Goal: Information Seeking & Learning: Check status

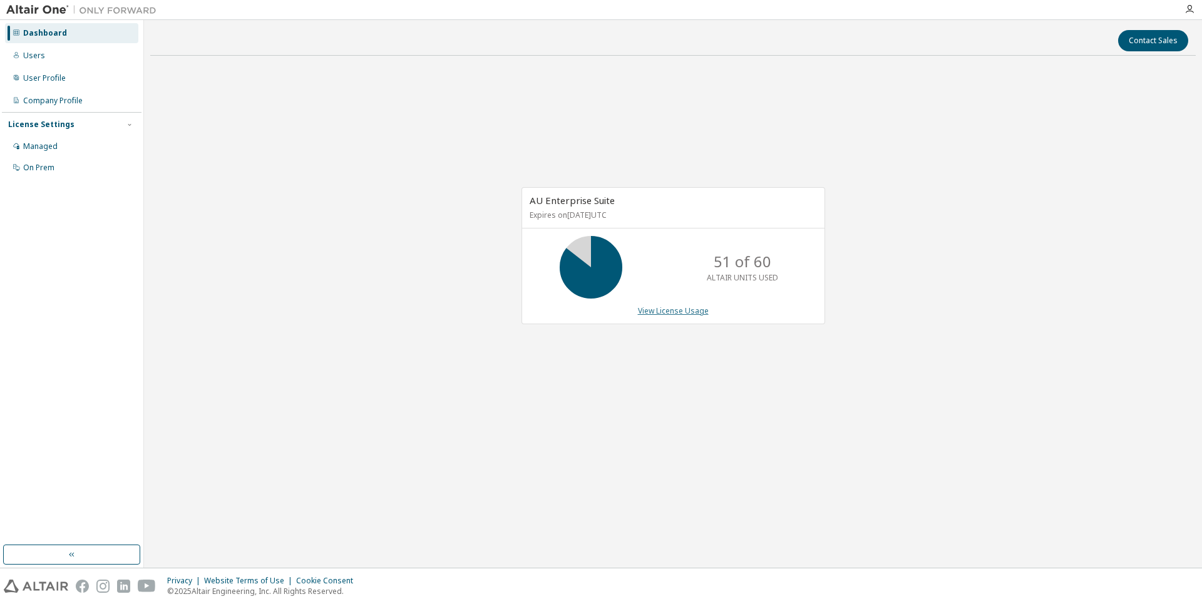
click at [652, 311] on link "View License Usage" at bounding box center [673, 311] width 71 height 11
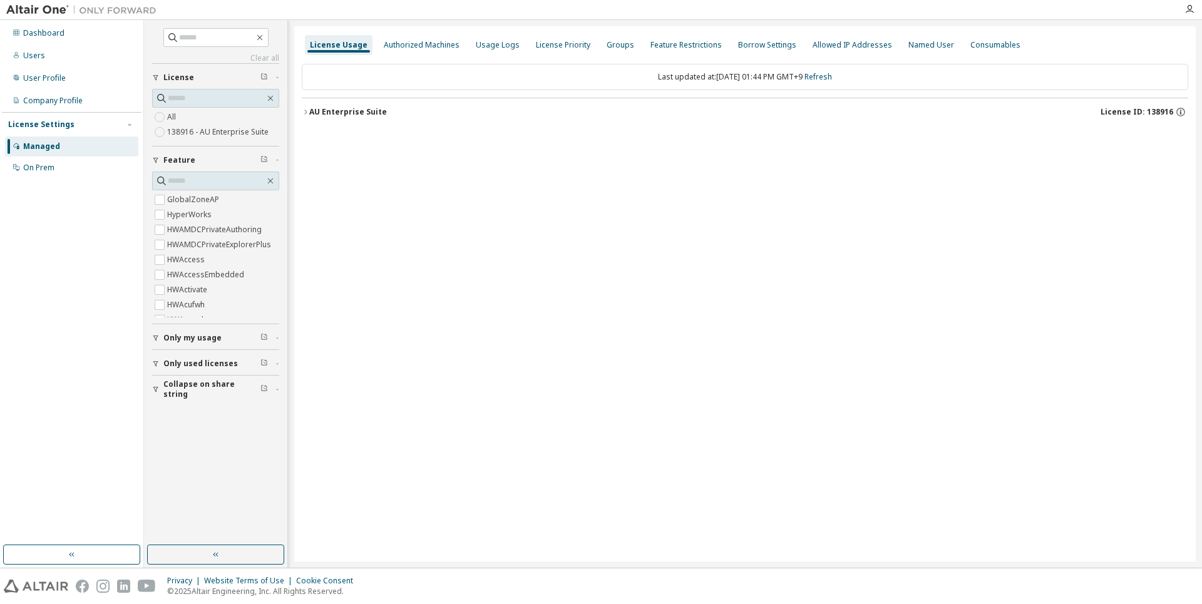
click at [303, 113] on icon "button" at bounding box center [306, 112] width 8 height 8
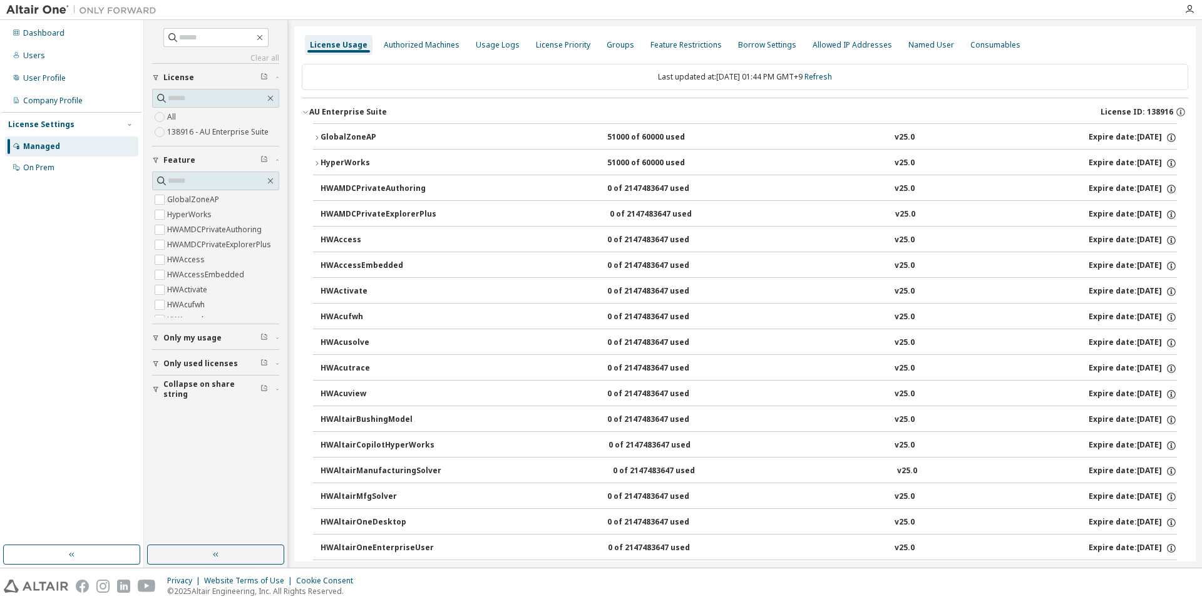
click at [396, 139] on div "GlobalZoneAP" at bounding box center [377, 137] width 113 height 11
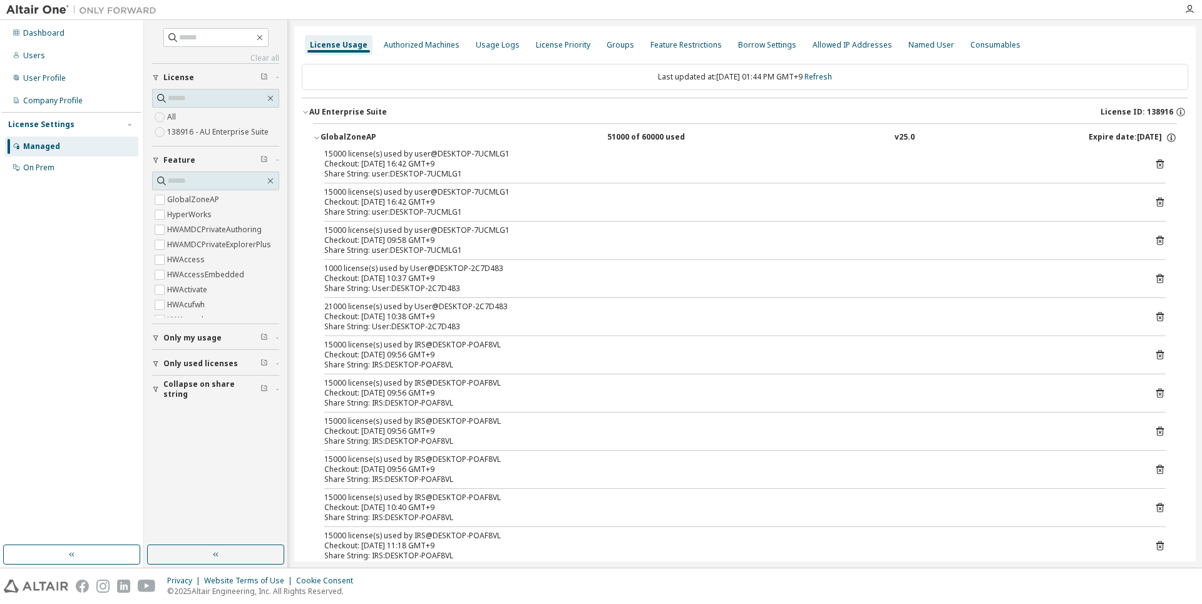
click at [317, 138] on icon "button" at bounding box center [317, 138] width 8 height 8
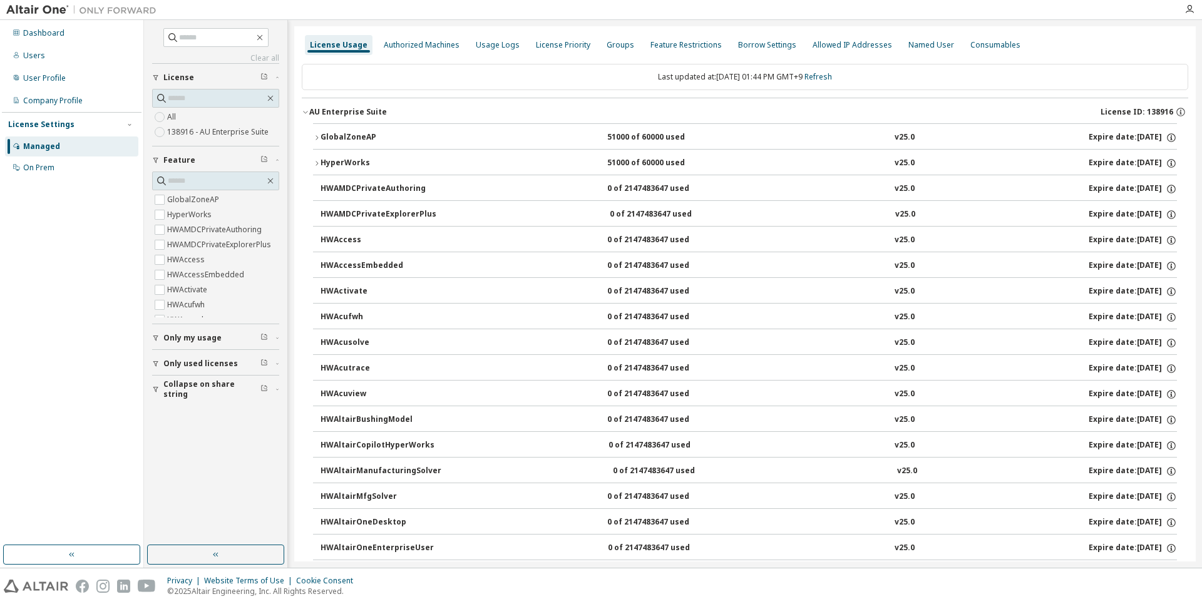
click at [315, 164] on icon "button" at bounding box center [317, 164] width 8 height 8
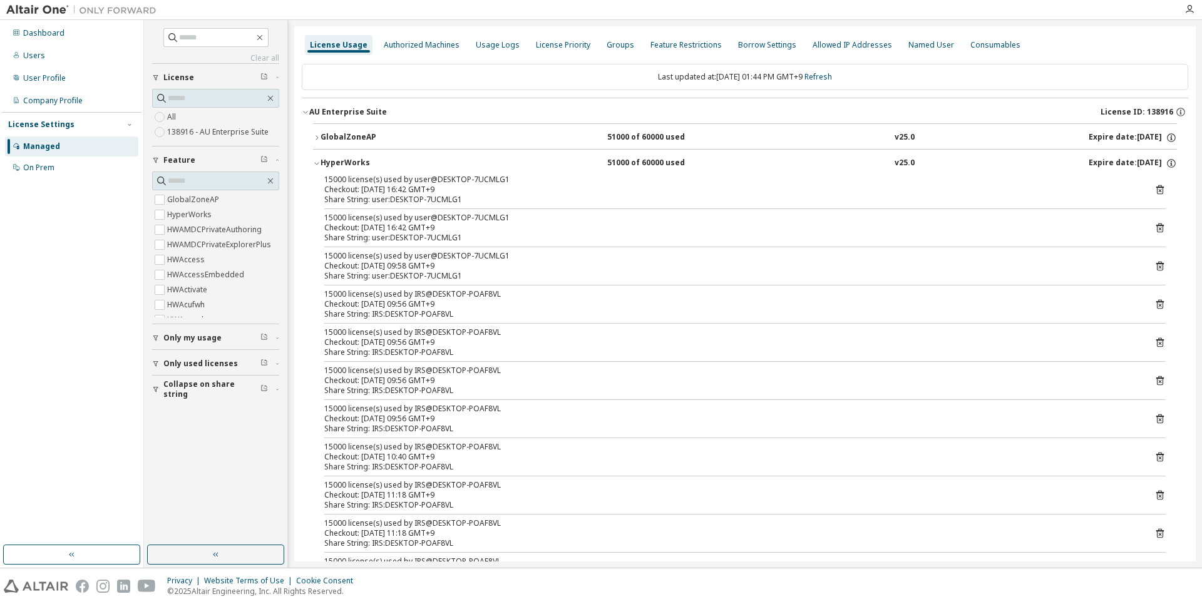
click at [315, 164] on icon "button" at bounding box center [317, 164] width 8 height 8
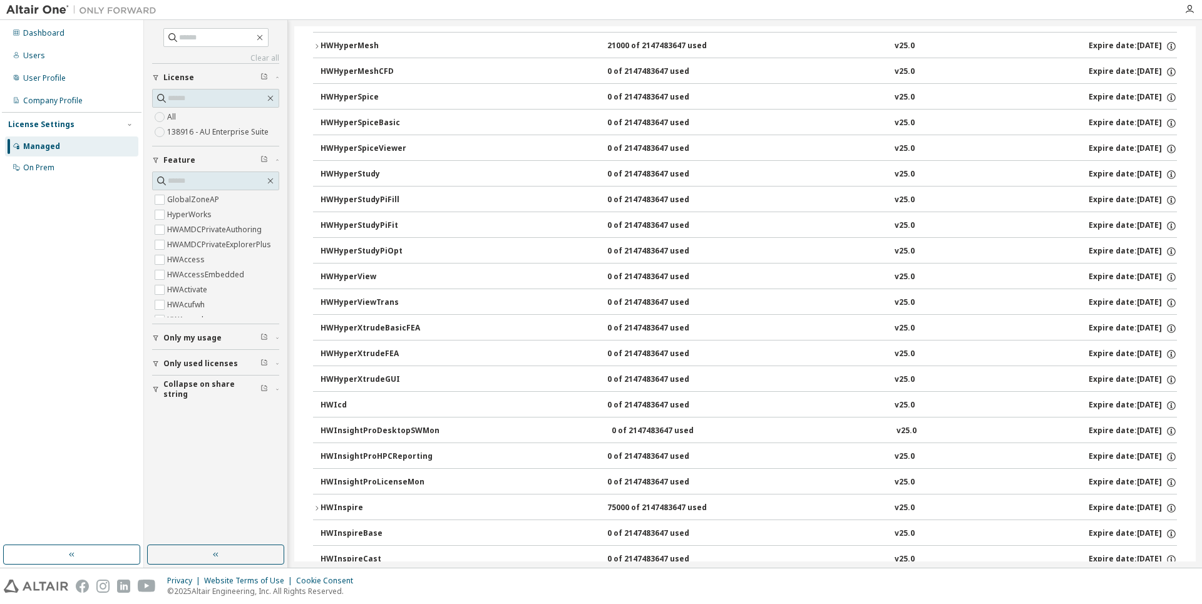
scroll to position [2254, 0]
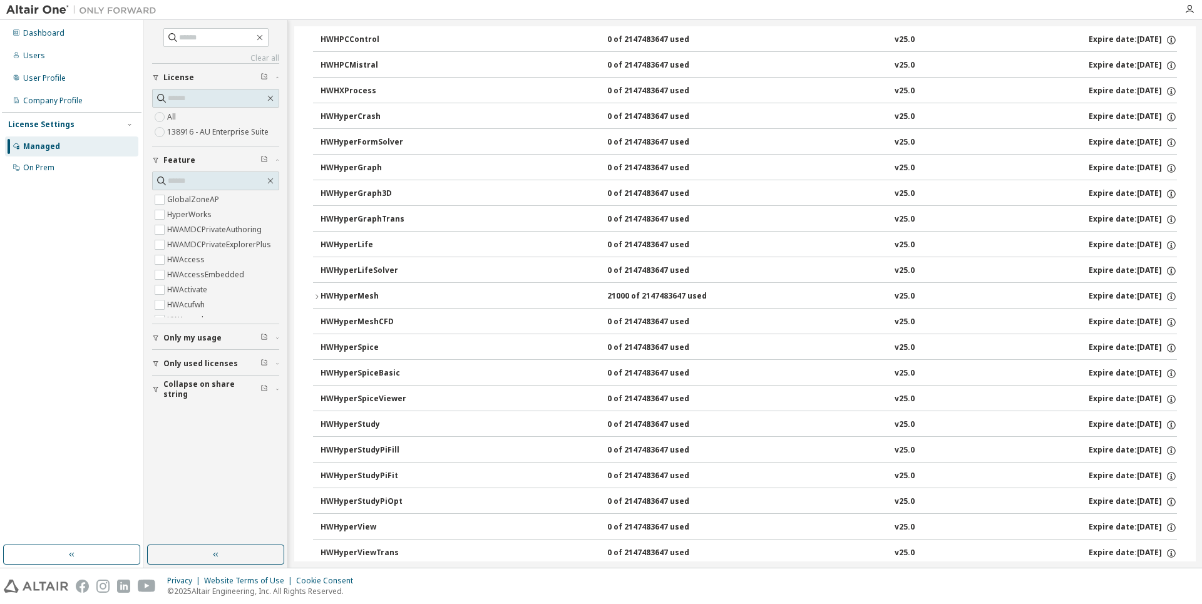
click at [321, 296] on div "HWHyperMesh" at bounding box center [377, 296] width 113 height 11
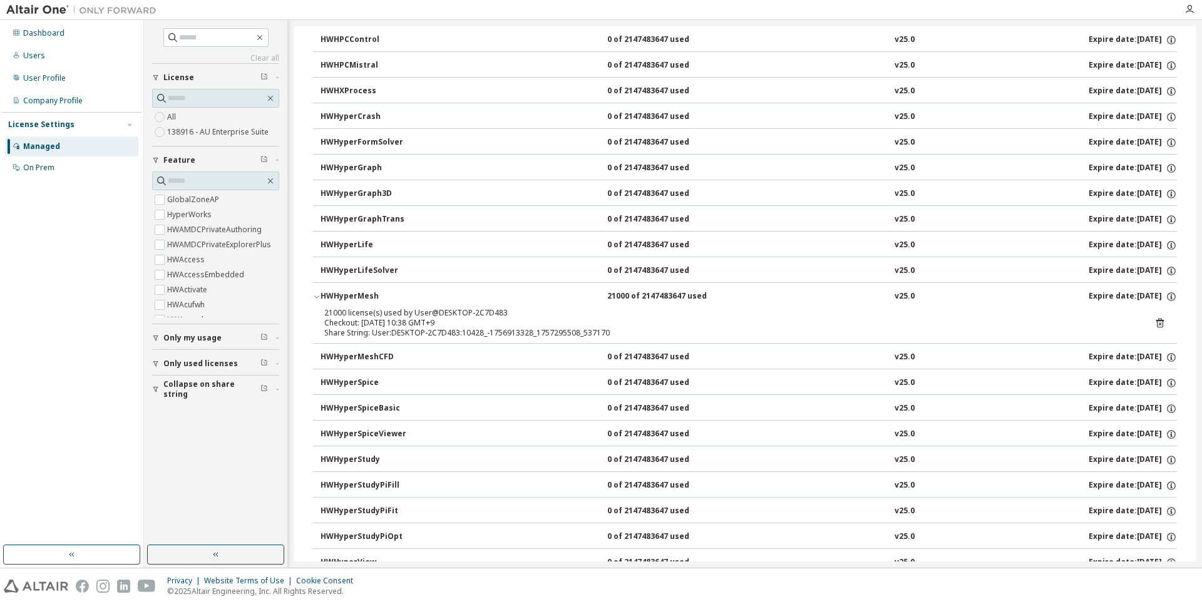
click at [318, 295] on icon "button" at bounding box center [317, 297] width 8 height 8
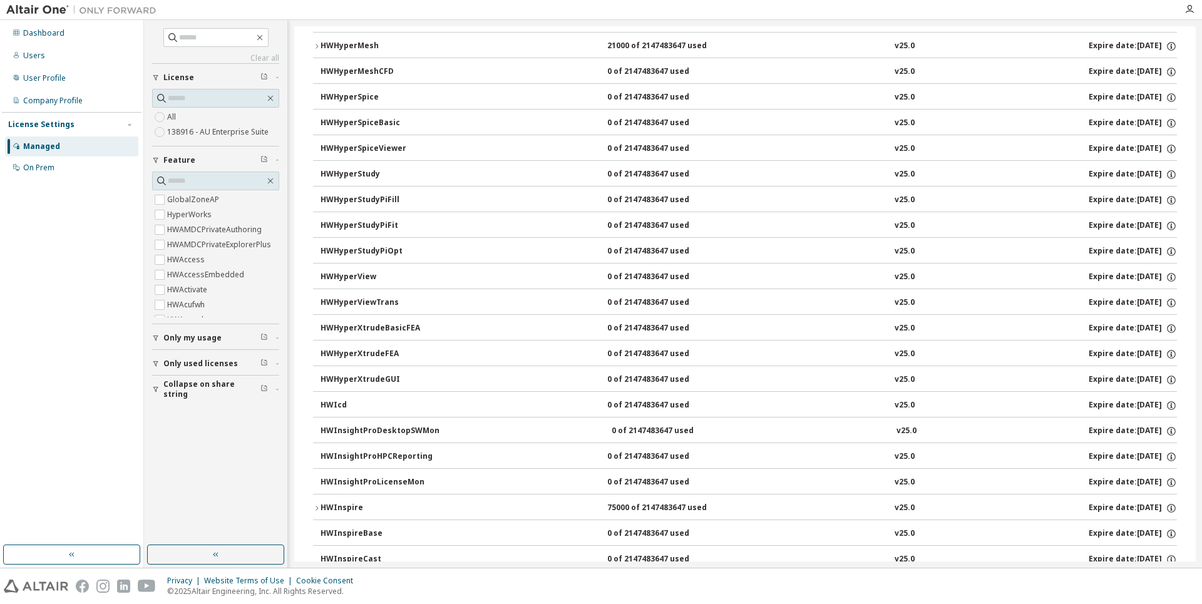
scroll to position [2755, 0]
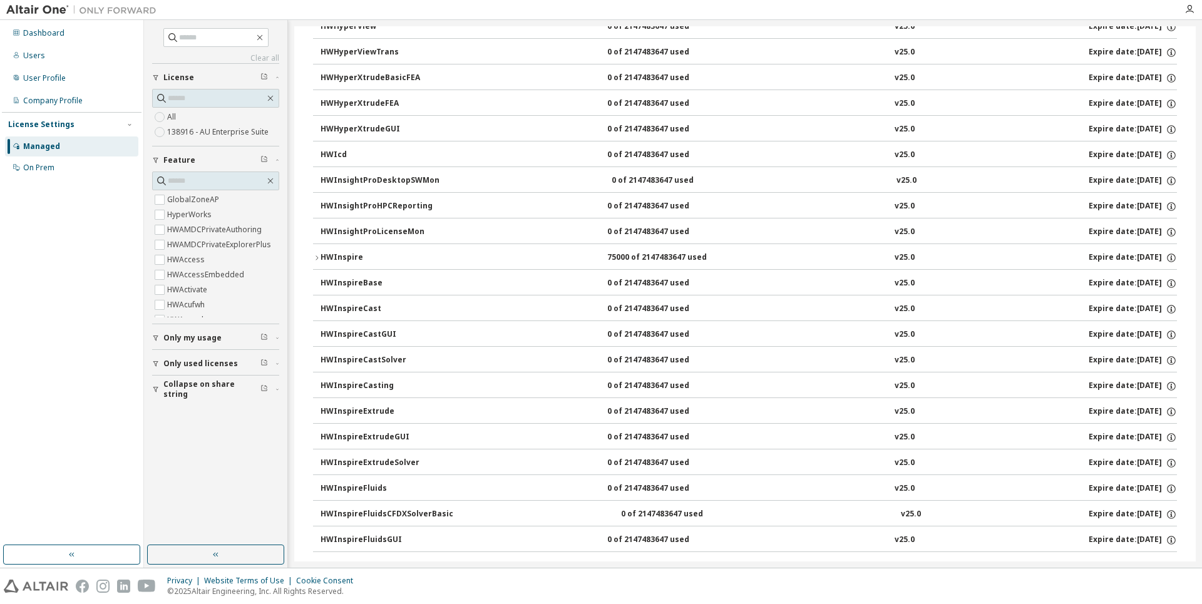
click at [331, 261] on div "HWInspire" at bounding box center [377, 257] width 113 height 11
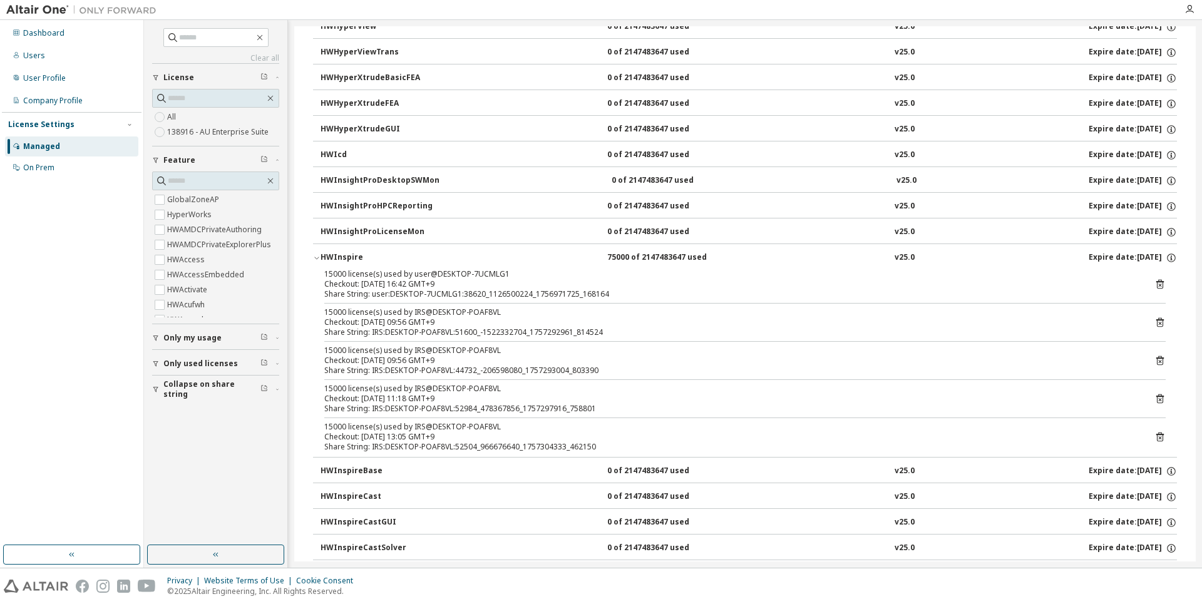
click at [331, 261] on div "HWInspire" at bounding box center [377, 257] width 113 height 11
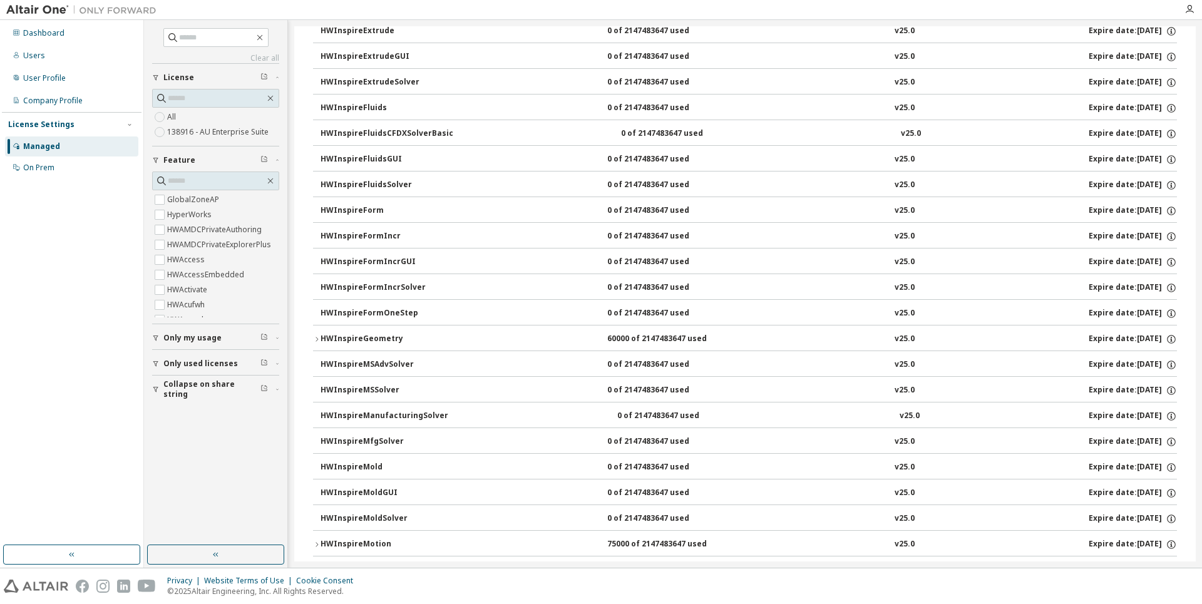
scroll to position [3256, 0]
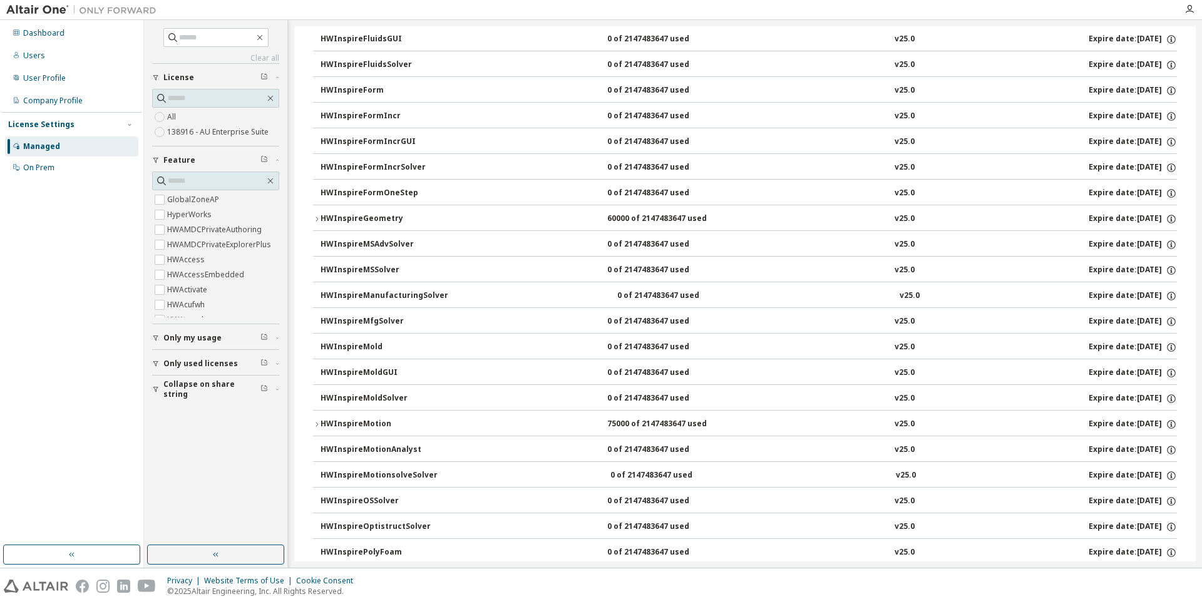
click at [351, 224] on div "HWInspireGeometry" at bounding box center [377, 219] width 113 height 11
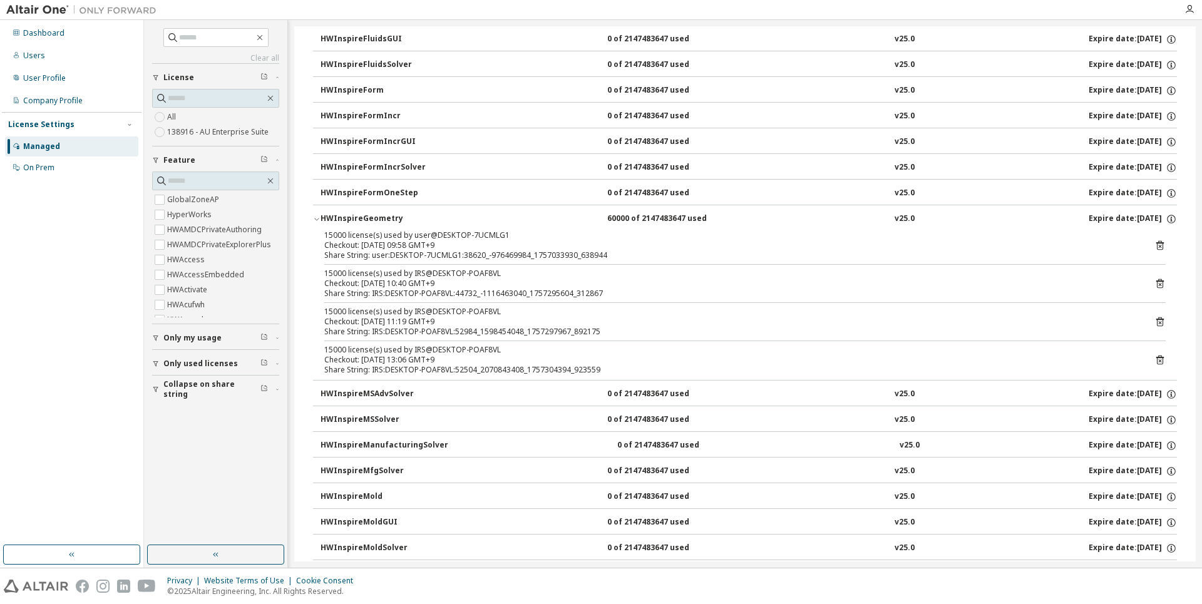
click at [351, 224] on div "HWInspireGeometry" at bounding box center [377, 219] width 113 height 11
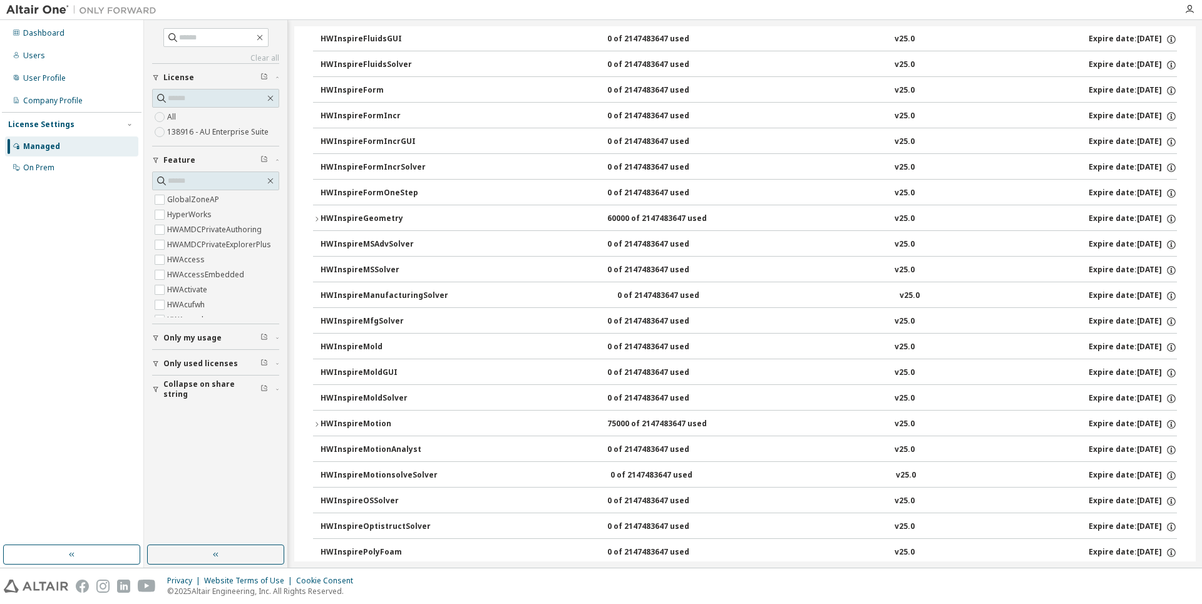
scroll to position [3632, 0]
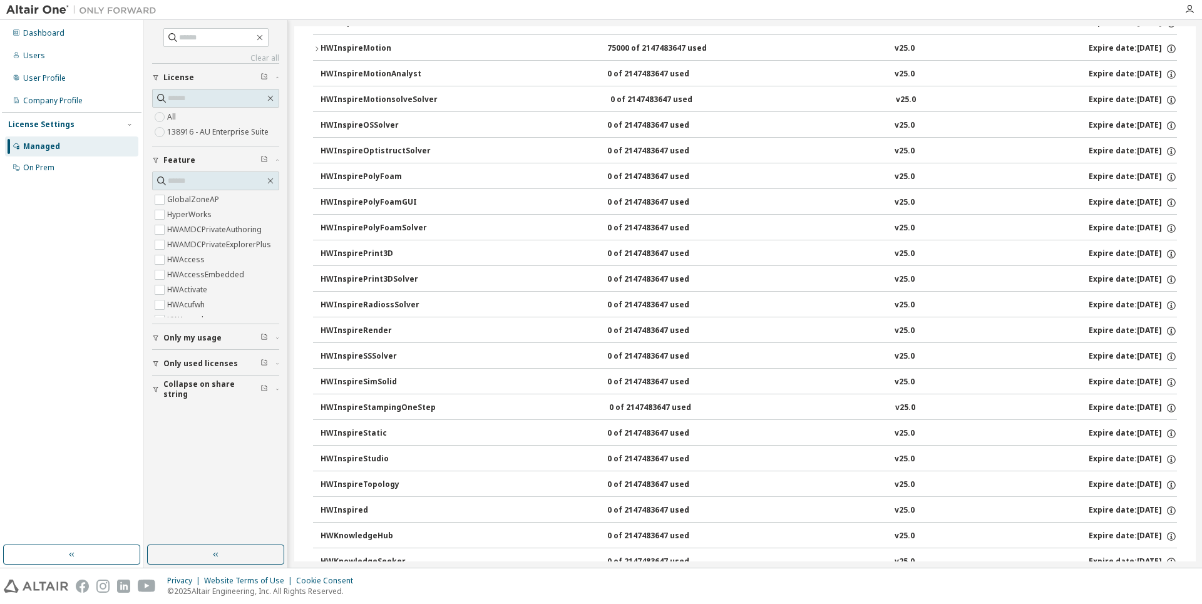
click at [344, 53] on div "HWInspireMotion" at bounding box center [377, 48] width 113 height 11
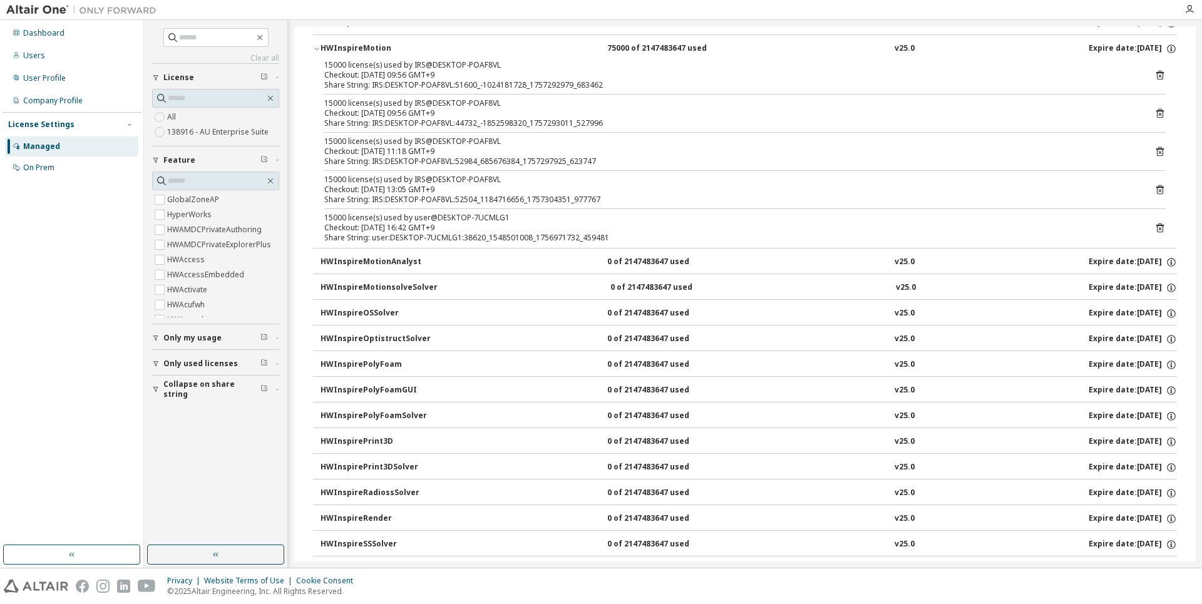
click at [344, 53] on div "HWInspireMotion" at bounding box center [377, 48] width 113 height 11
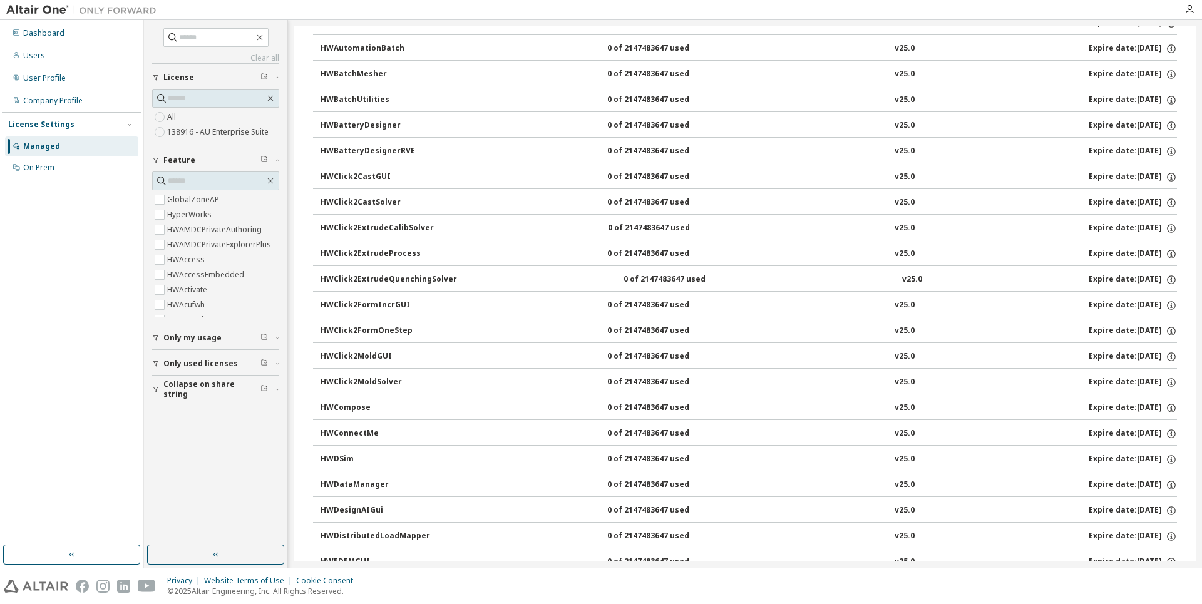
scroll to position [0, 0]
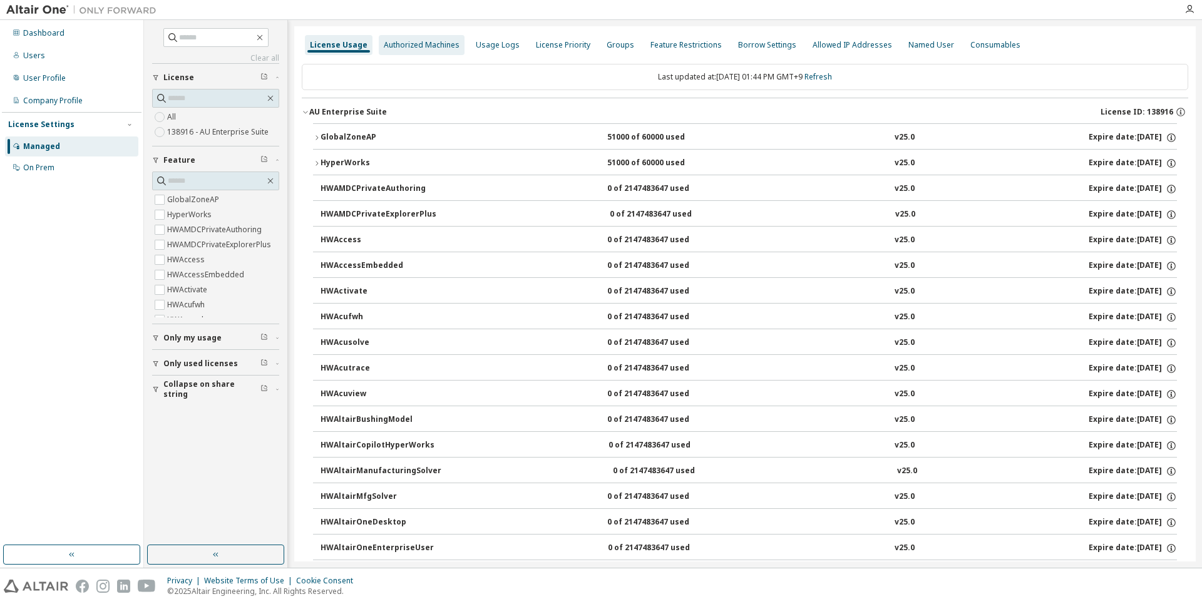
click at [380, 39] on div "Authorized Machines" at bounding box center [422, 45] width 86 height 20
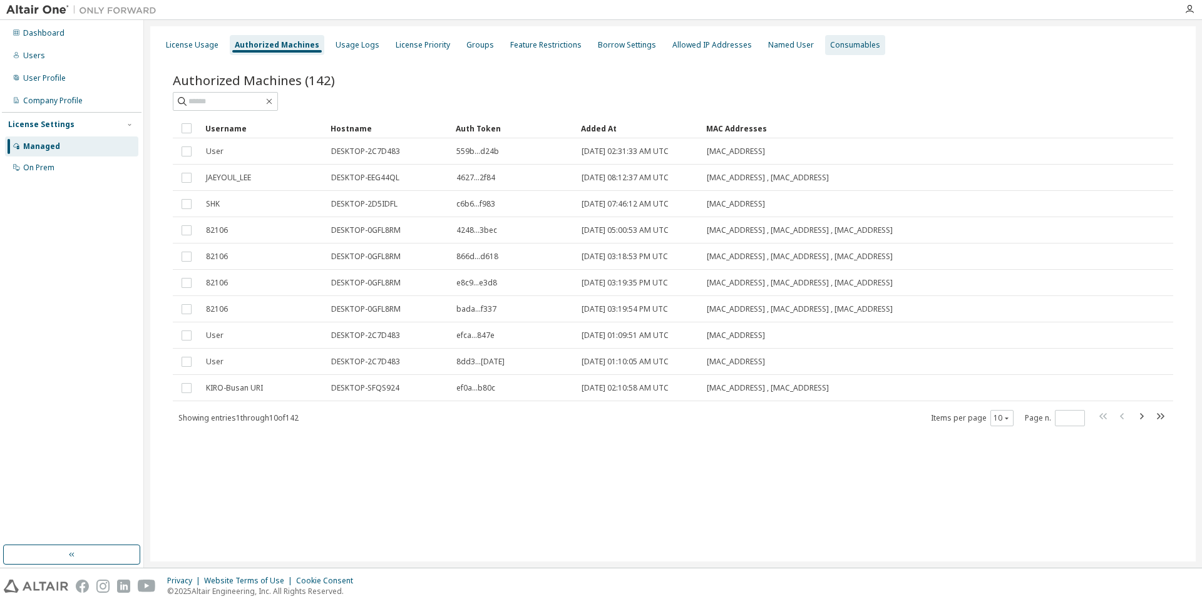
click at [825, 53] on div "Consumables" at bounding box center [855, 45] width 60 height 20
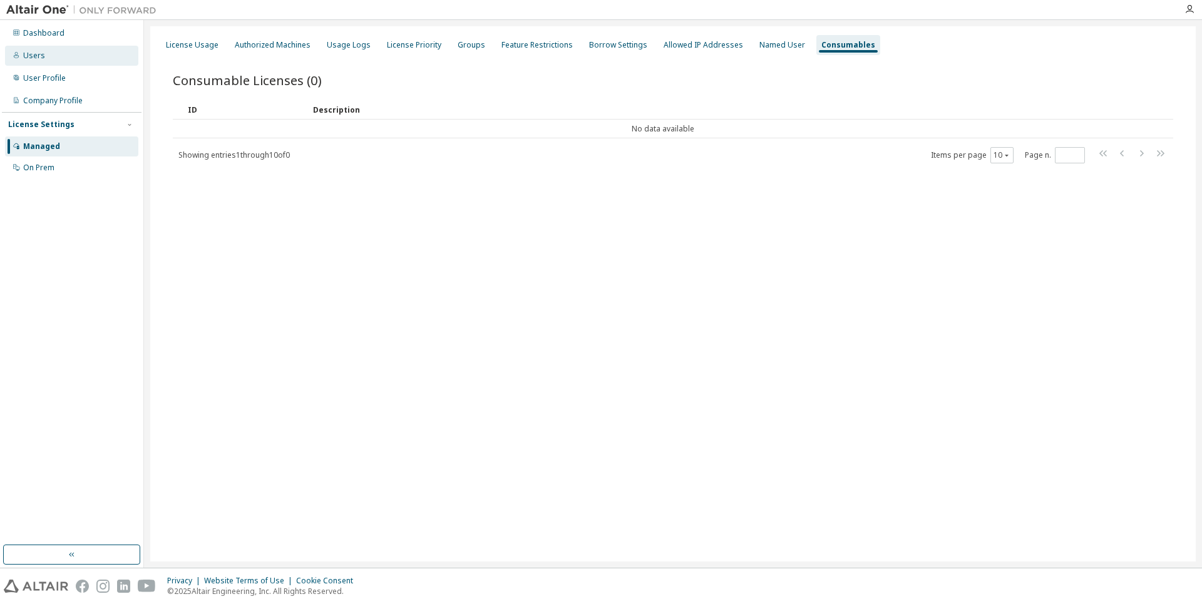
click at [34, 56] on div "Users" at bounding box center [34, 56] width 22 height 10
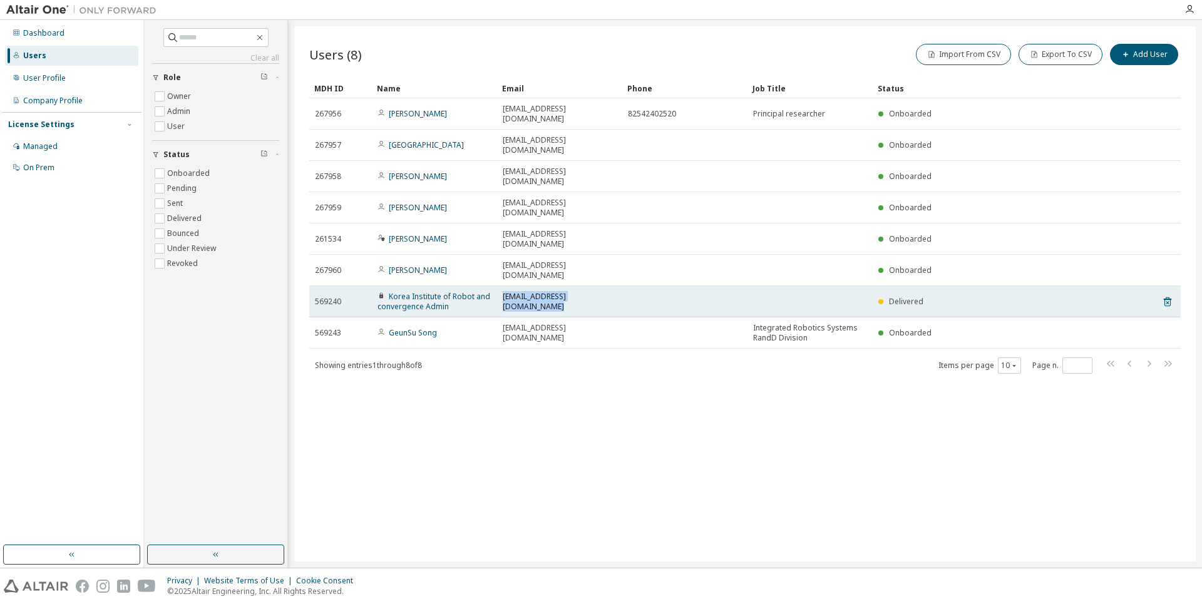
drag, startPoint x: 532, startPoint y: 242, endPoint x: 622, endPoint y: 244, distance: 90.8
click at [622, 286] on tr "569240 Korea Institute of Robot and convergence Admin altairkorealic+KIRO@gmail…" at bounding box center [745, 301] width 872 height 31
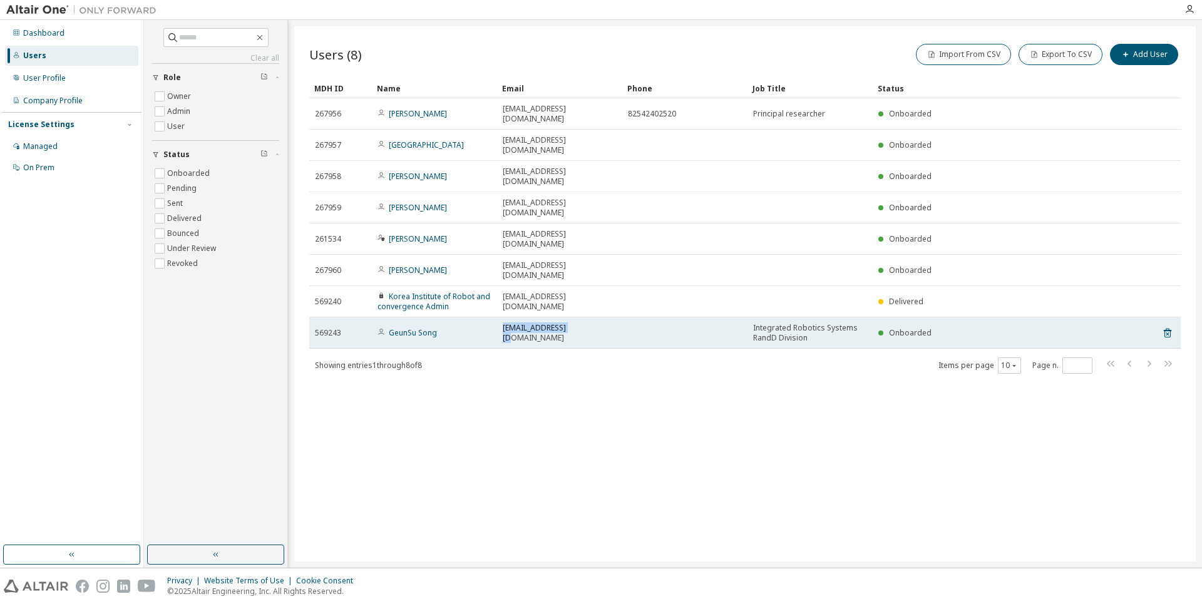
drag, startPoint x: 478, startPoint y: 278, endPoint x: 594, endPoint y: 281, distance: 116.5
click at [594, 317] on tr "569243 GeunSu Song gssong@kiro.re.kr Integrated Robotics Systems RandD Division…" at bounding box center [745, 332] width 872 height 31
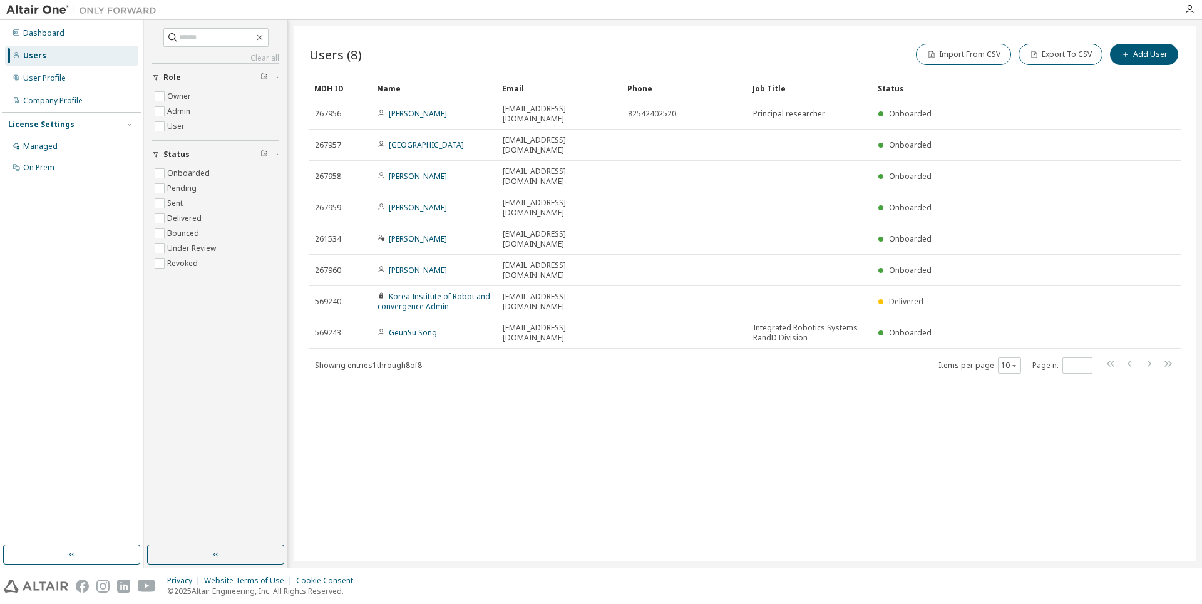
click at [610, 356] on div "Showing entries 1 through 8 of 8 Items per page 10 Page n. *" at bounding box center [745, 365] width 872 height 18
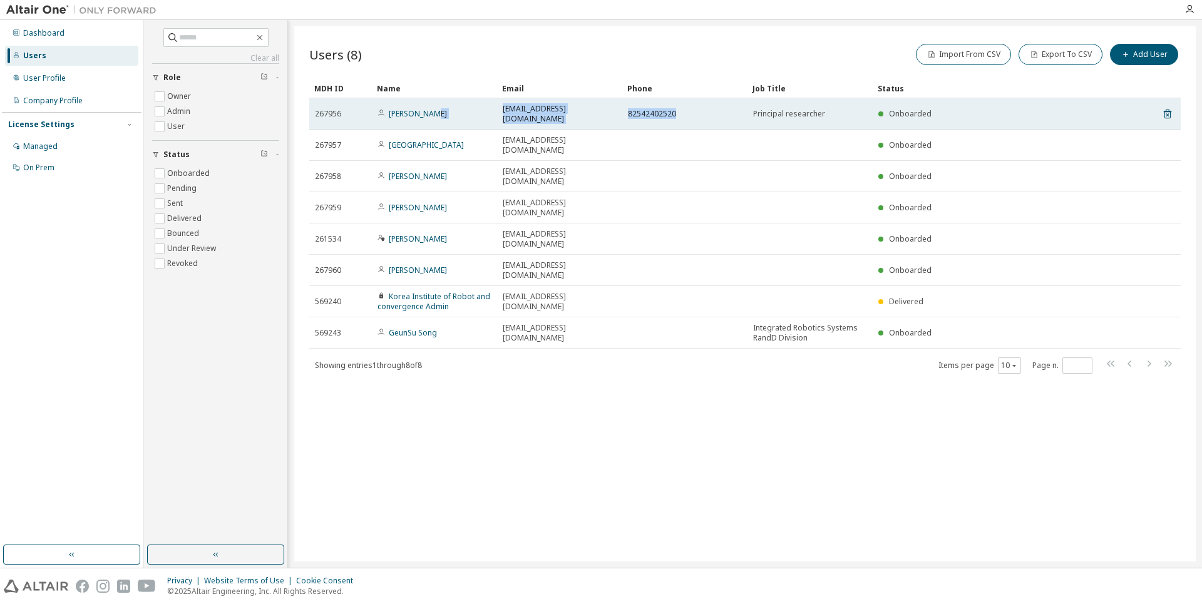
drag, startPoint x: 496, startPoint y: 111, endPoint x: 718, endPoint y: 111, distance: 221.7
click at [718, 111] on tr "267956 Jaeyeol Lee jylee0914@kiro.re.kr 82542402520 Principal researcher Onboar…" at bounding box center [745, 113] width 872 height 31
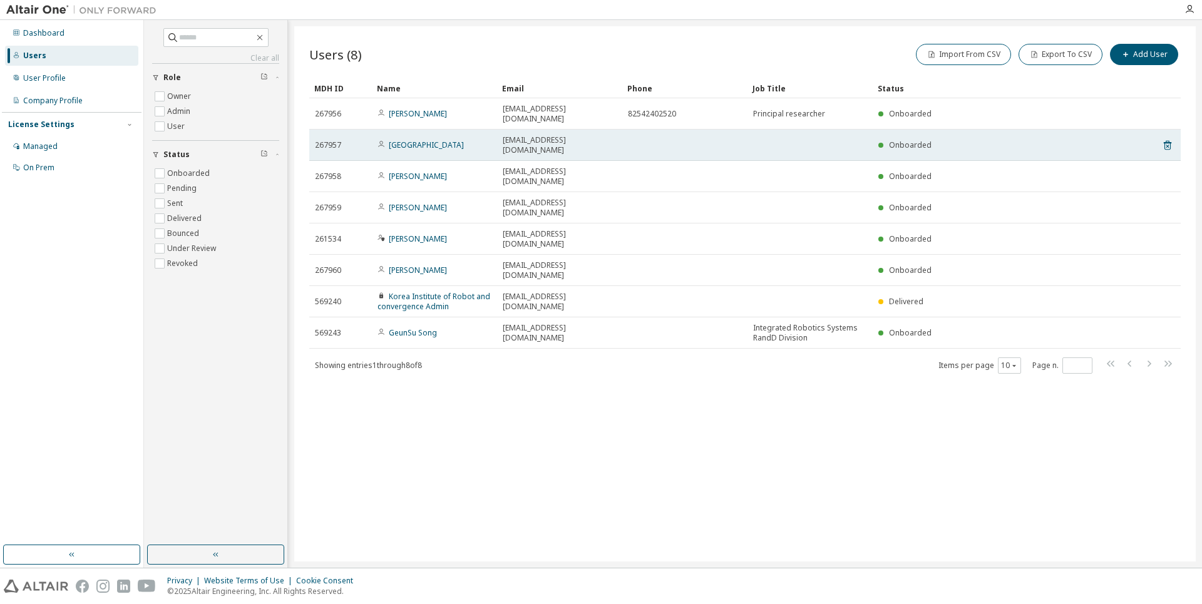
click at [726, 130] on td at bounding box center [684, 145] width 125 height 31
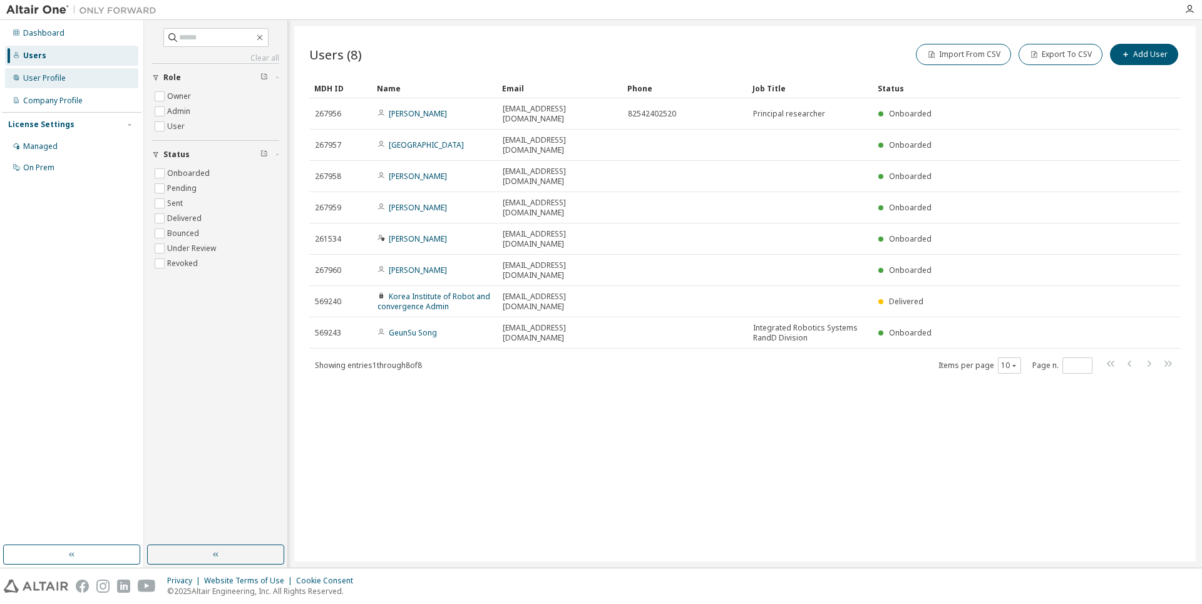
click at [38, 85] on div "User Profile" at bounding box center [71, 78] width 133 height 20
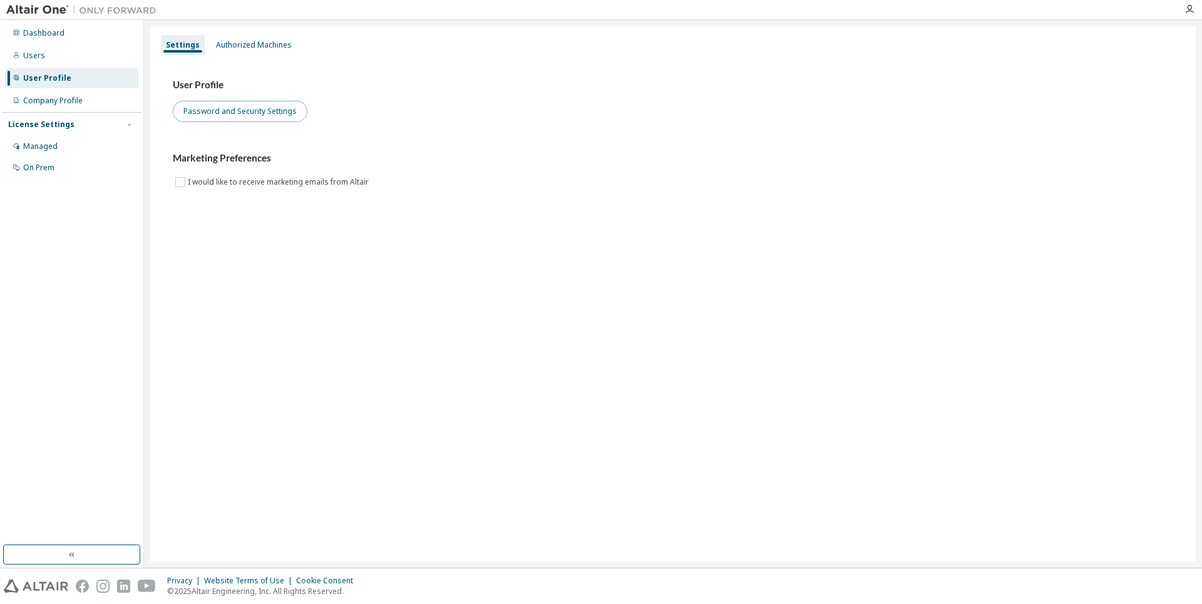
click at [217, 118] on button "Password and Security Settings" at bounding box center [240, 111] width 135 height 21
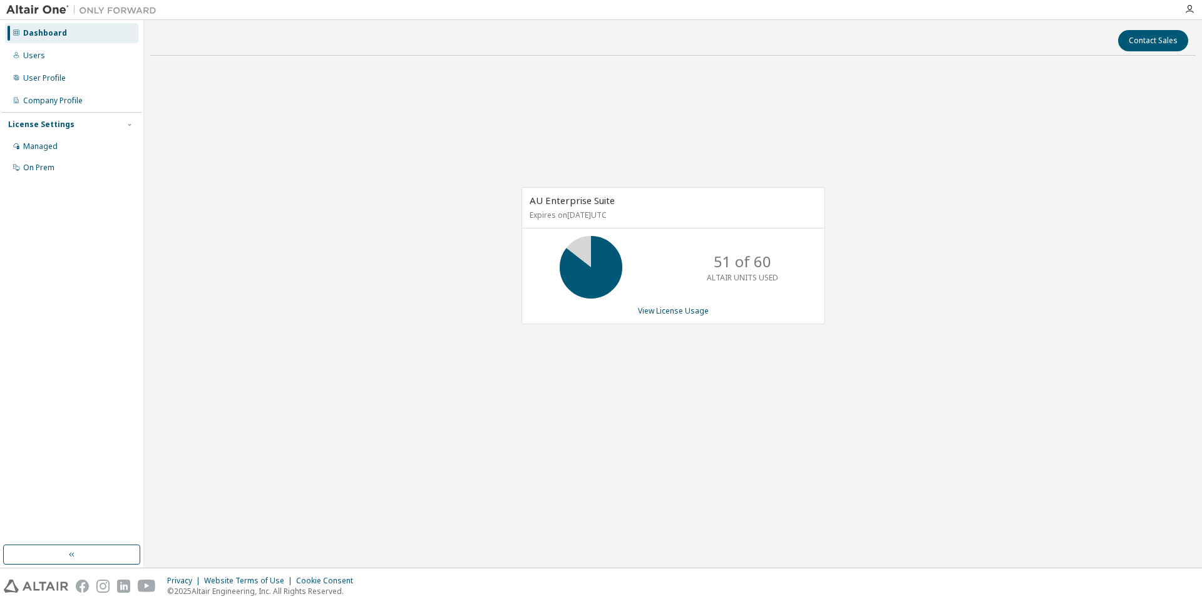
click at [270, 110] on div "AU Enterprise Suite Expires on [DATE] UTC 51 of 60 ALTAIR UNITS USED View Licen…" at bounding box center [673, 262] width 1046 height 393
click at [29, 61] on div "Users" at bounding box center [71, 56] width 133 height 20
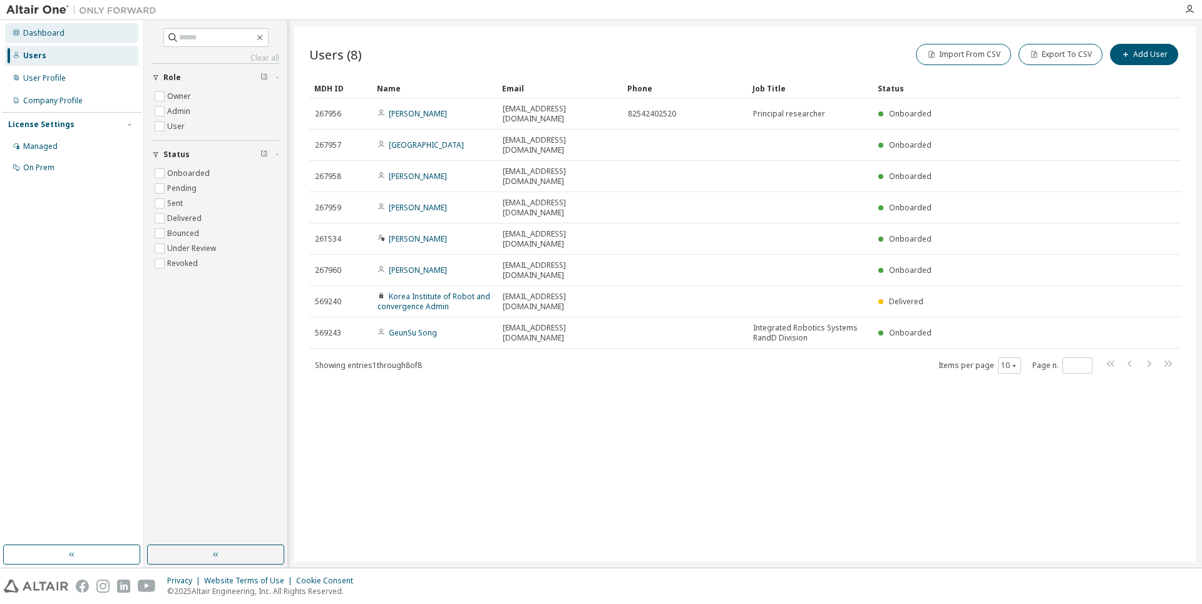
click at [40, 35] on div "Dashboard" at bounding box center [43, 33] width 41 height 10
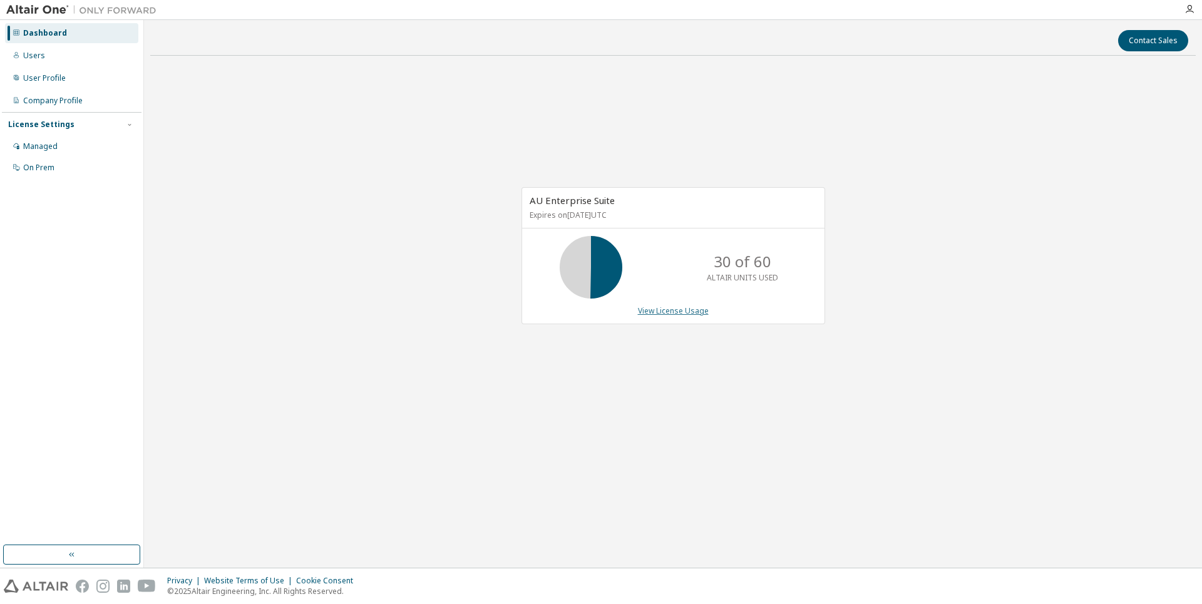
click at [670, 309] on link "View License Usage" at bounding box center [673, 311] width 71 height 11
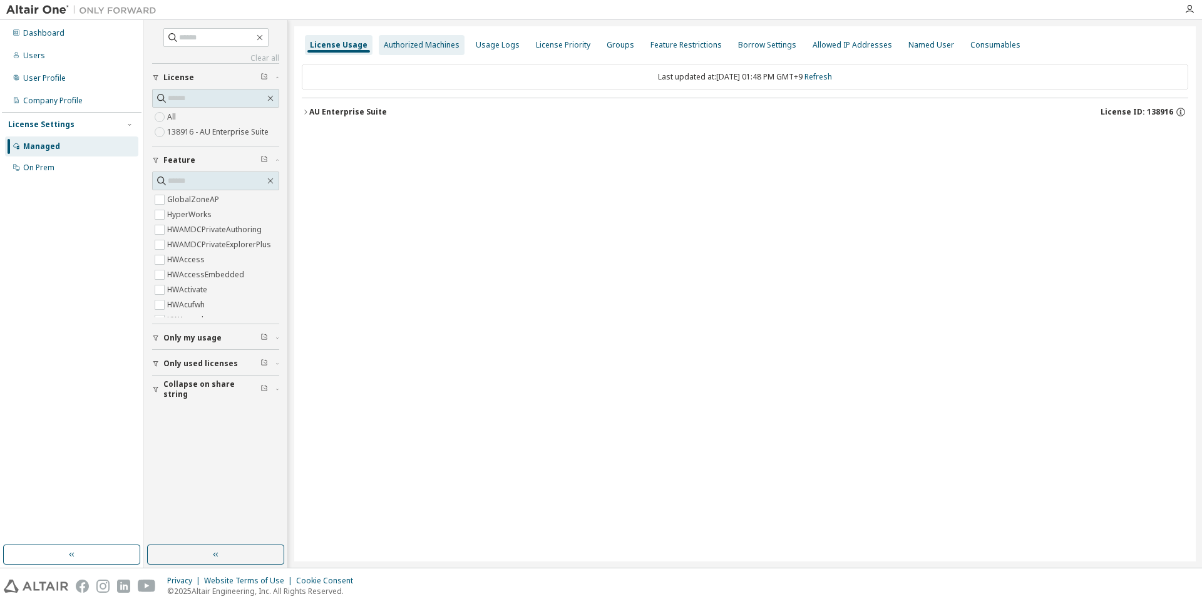
click at [416, 45] on div "Authorized Machines" at bounding box center [422, 45] width 76 height 10
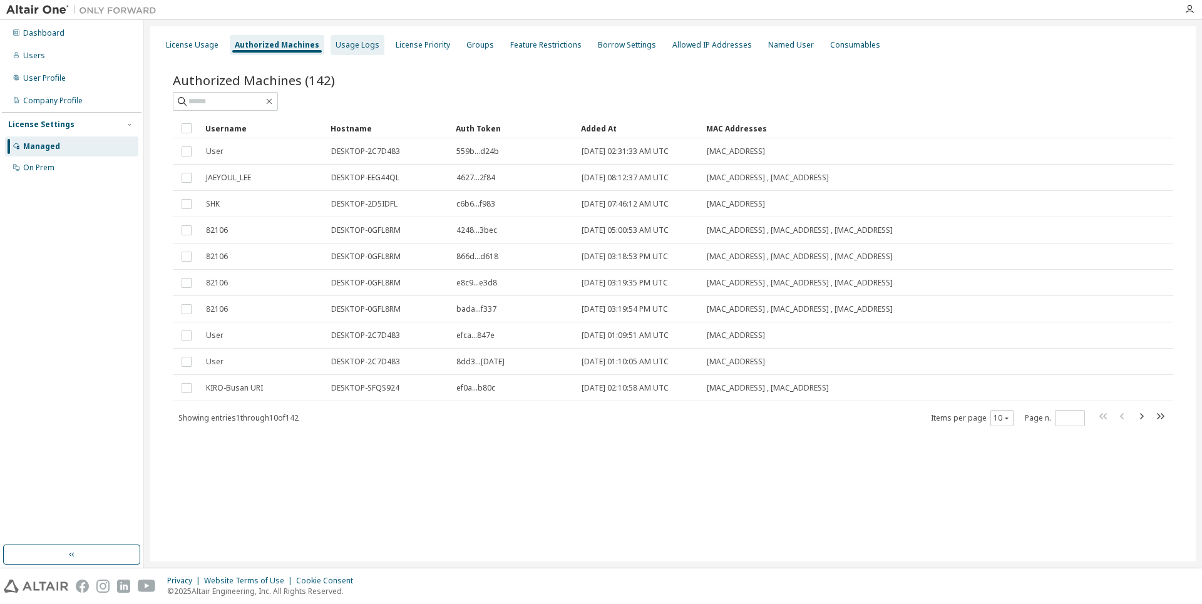
click at [342, 43] on div "Usage Logs" at bounding box center [358, 45] width 44 height 10
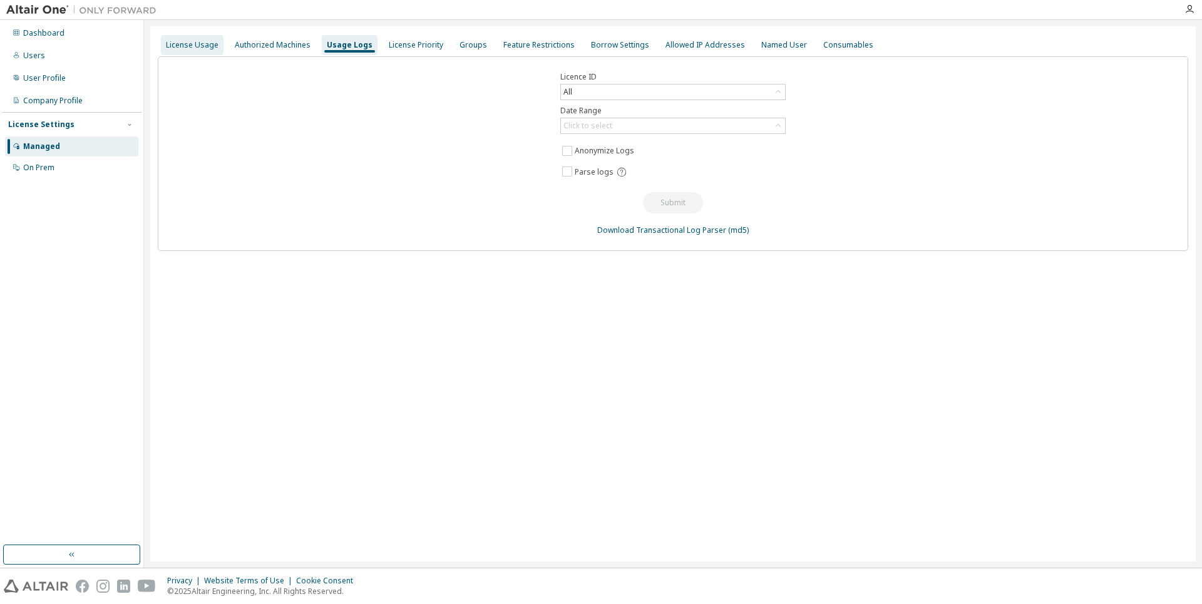
click at [194, 41] on div "License Usage" at bounding box center [192, 45] width 53 height 10
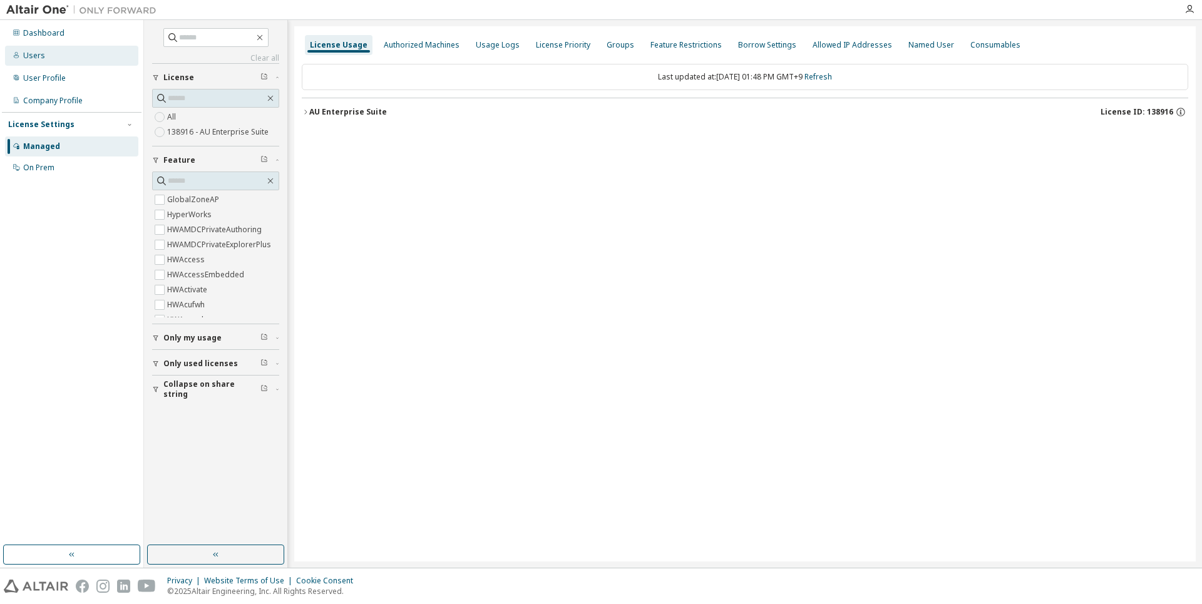
click at [70, 62] on div "Users" at bounding box center [71, 56] width 133 height 20
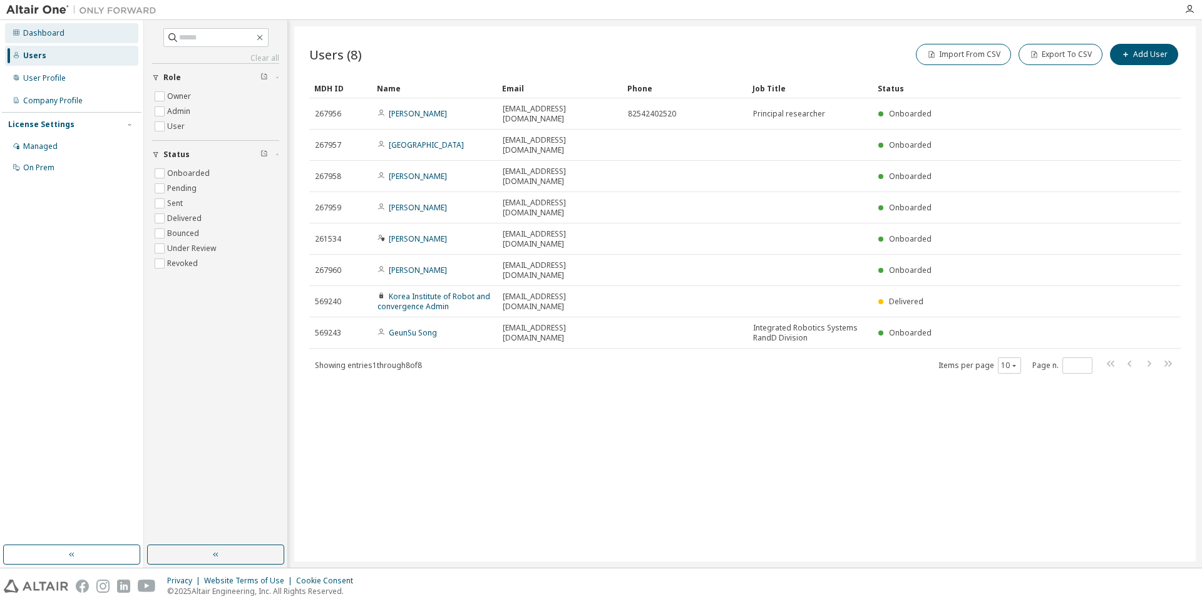
click at [66, 42] on div "Dashboard" at bounding box center [71, 33] width 133 height 20
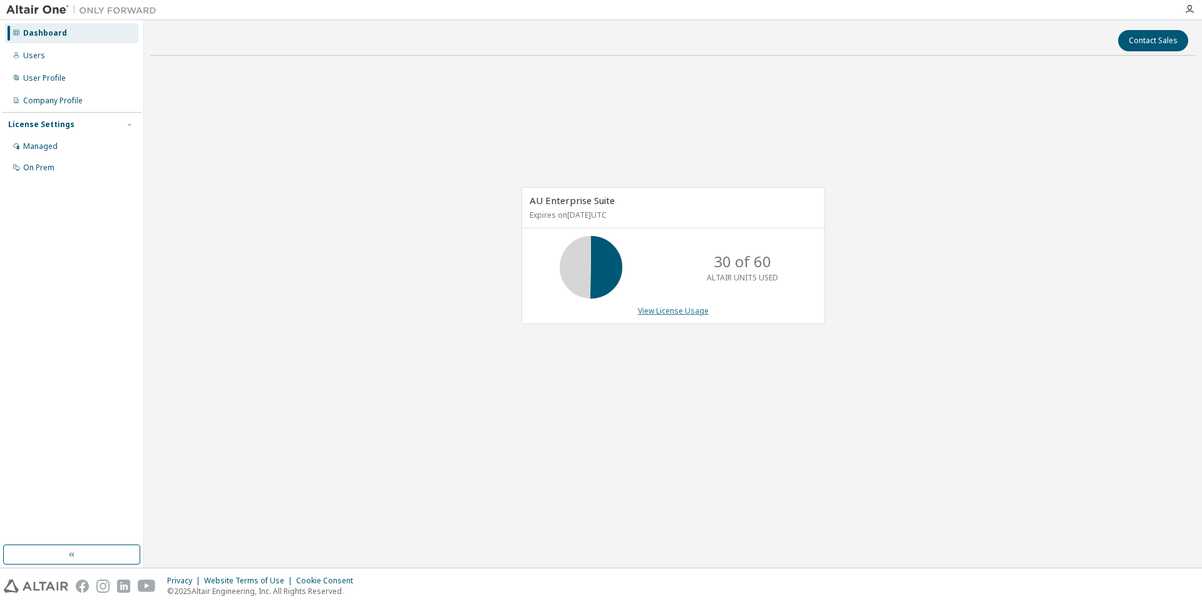
click at [650, 311] on link "View License Usage" at bounding box center [673, 311] width 71 height 11
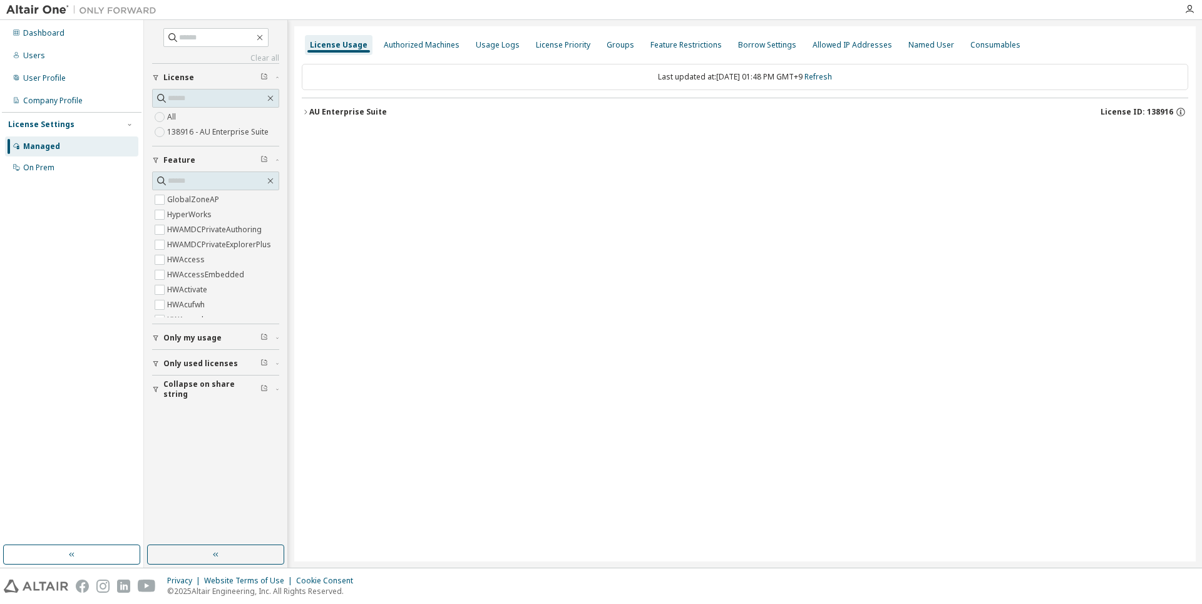
click at [349, 123] on button "AU Enterprise Suite License ID: 138916" at bounding box center [745, 112] width 887 height 28
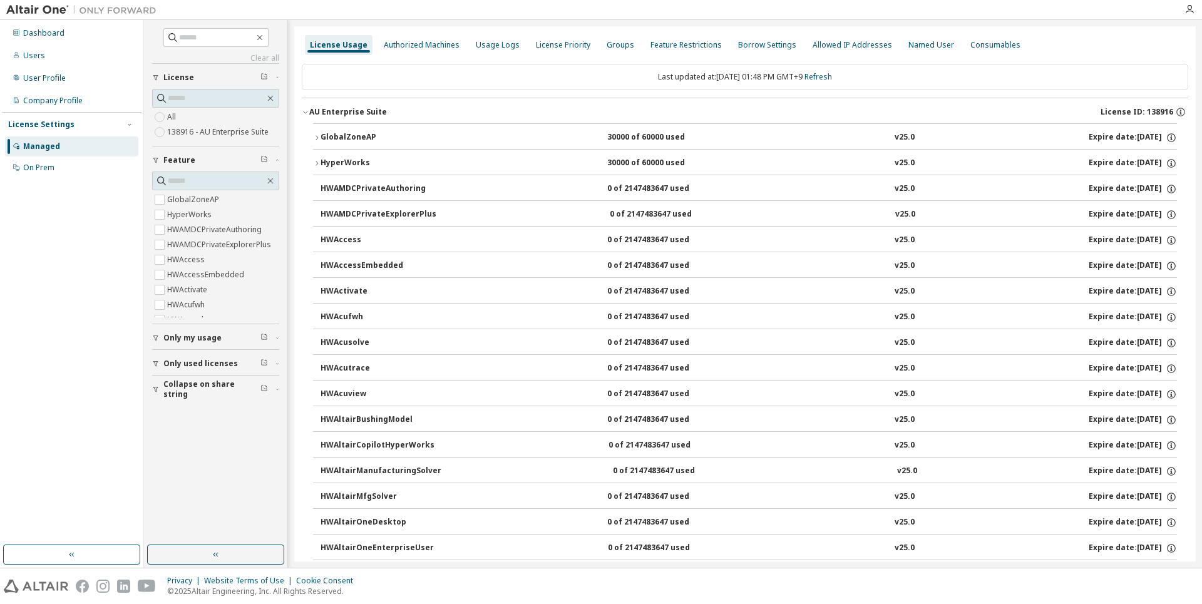
click at [363, 139] on div "GlobalZoneAP" at bounding box center [377, 137] width 113 height 11
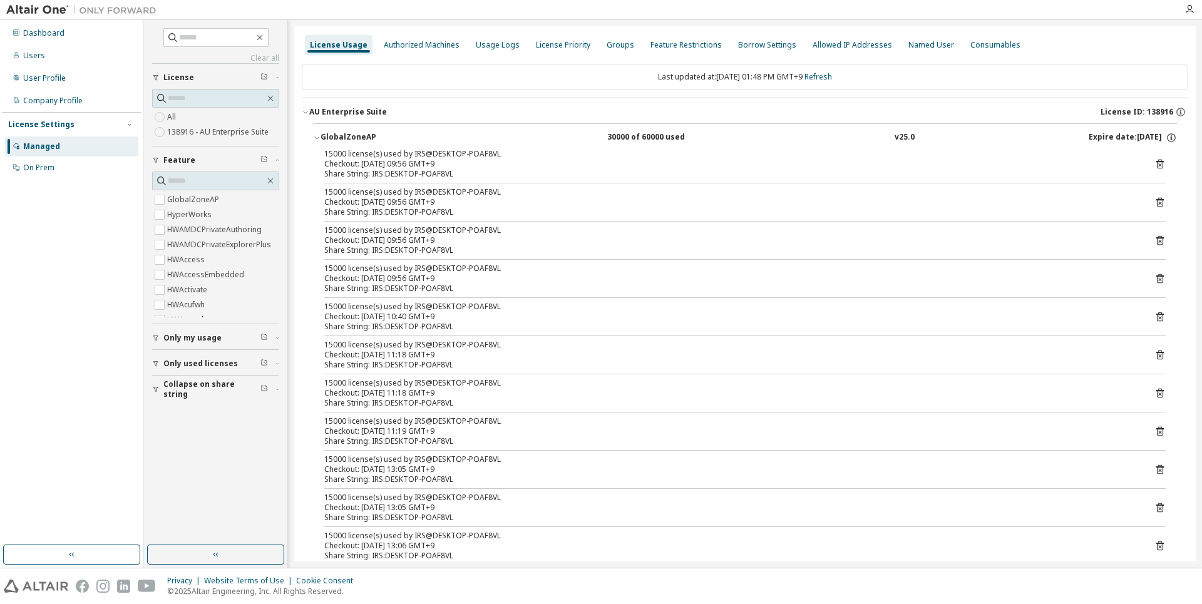
click at [362, 139] on div "GlobalZoneAP" at bounding box center [377, 137] width 113 height 11
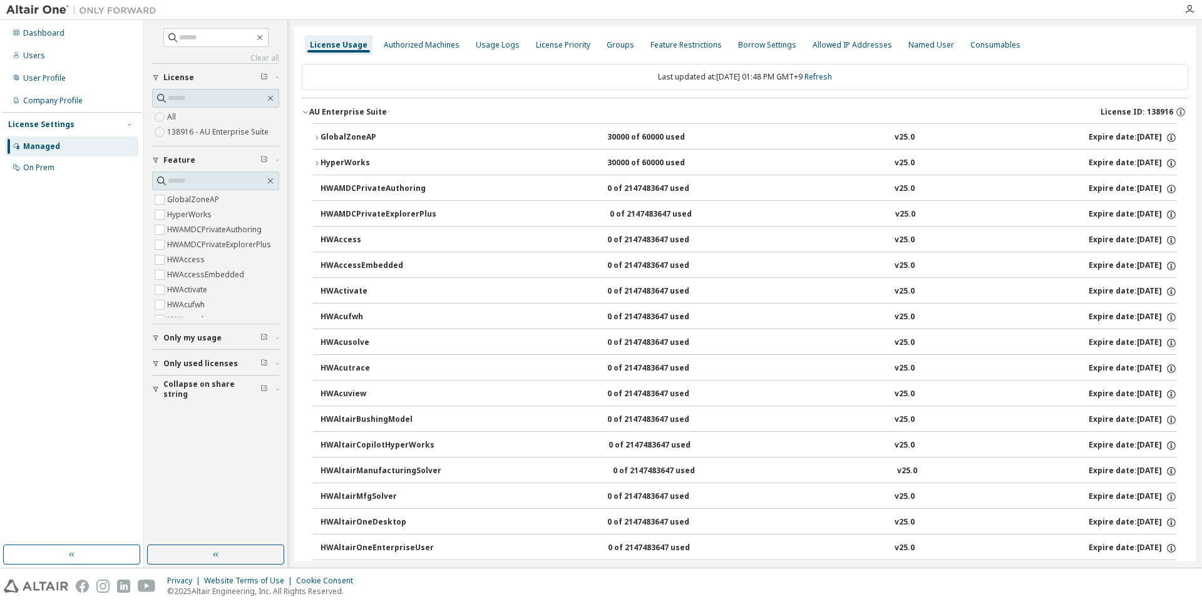
click at [373, 167] on div "HyperWorks" at bounding box center [377, 163] width 113 height 11
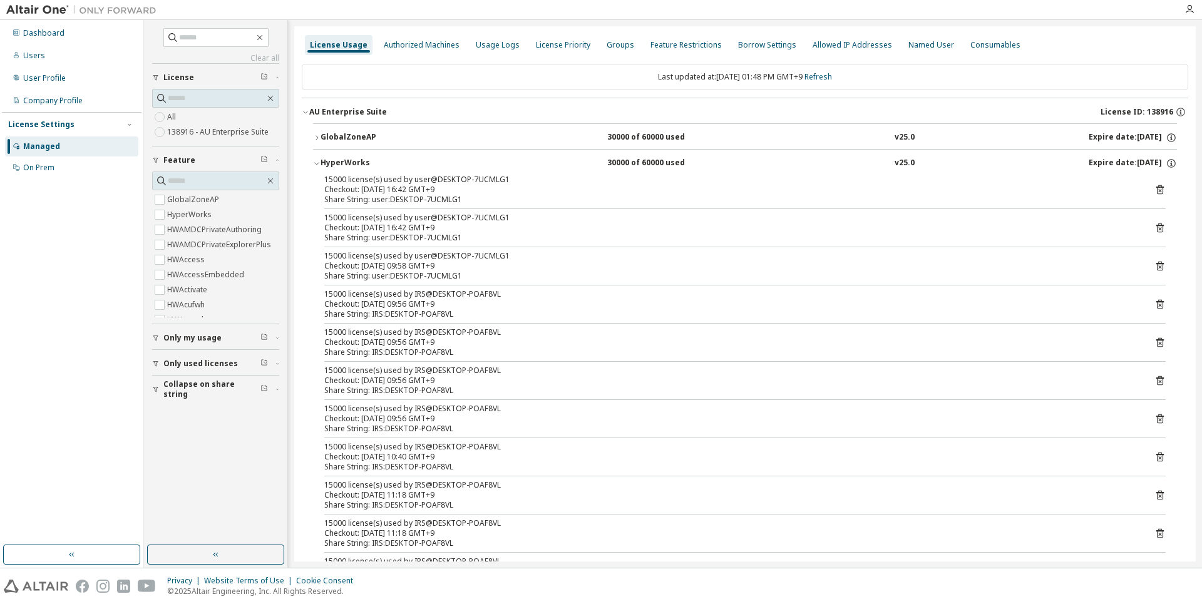
click at [366, 165] on div "HyperWorks" at bounding box center [377, 163] width 113 height 11
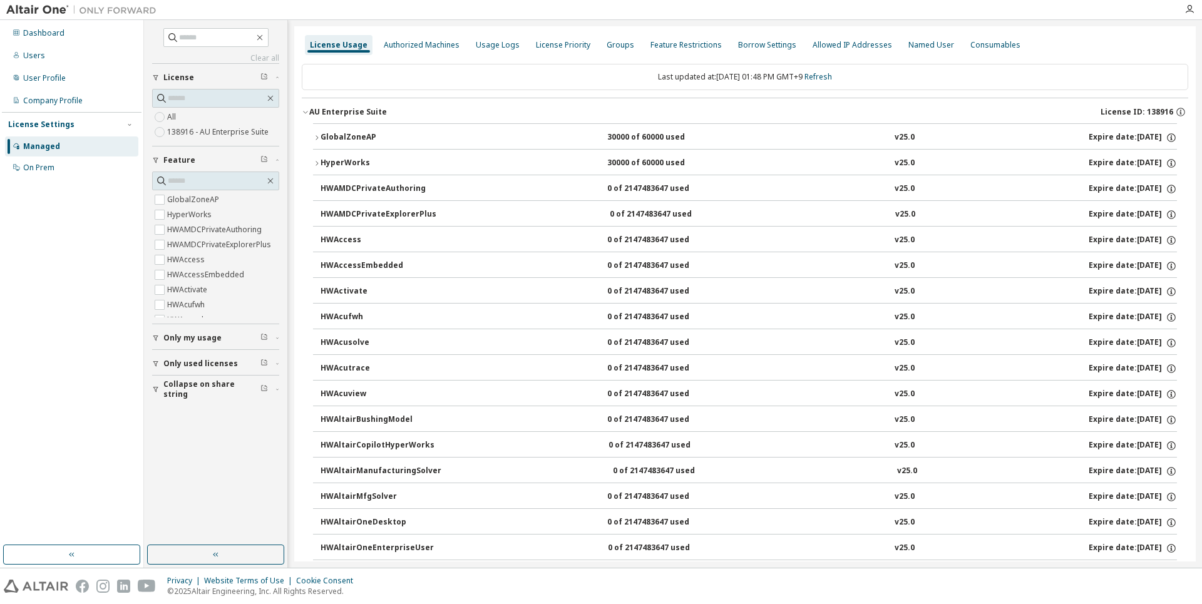
click at [319, 139] on icon "button" at bounding box center [317, 138] width 8 height 8
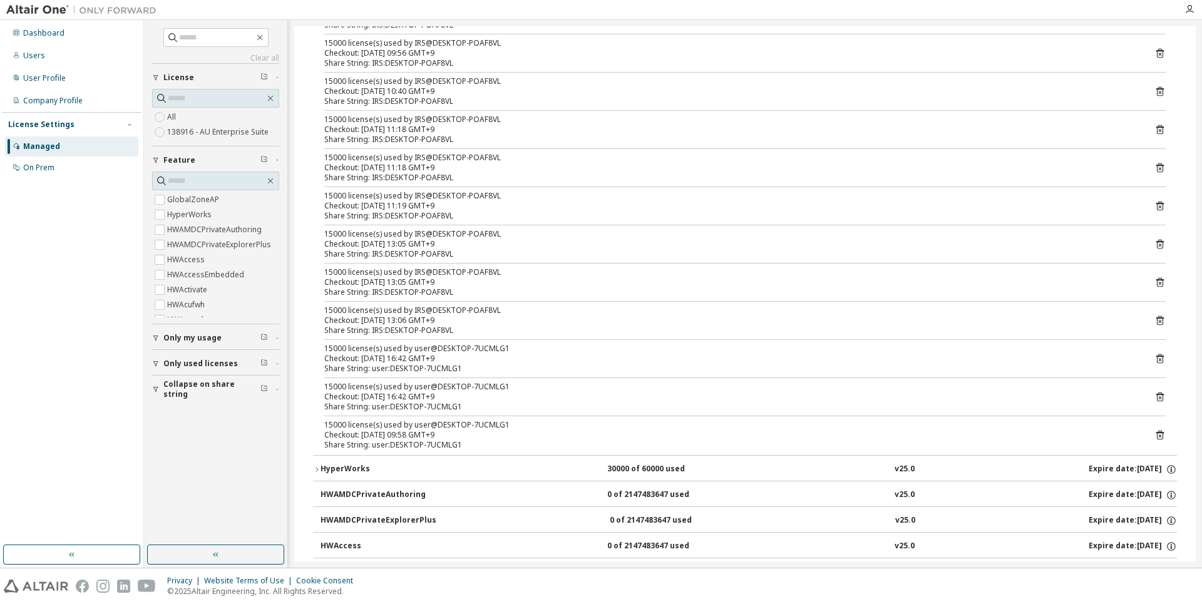
scroll to position [250, 0]
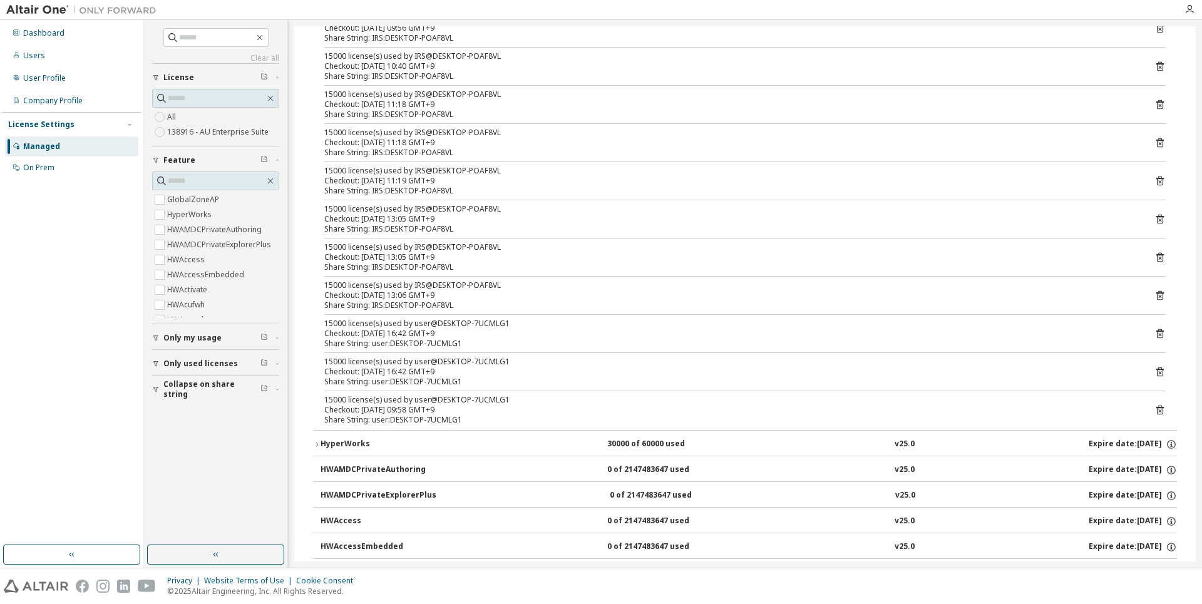
click at [398, 443] on div "HyperWorks" at bounding box center [377, 444] width 113 height 11
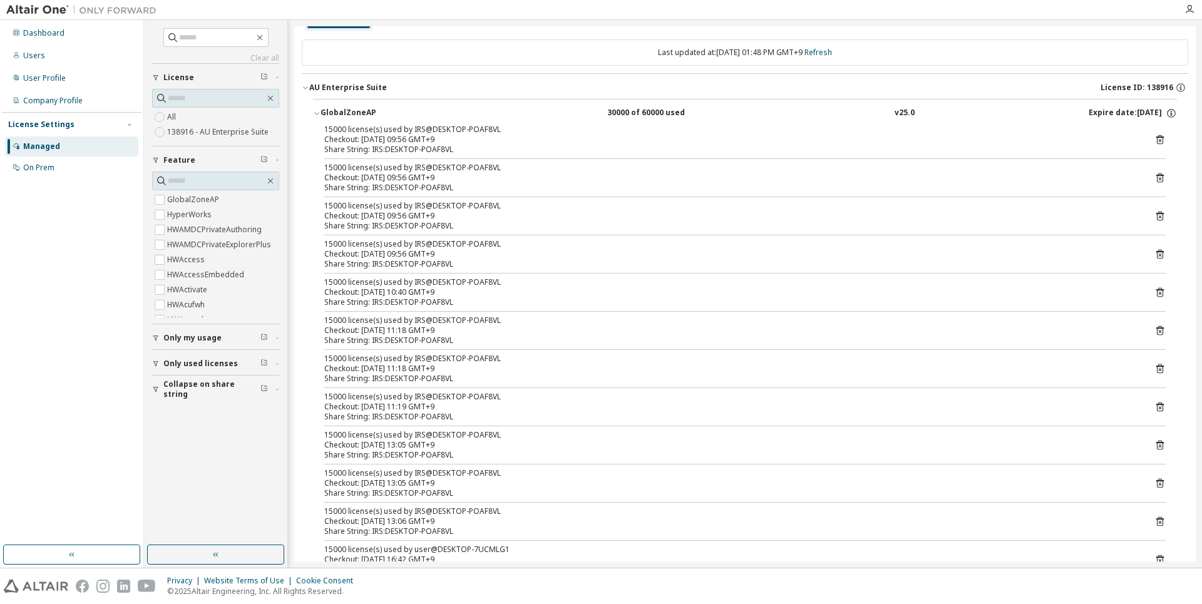
scroll to position [0, 0]
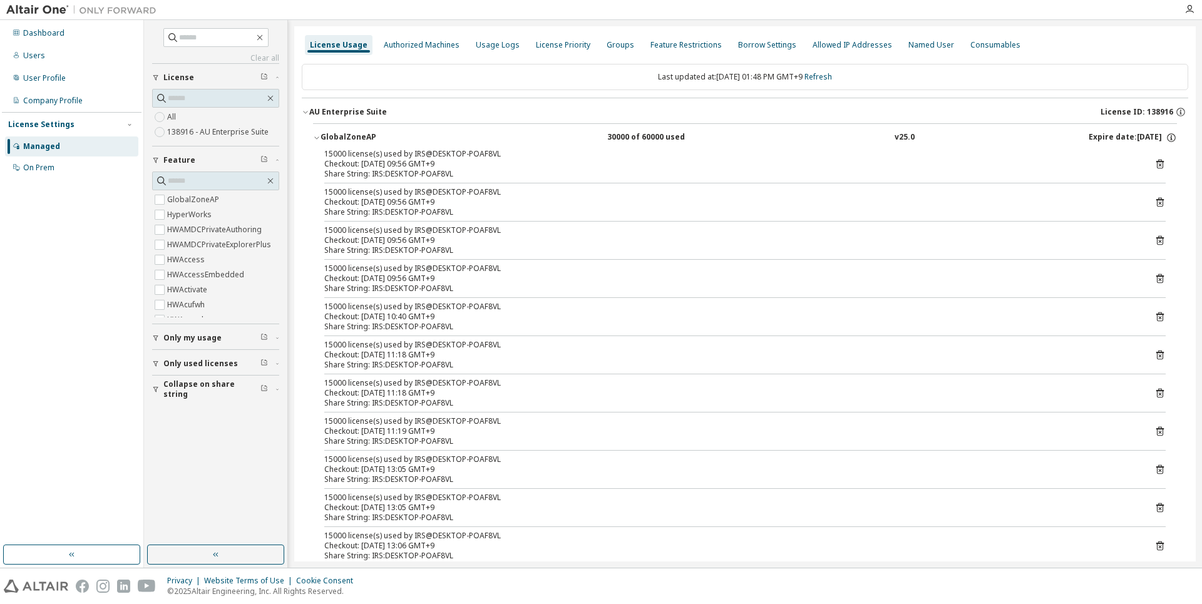
click at [314, 141] on icon "button" at bounding box center [317, 138] width 8 height 8
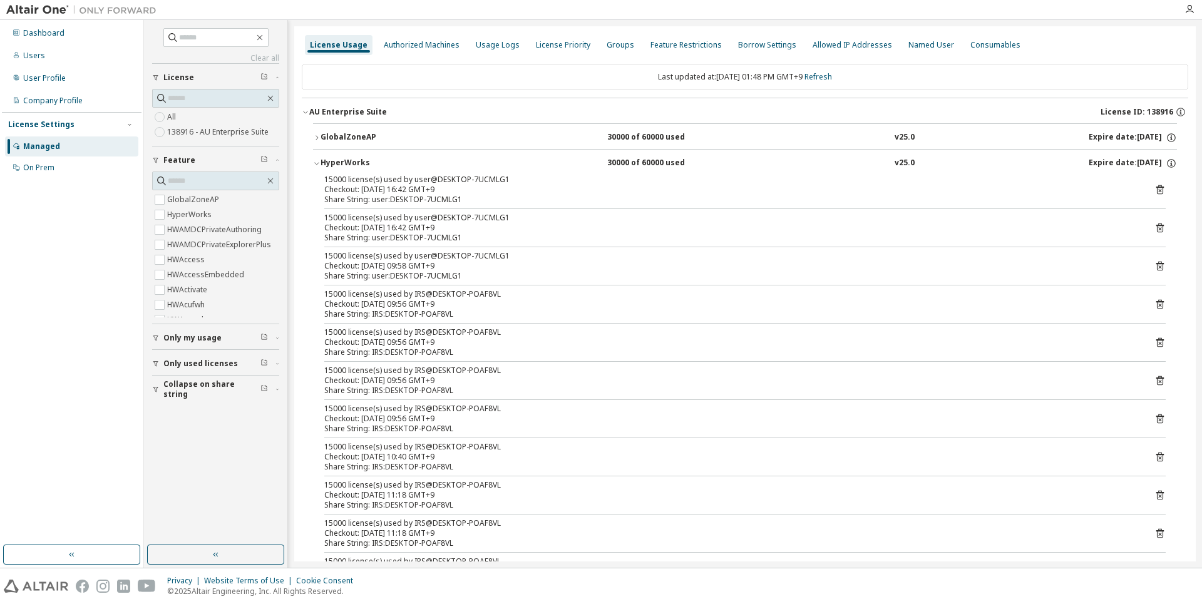
click at [440, 255] on div "15000 license(s) used by user@DESKTOP-7UCMLG1" at bounding box center [729, 256] width 811 height 10
click at [657, 322] on div "15000 license(s) used by user@DESKTOP-7UCMLG1 Checkout: [DATE] 16:42 GMT+9 Shar…" at bounding box center [745, 441] width 864 height 532
click at [327, 162] on div "HyperWorks" at bounding box center [377, 163] width 113 height 11
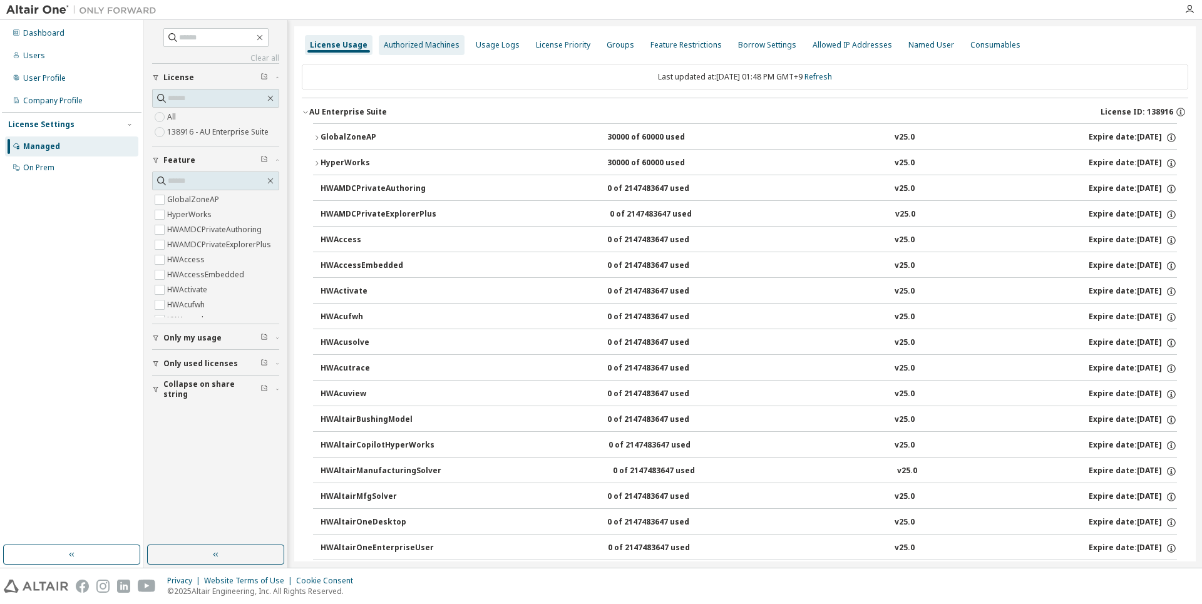
click at [411, 46] on div "Authorized Machines" at bounding box center [422, 45] width 76 height 10
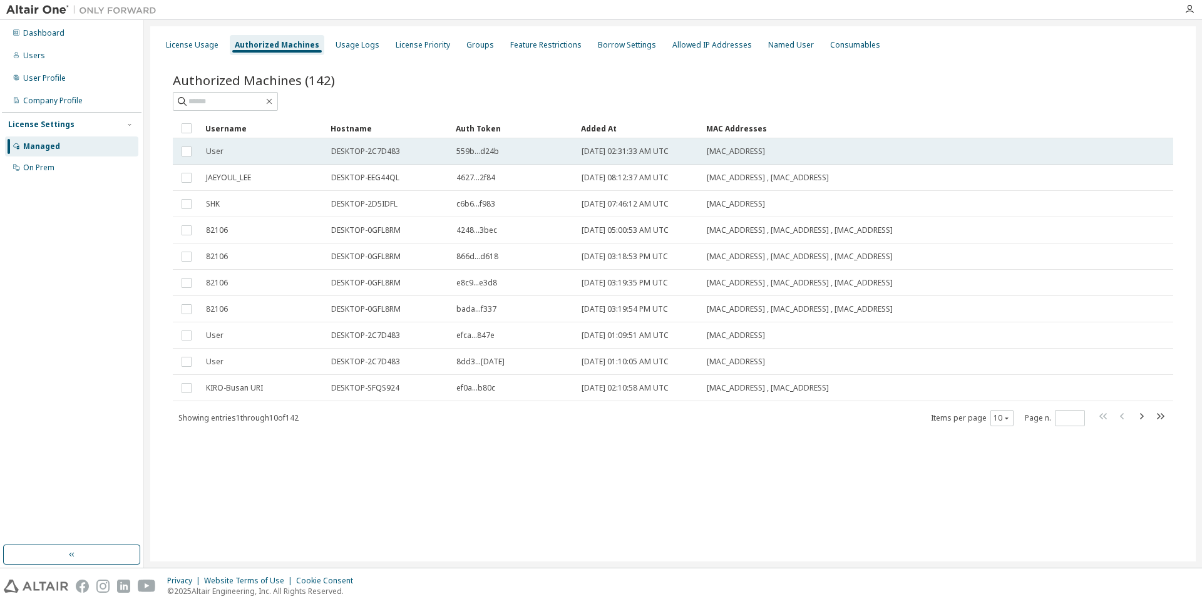
click at [381, 155] on span "DESKTOP-2C7D483" at bounding box center [365, 152] width 69 height 10
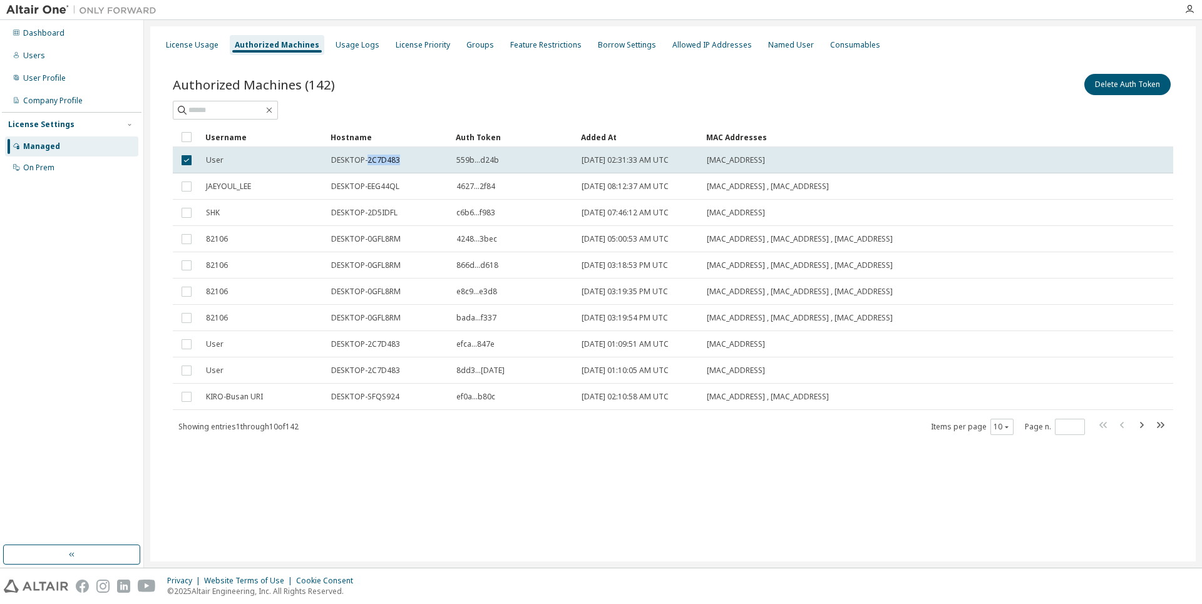
click at [381, 155] on span "DESKTOP-2C7D483" at bounding box center [365, 160] width 69 height 10
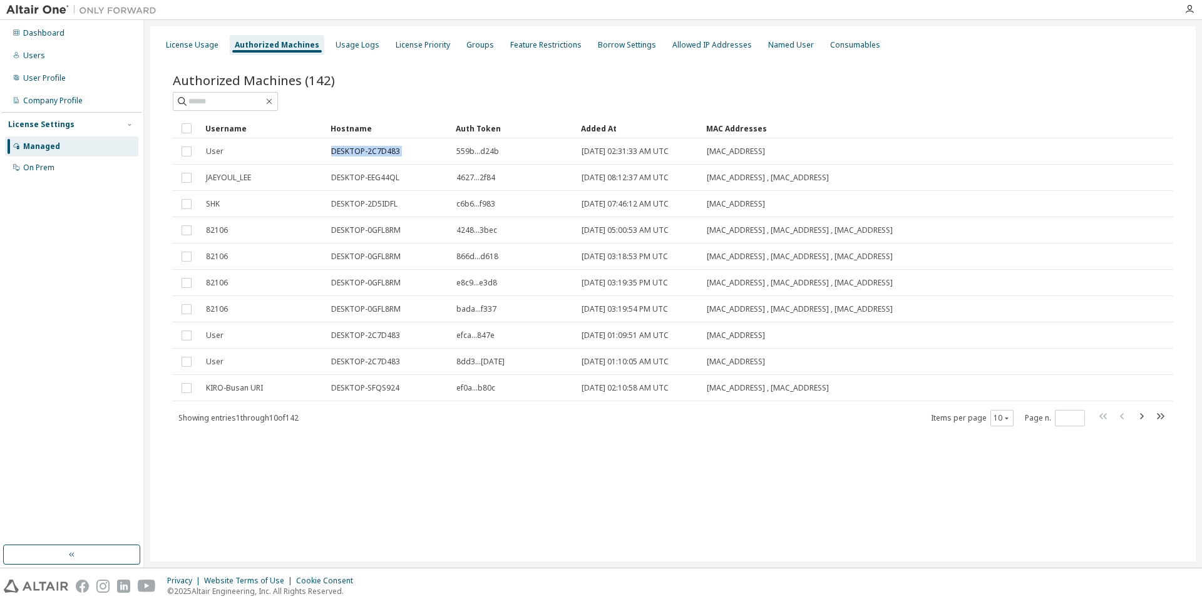
click at [381, 155] on span "DESKTOP-2C7D483" at bounding box center [365, 152] width 69 height 10
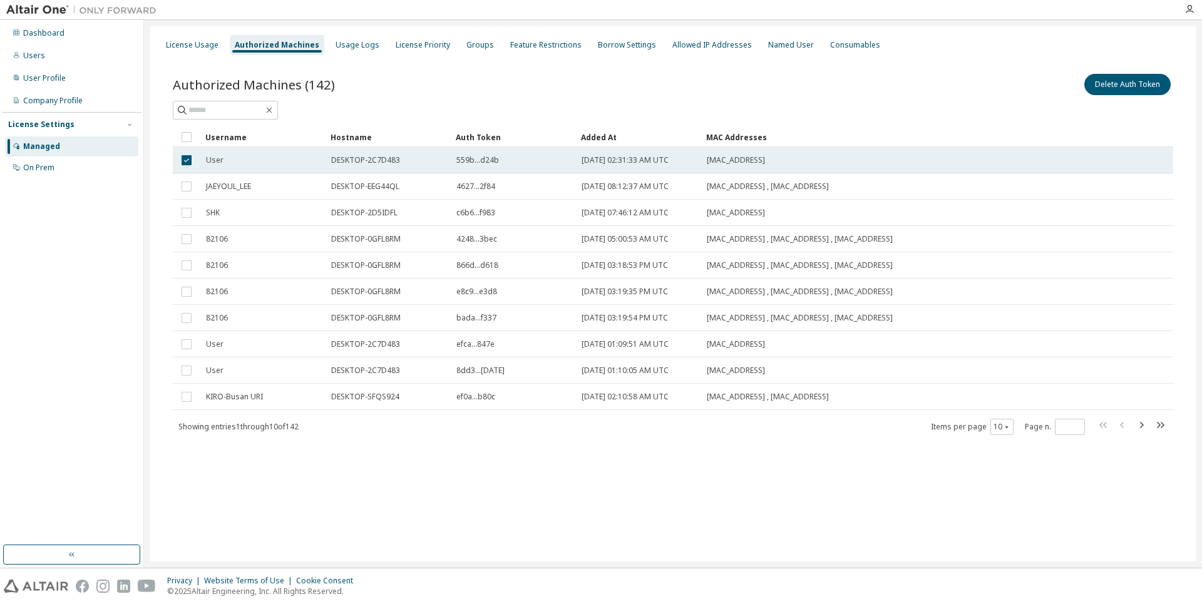
click at [378, 164] on span "DESKTOP-2C7D483" at bounding box center [365, 160] width 69 height 10
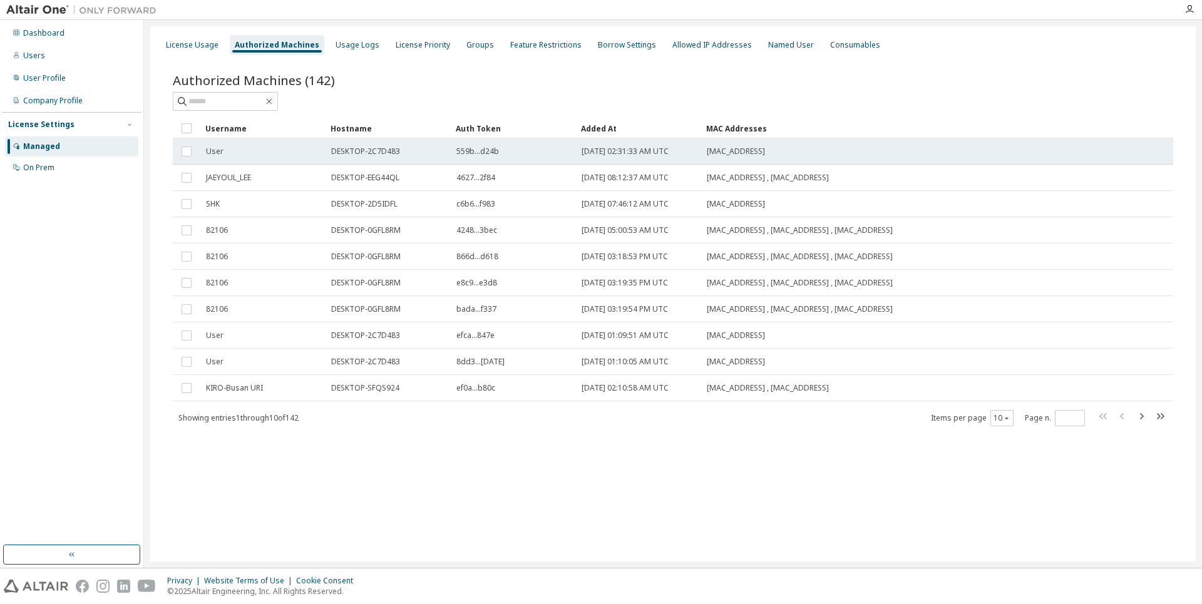
click at [361, 152] on span "DESKTOP-2C7D483" at bounding box center [365, 152] width 69 height 10
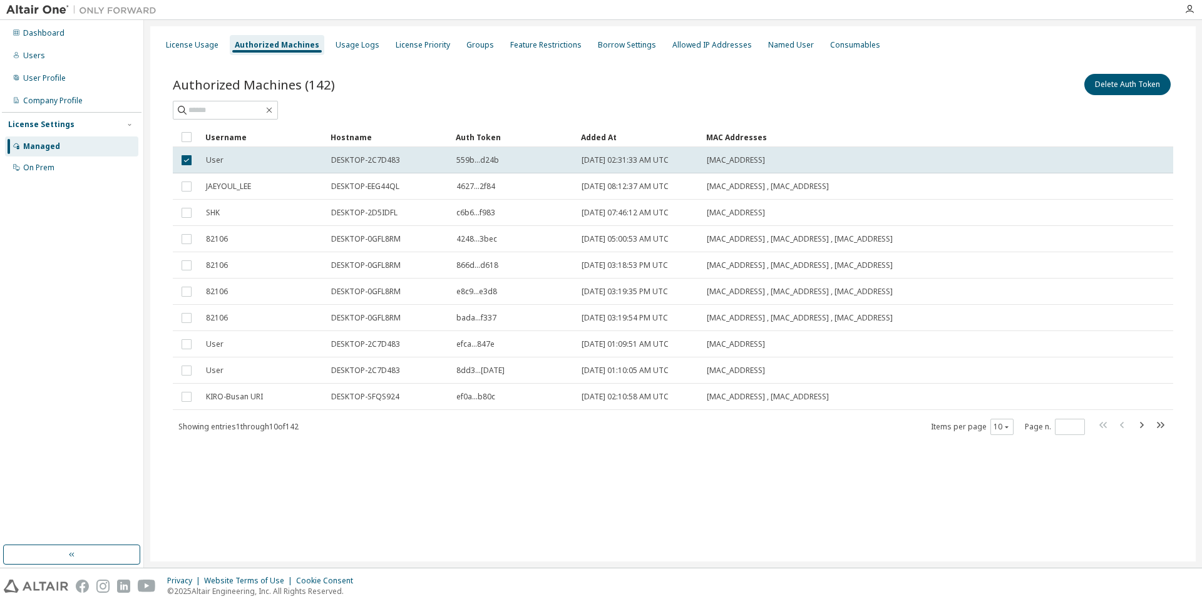
click at [361, 152] on td "DESKTOP-2C7D483" at bounding box center [388, 160] width 125 height 26
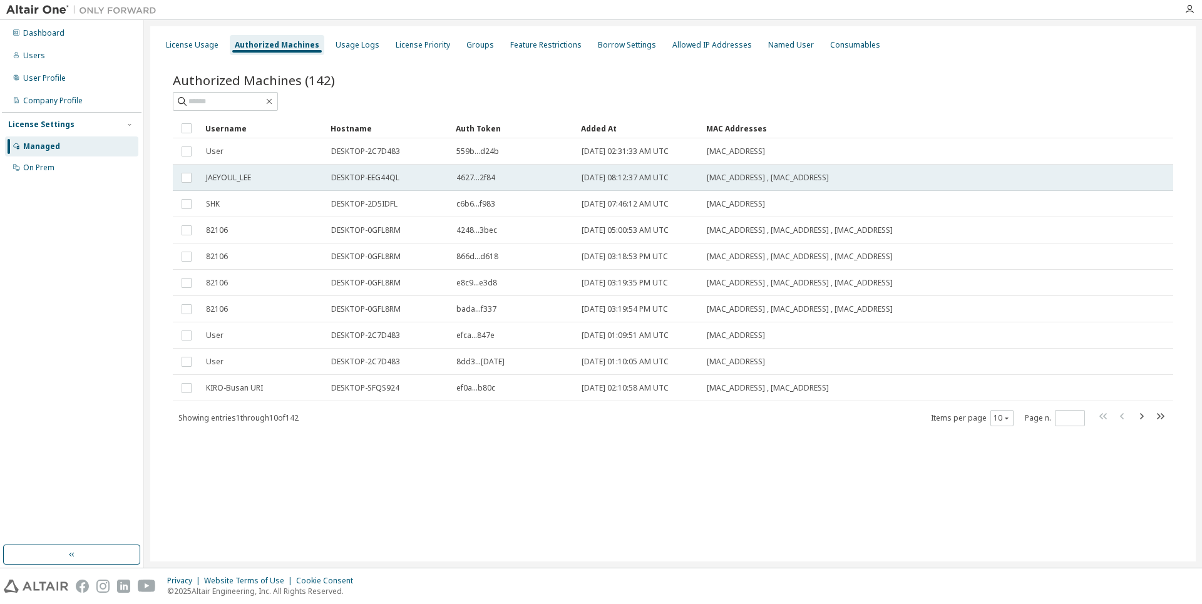
click at [348, 174] on span "DESKTOP-EEG44QL" at bounding box center [365, 178] width 68 height 10
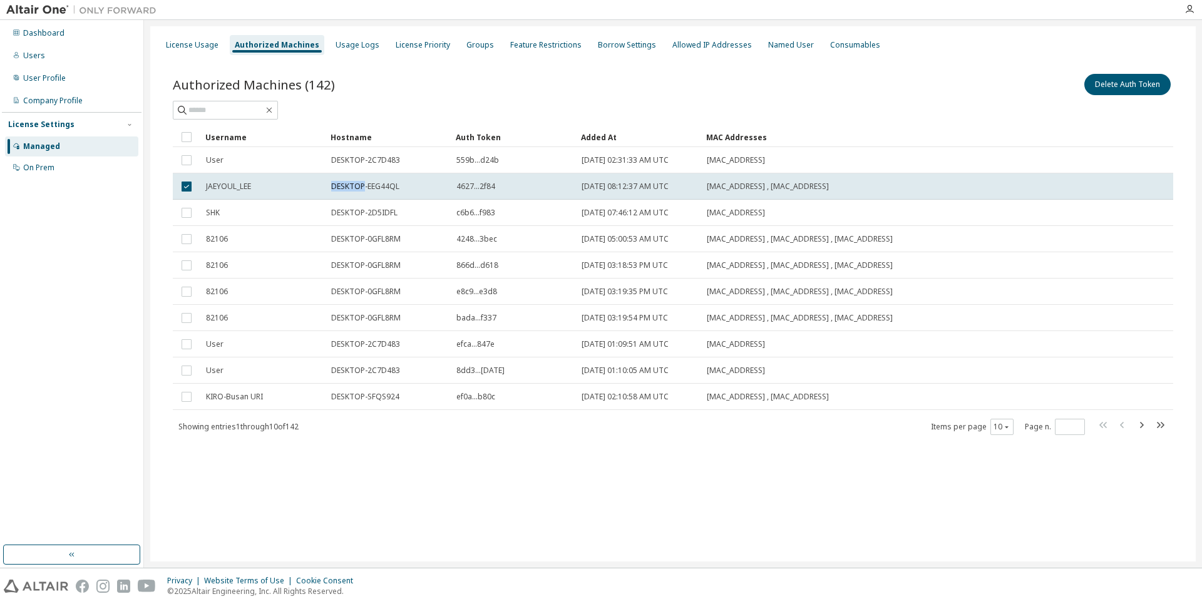
click at [348, 174] on td "DESKTOP-EEG44QL" at bounding box center [388, 186] width 125 height 26
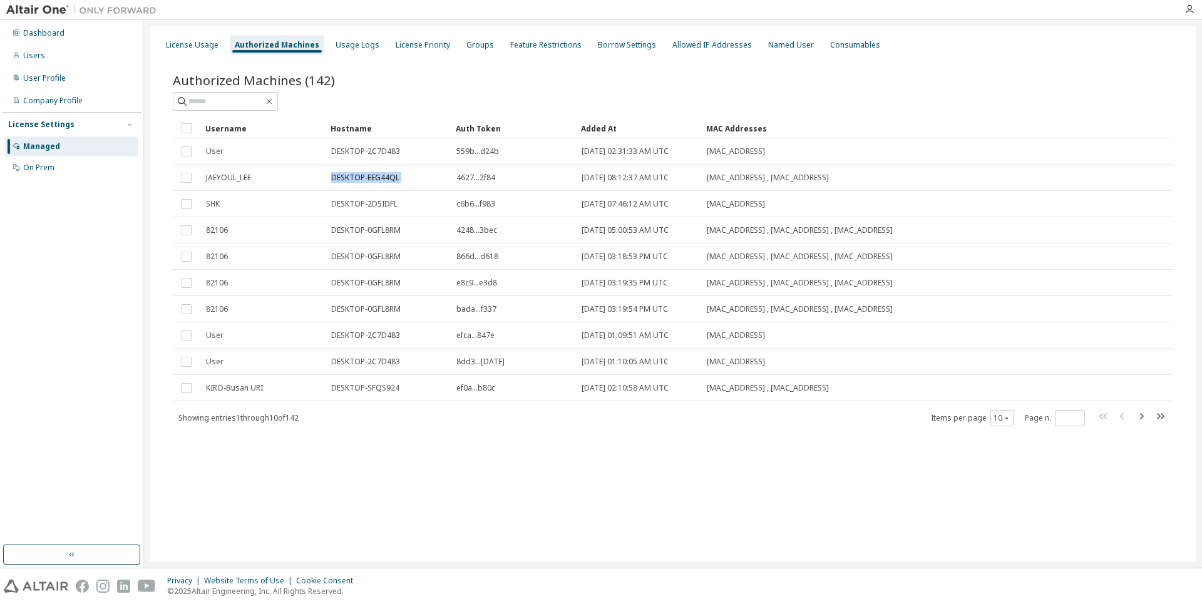
click at [348, 174] on span "DESKTOP-EEG44QL" at bounding box center [365, 178] width 68 height 10
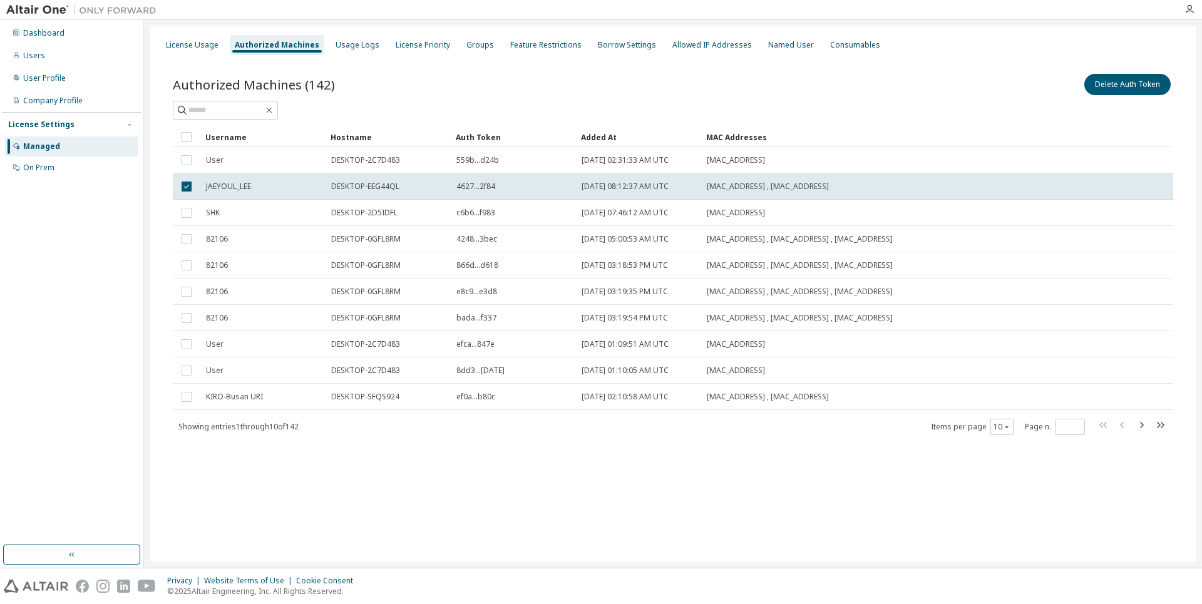
click at [348, 174] on td "DESKTOP-EEG44QL" at bounding box center [388, 186] width 125 height 26
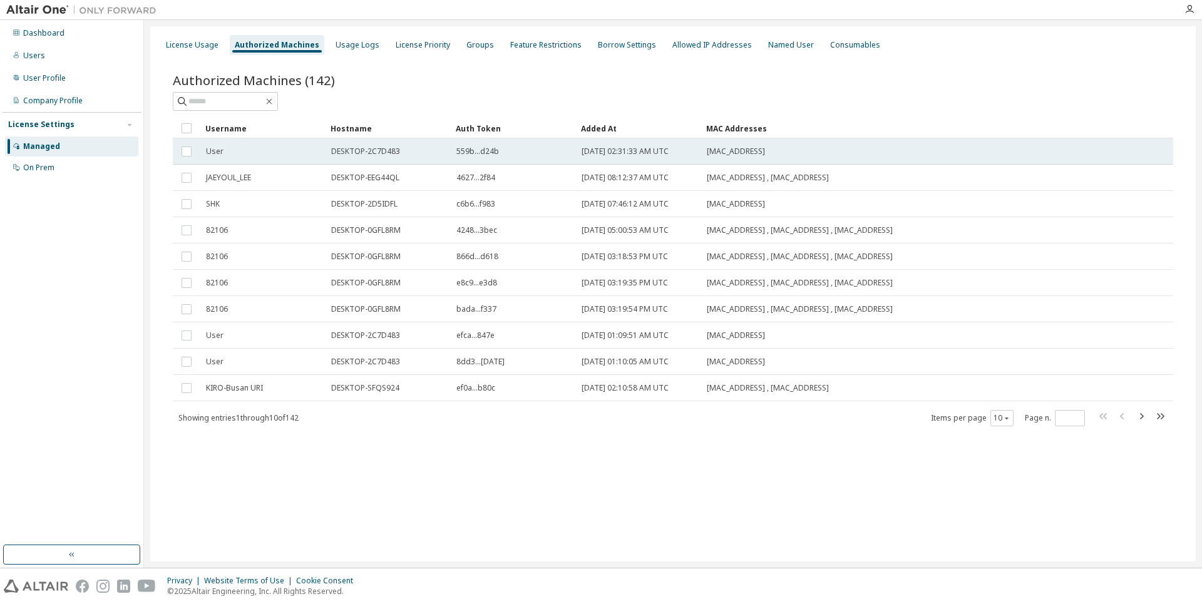
click at [345, 157] on td "DESKTOP-2C7D483" at bounding box center [388, 151] width 125 height 26
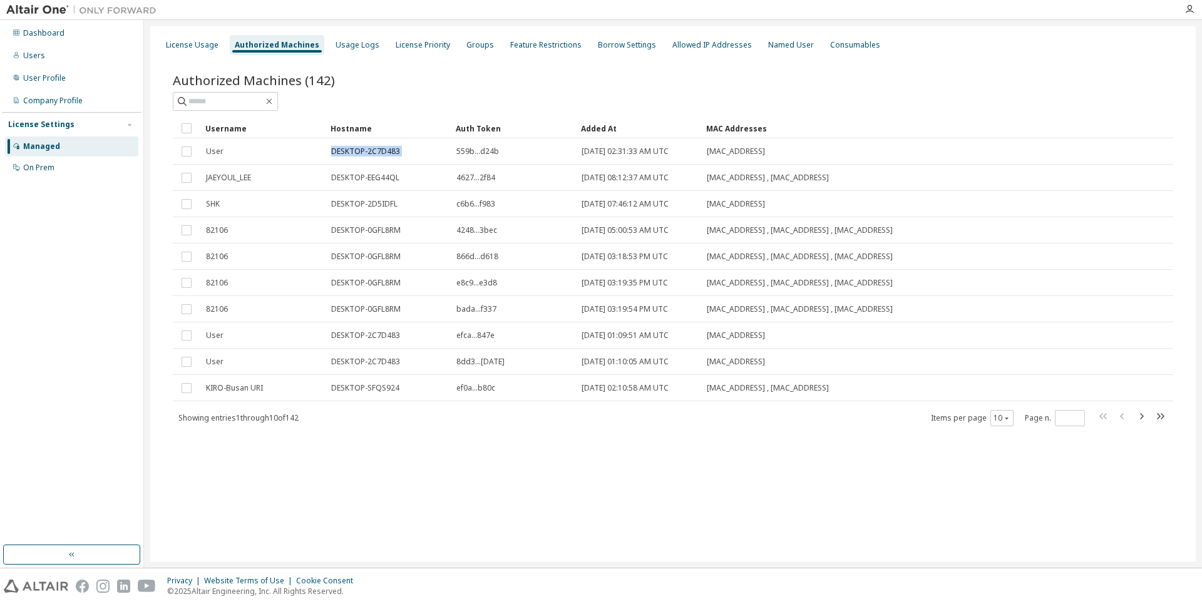
click at [345, 157] on td "DESKTOP-2C7D483" at bounding box center [388, 151] width 125 height 26
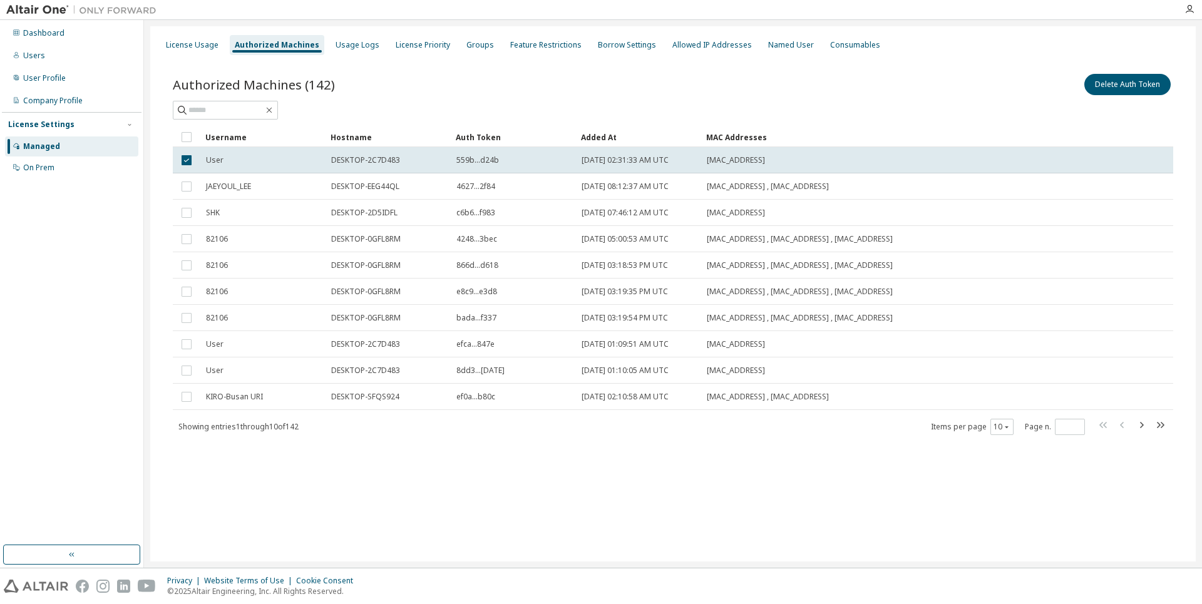
click at [345, 157] on span "DESKTOP-2C7D483" at bounding box center [365, 160] width 69 height 10
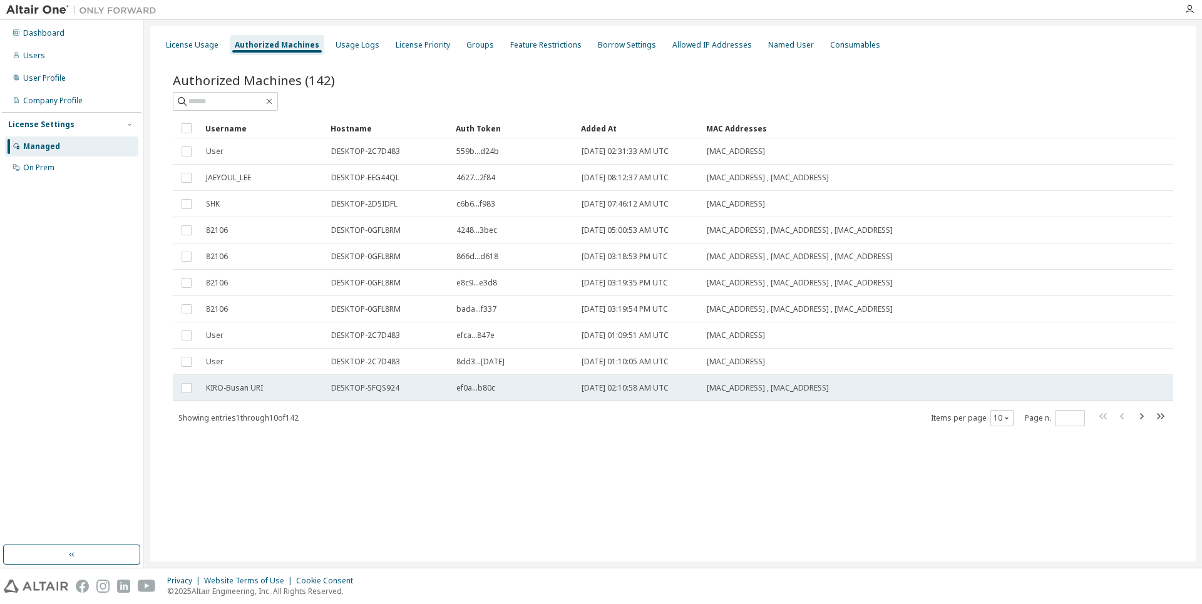
click at [356, 386] on span "DESKTOP-SFQS924" at bounding box center [365, 388] width 68 height 10
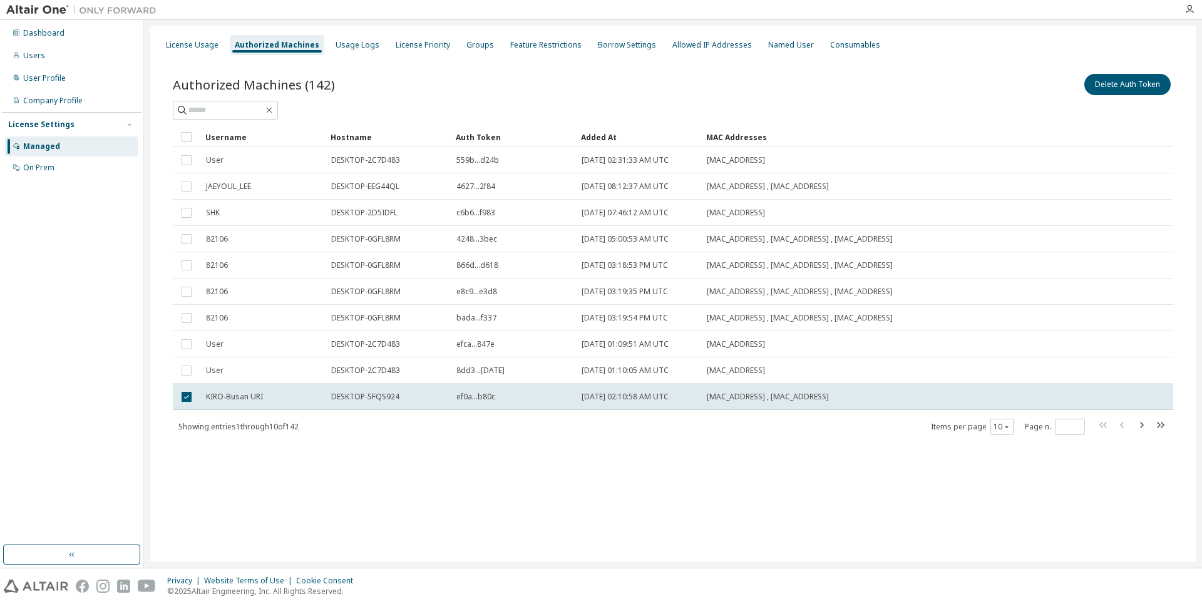
click at [356, 386] on td "DESKTOP-SFQS924" at bounding box center [388, 397] width 125 height 26
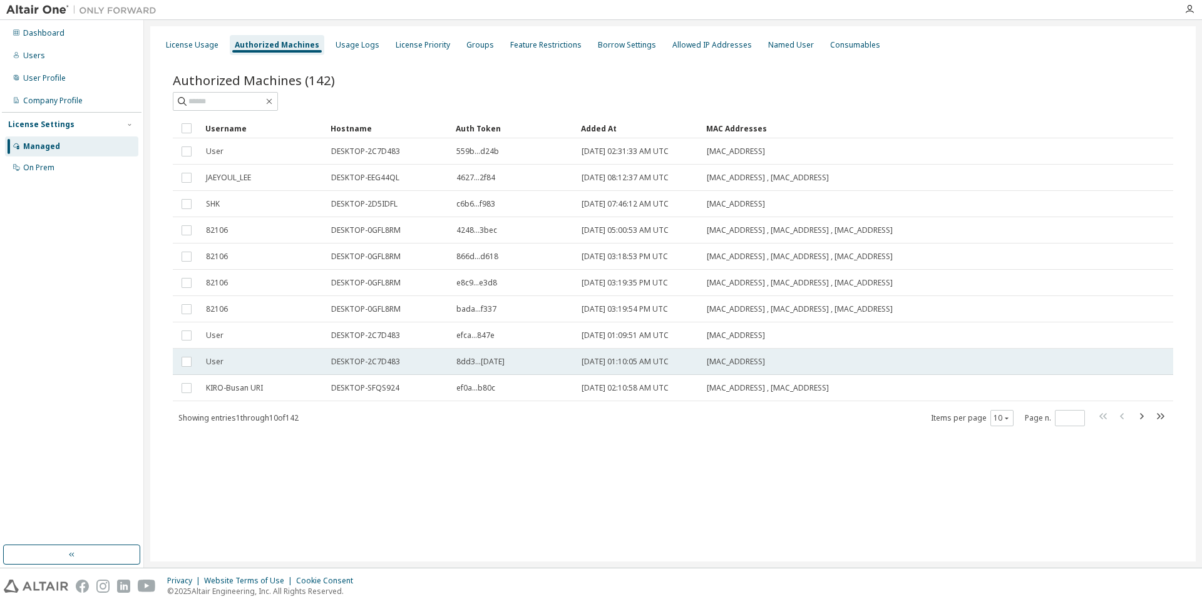
click at [354, 362] on span "DESKTOP-2C7D483" at bounding box center [365, 362] width 69 height 10
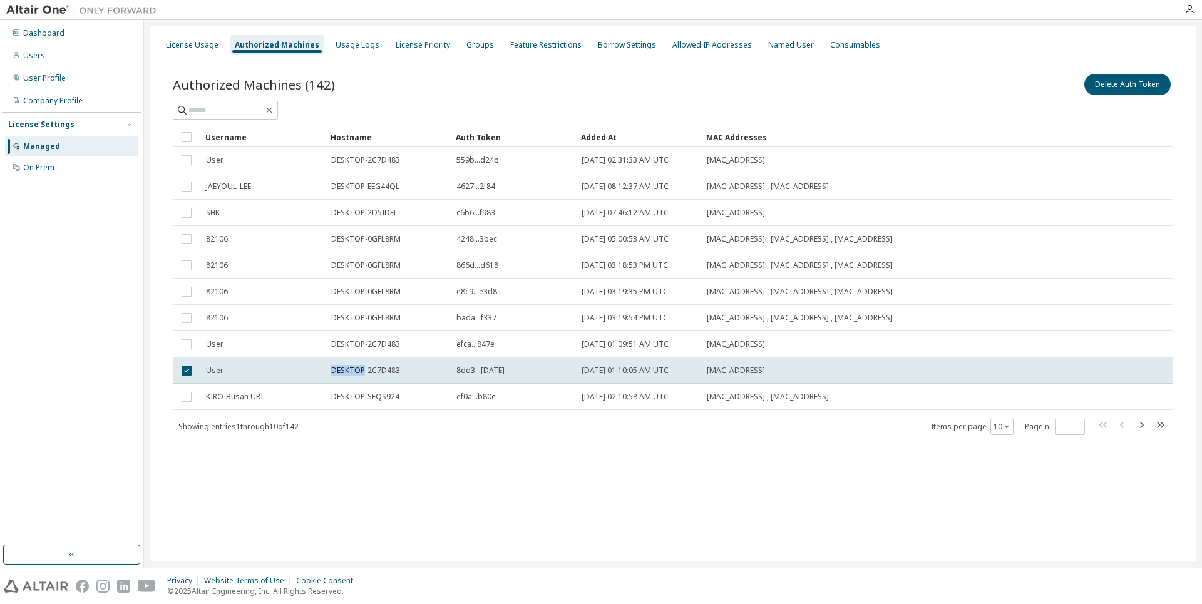
click at [354, 362] on td "DESKTOP-2C7D483" at bounding box center [388, 371] width 125 height 26
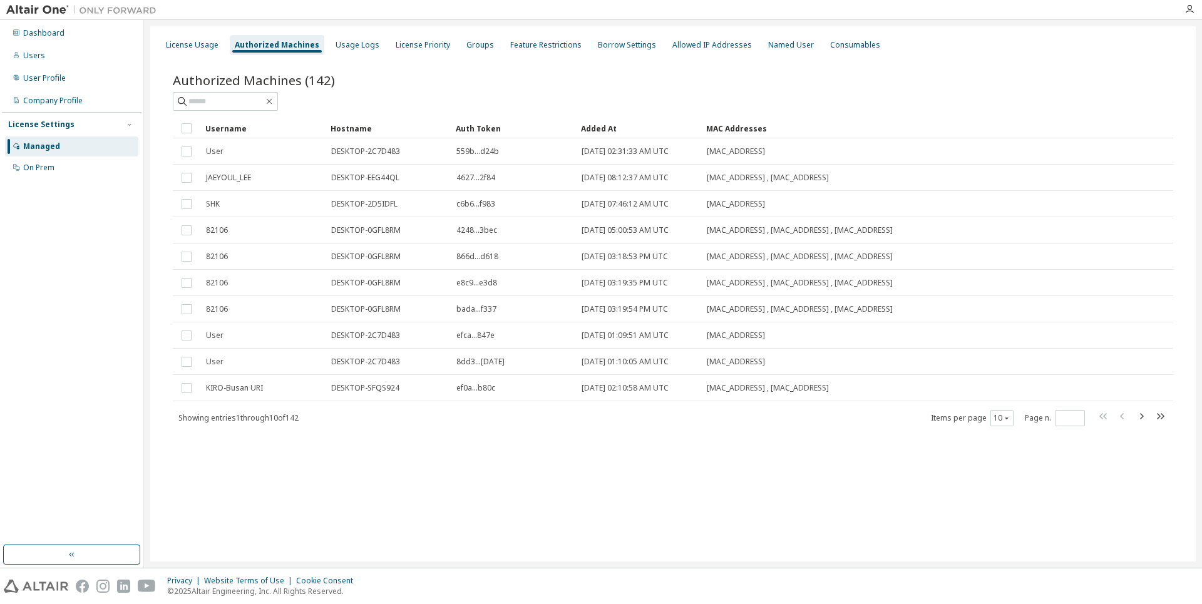
click at [354, 362] on span "DESKTOP-2C7D483" at bounding box center [365, 362] width 69 height 10
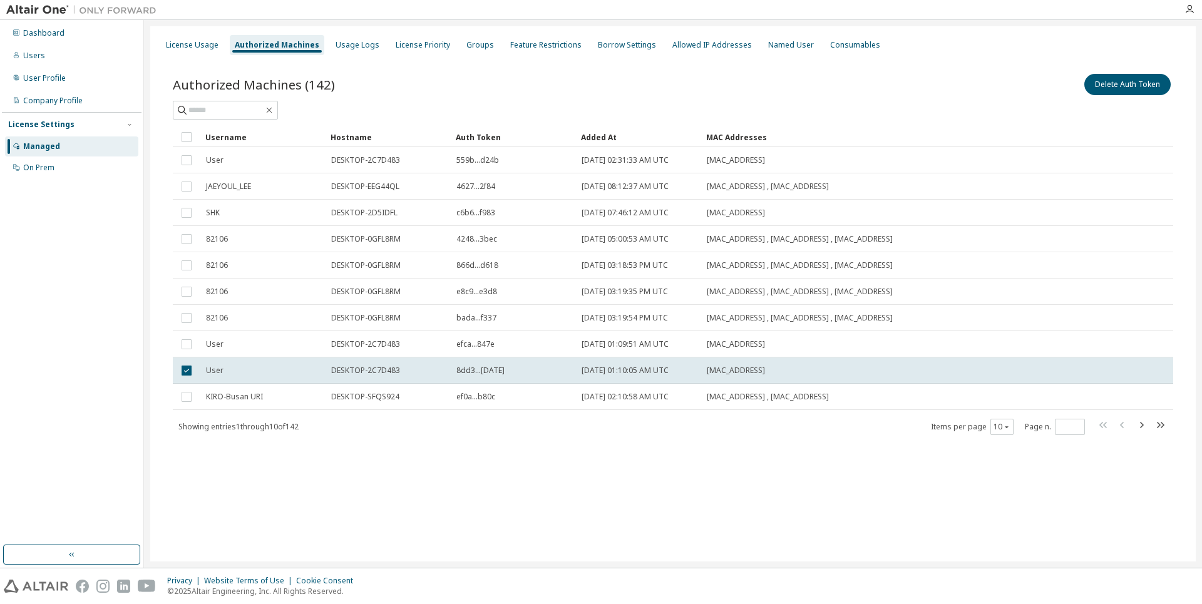
click at [354, 362] on td "DESKTOP-2C7D483" at bounding box center [388, 371] width 125 height 26
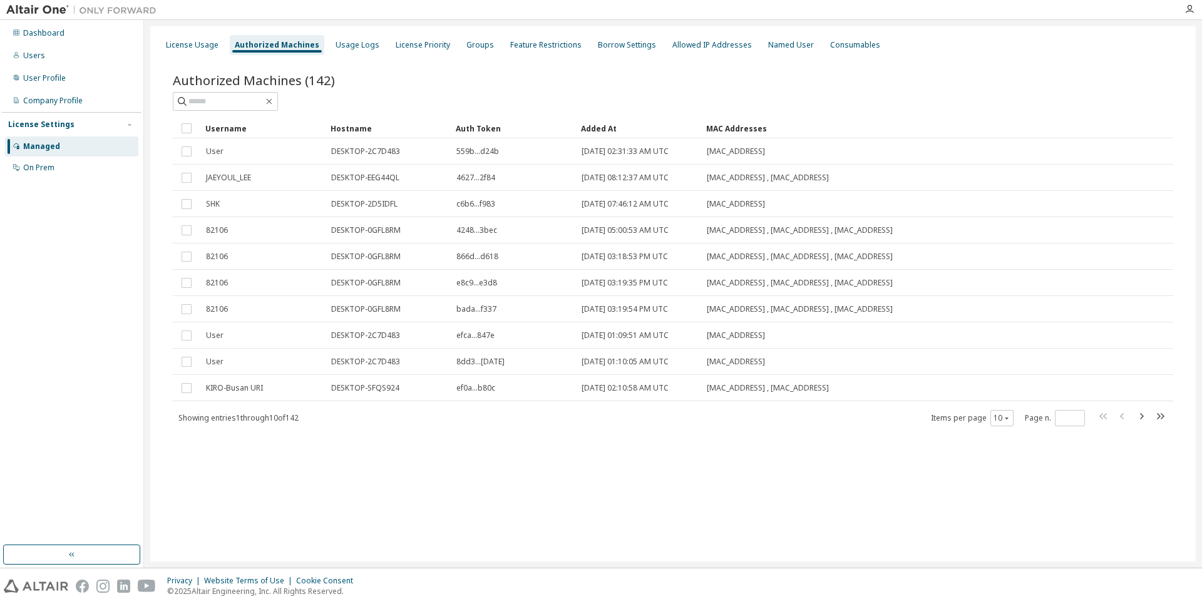
click at [321, 44] on div "License Usage Authorized Machines Usage Logs License Priority Groups Feature Re…" at bounding box center [673, 45] width 1031 height 23
click at [336, 46] on div "Usage Logs" at bounding box center [358, 45] width 44 height 10
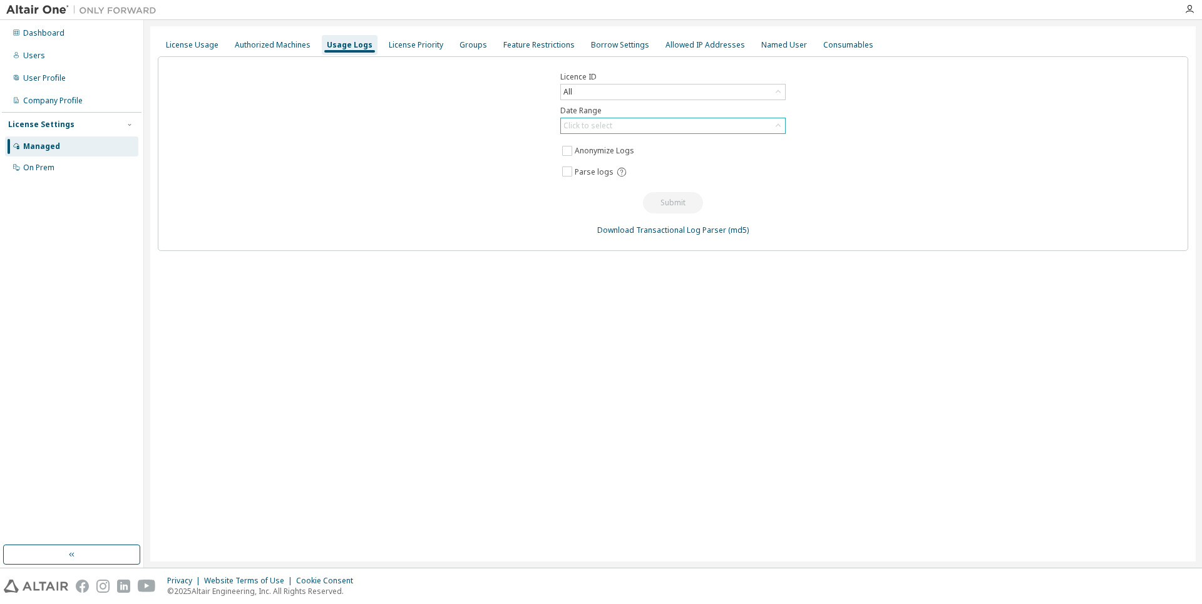
click at [600, 123] on div "Click to select" at bounding box center [588, 126] width 49 height 10
click at [620, 160] on li "Last 30 days" at bounding box center [673, 161] width 222 height 16
click at [659, 200] on button "Submit" at bounding box center [673, 202] width 60 height 21
click at [424, 49] on div "License Priority" at bounding box center [416, 45] width 54 height 10
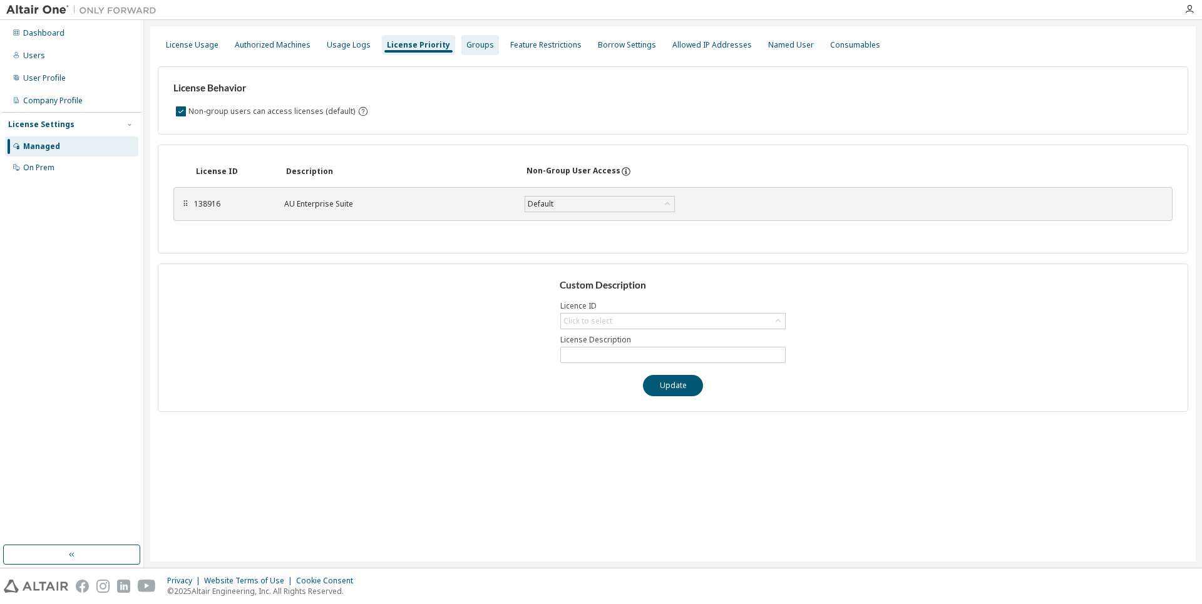
click at [483, 48] on div "Groups" at bounding box center [480, 45] width 38 height 20
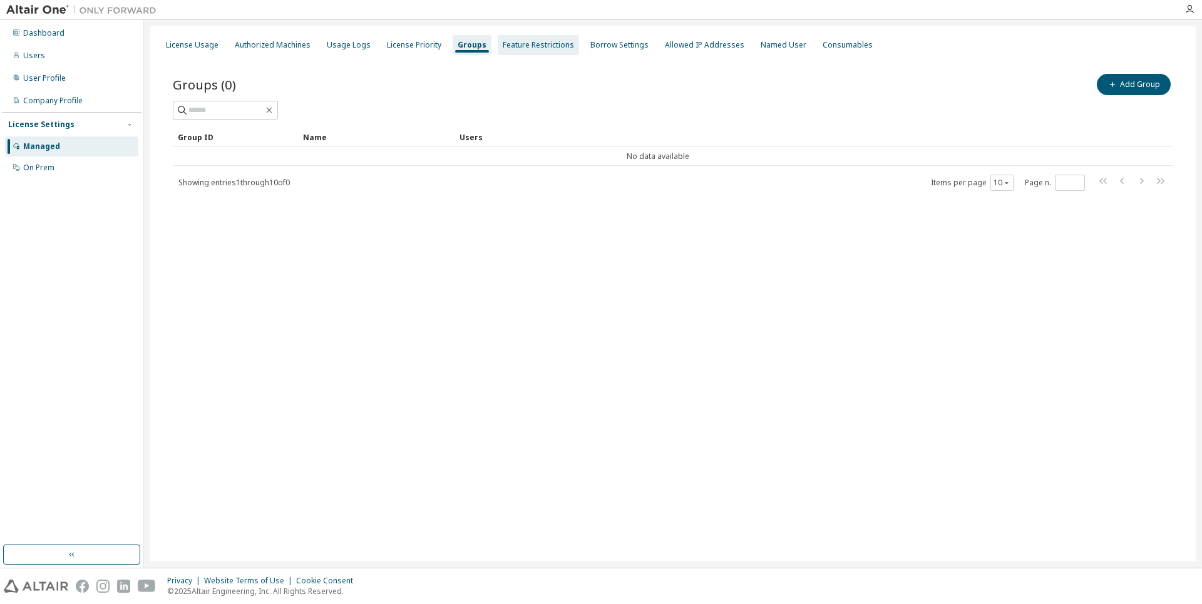
click at [537, 46] on div "Feature Restrictions" at bounding box center [538, 45] width 71 height 10
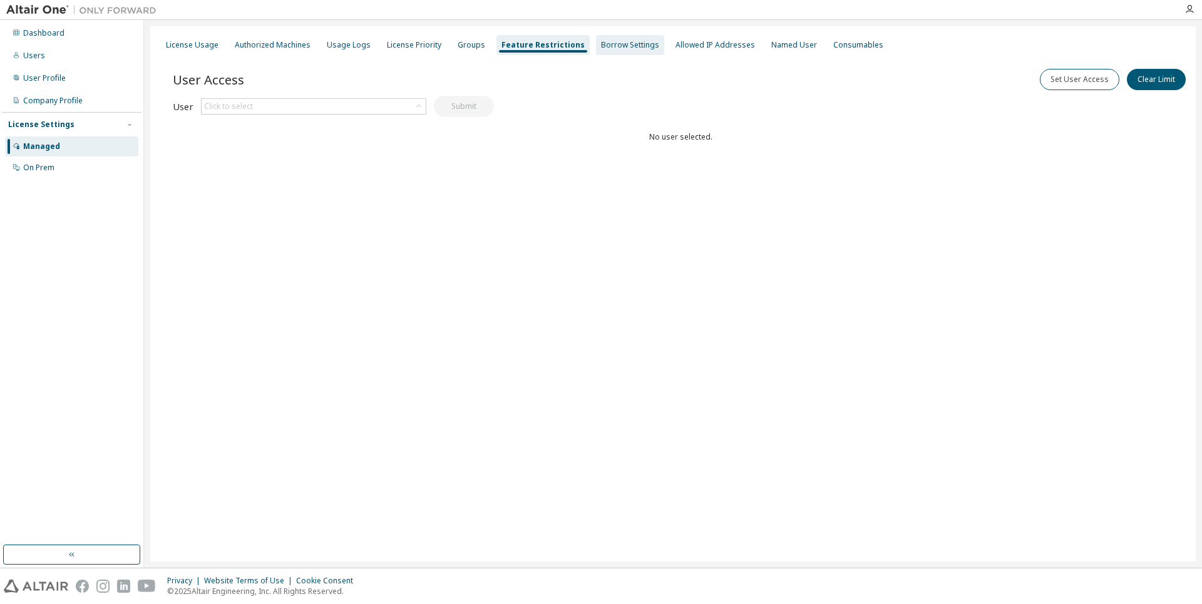
click at [629, 39] on div "Borrow Settings" at bounding box center [630, 45] width 68 height 20
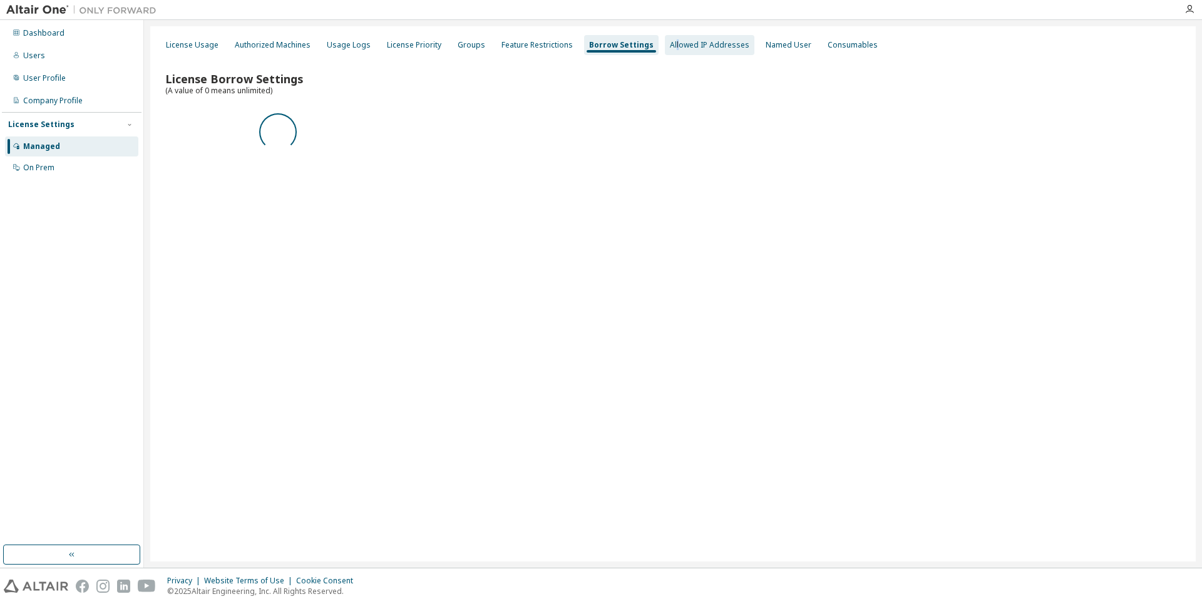
click at [670, 47] on div "Allowed IP Addresses" at bounding box center [710, 45] width 80 height 10
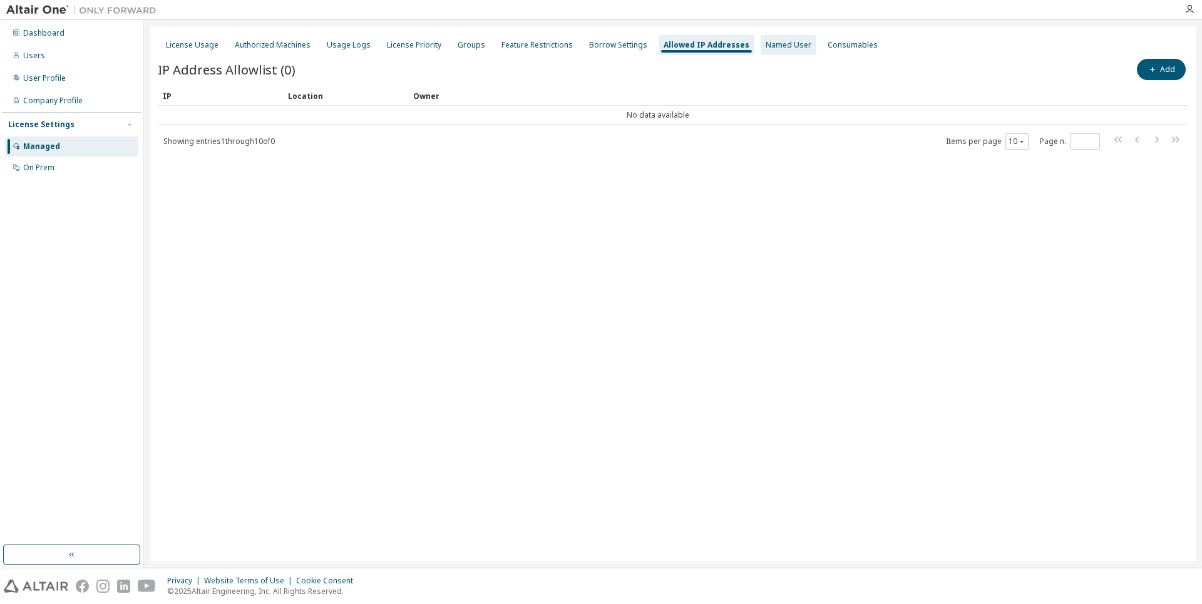
click at [761, 44] on div "Named User" at bounding box center [789, 45] width 56 height 20
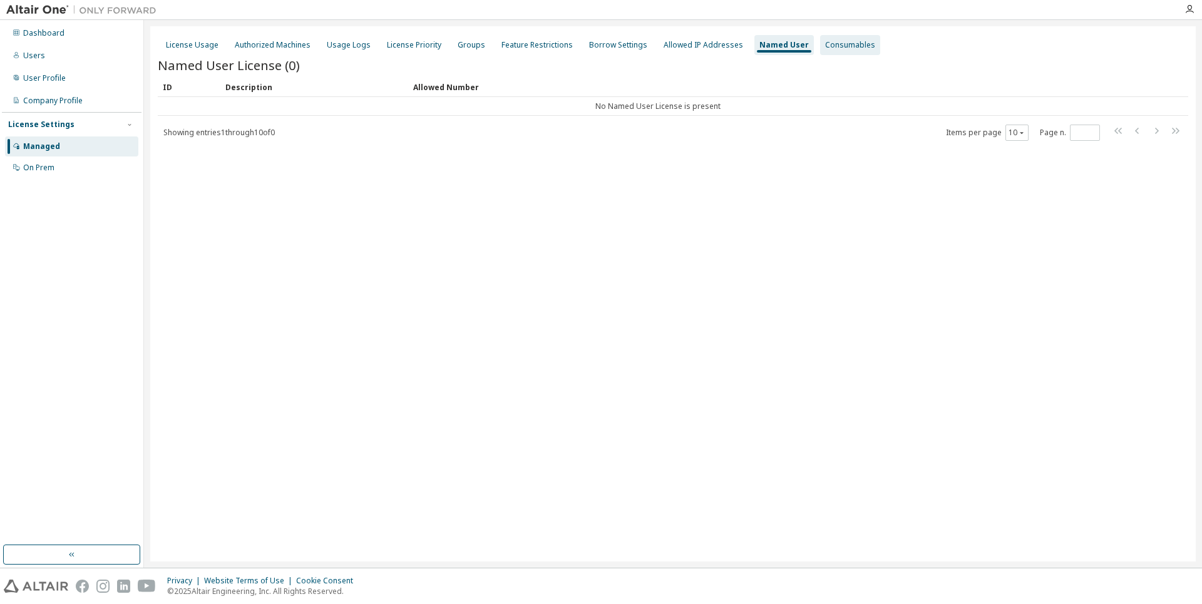
click at [820, 50] on div "Consumables" at bounding box center [850, 45] width 60 height 20
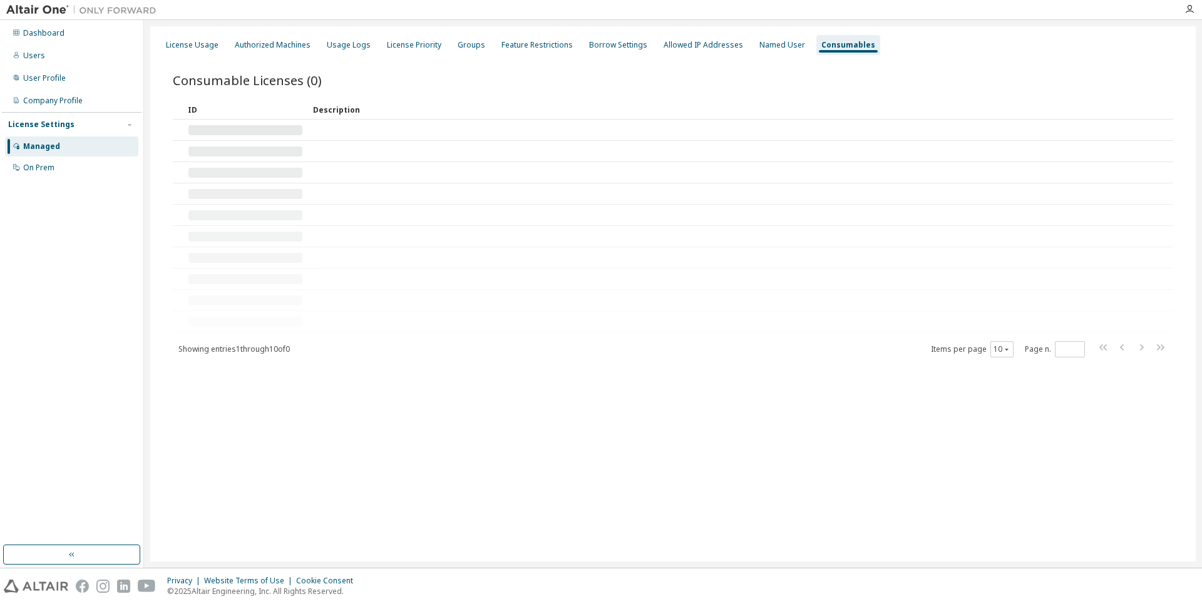
click at [296, 56] on div "License Usage Authorized Machines Usage Logs License Priority Groups Feature Re…" at bounding box center [673, 45] width 1031 height 23
click at [292, 50] on div "Authorized Machines" at bounding box center [273, 45] width 86 height 20
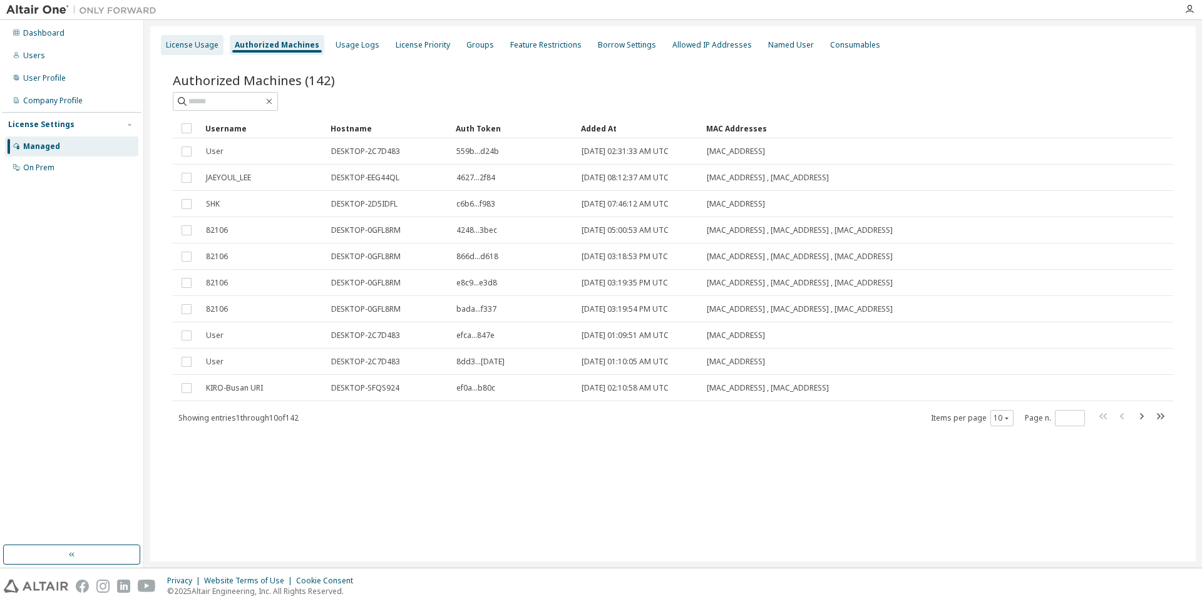
drag, startPoint x: 138, startPoint y: 53, endPoint x: 199, endPoint y: 51, distance: 60.8
click at [142, 53] on div "Dashboard Users User Profile Company Profile License Settings Managed On Prem" at bounding box center [72, 294] width 144 height 548
click at [199, 51] on div "License Usage" at bounding box center [192, 45] width 63 height 20
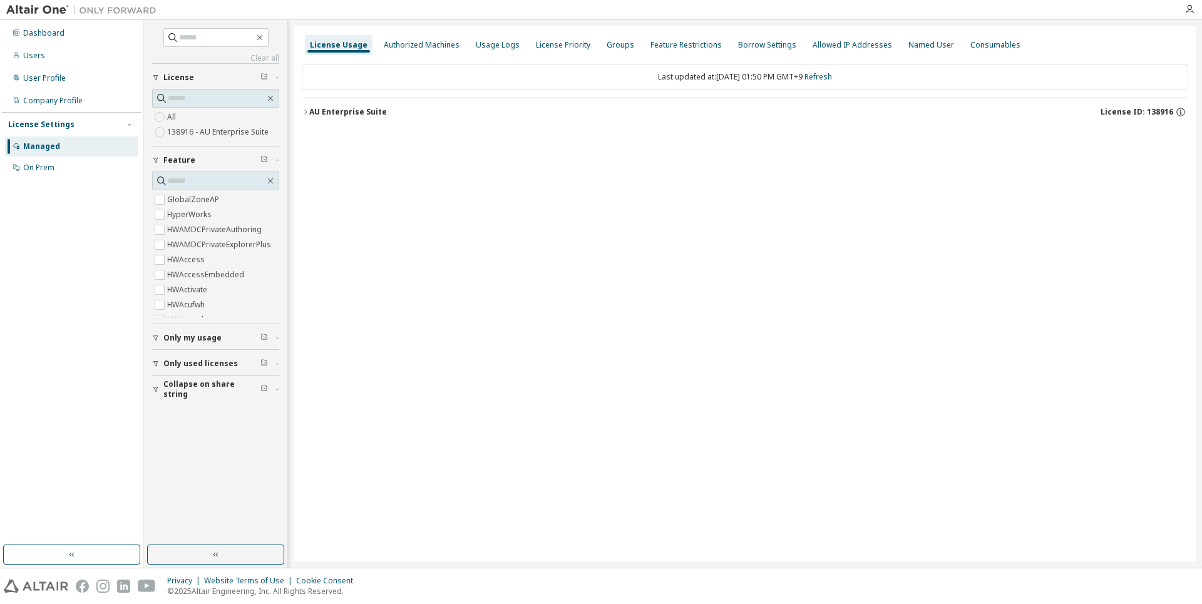
click at [312, 123] on button "AU Enterprise Suite License ID: 138916" at bounding box center [745, 112] width 887 height 28
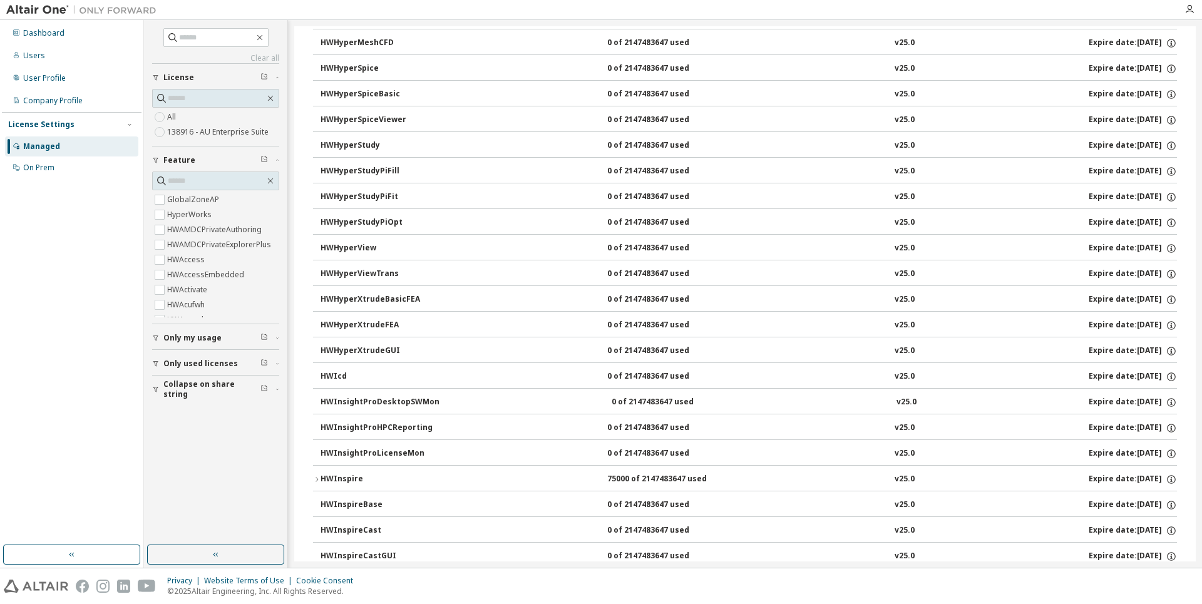
scroll to position [3160, 0]
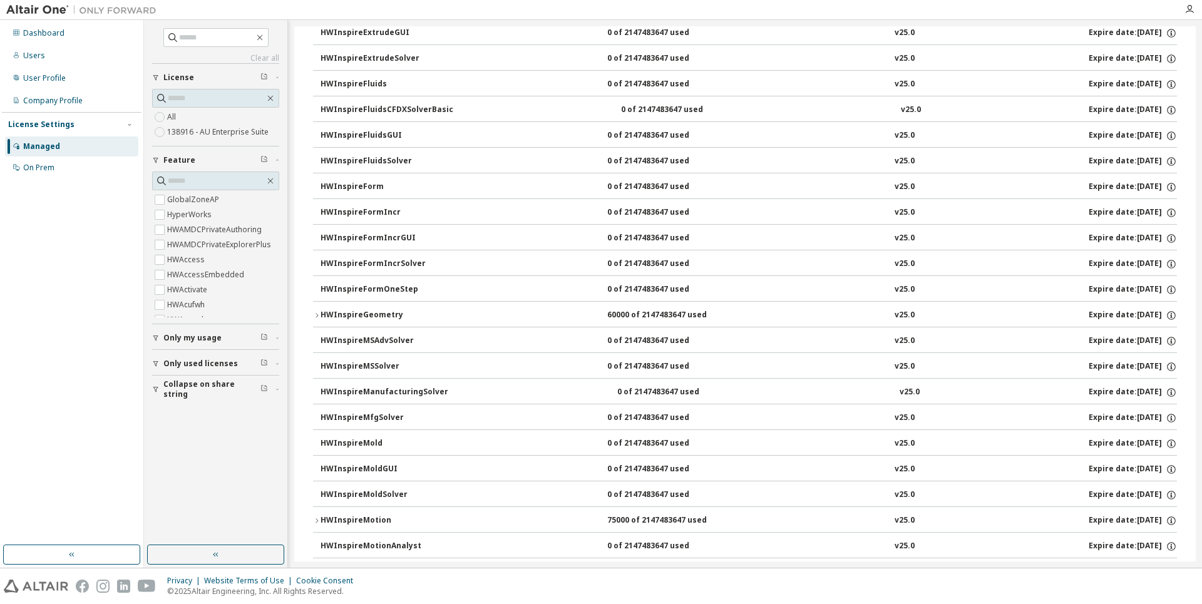
click at [329, 311] on div "HWInspireGeometry" at bounding box center [377, 315] width 113 height 11
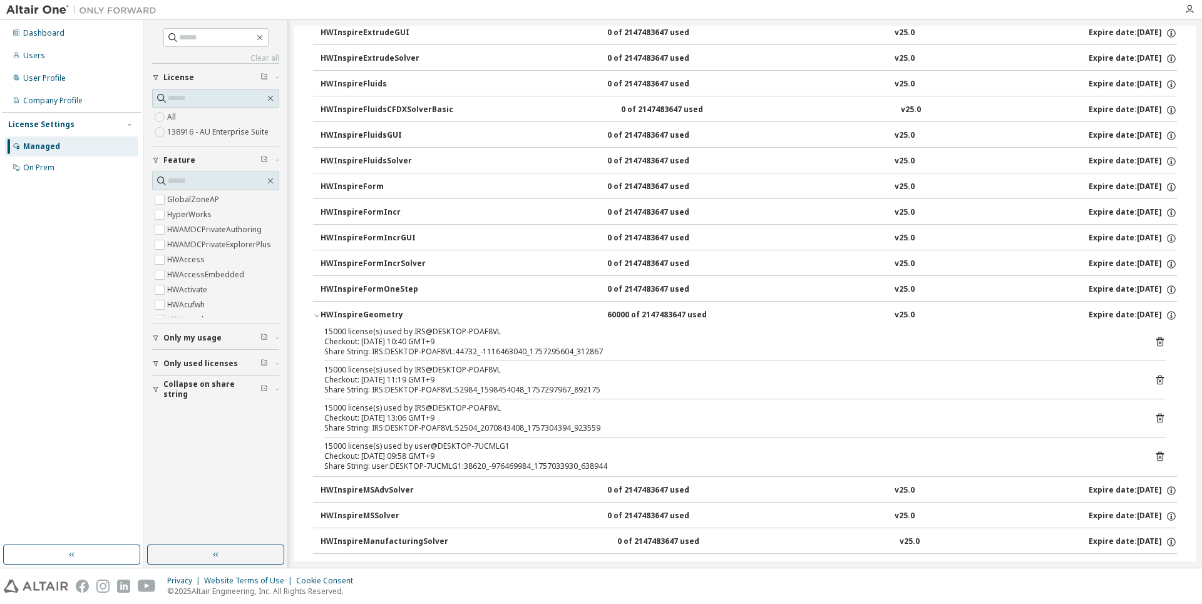
click at [329, 311] on div "HWInspireGeometry" at bounding box center [377, 315] width 113 height 11
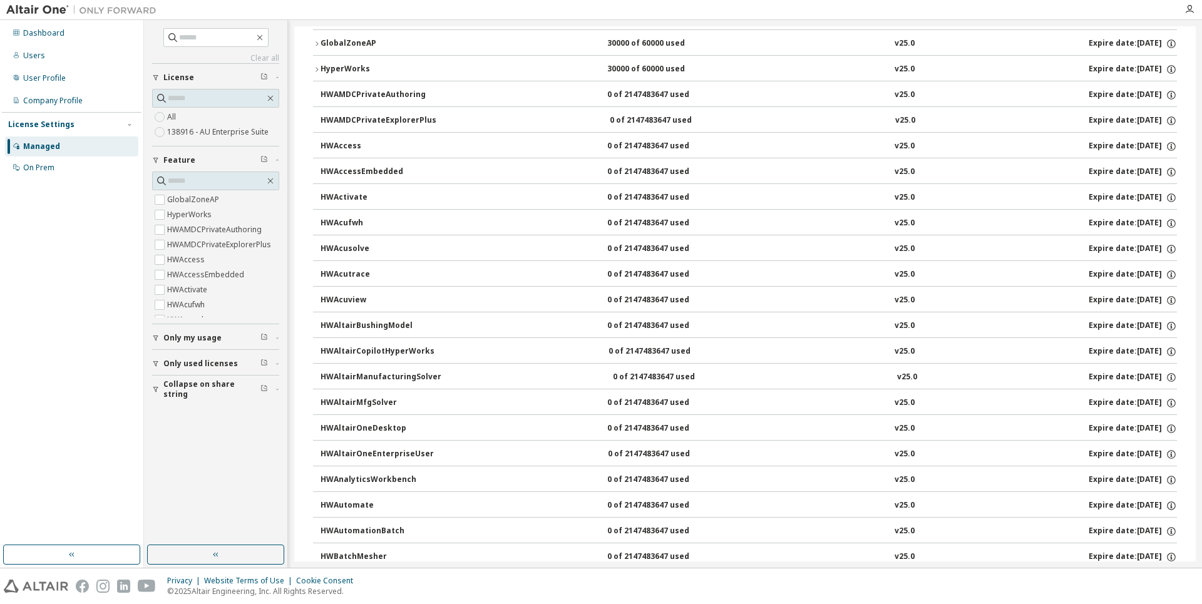
scroll to position [0, 0]
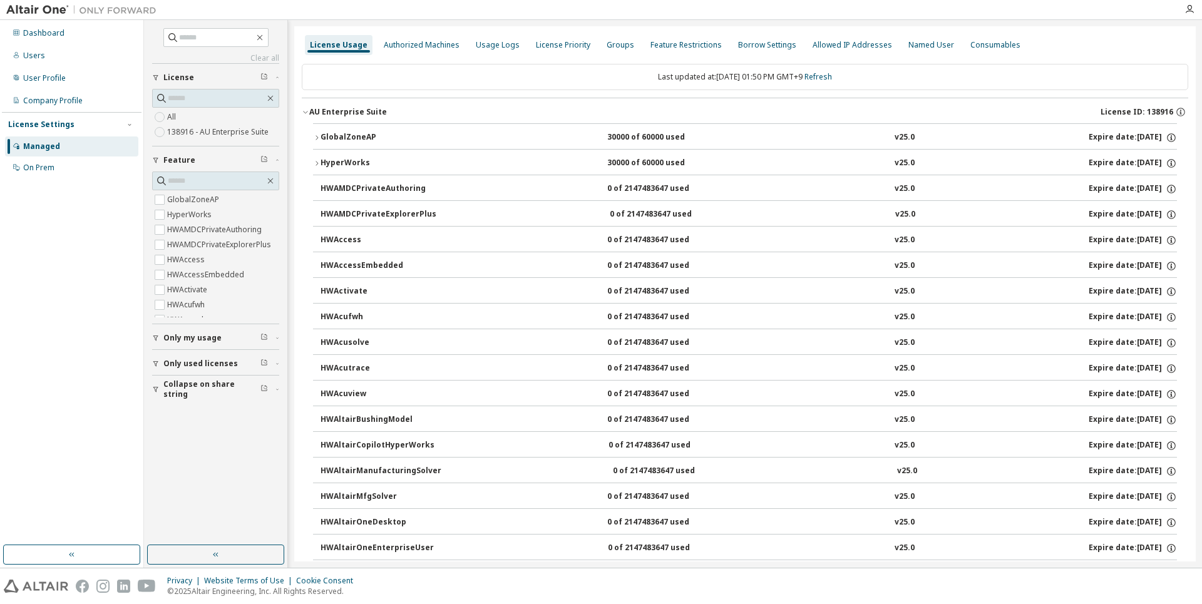
click at [339, 162] on div "HyperWorks" at bounding box center [377, 163] width 113 height 11
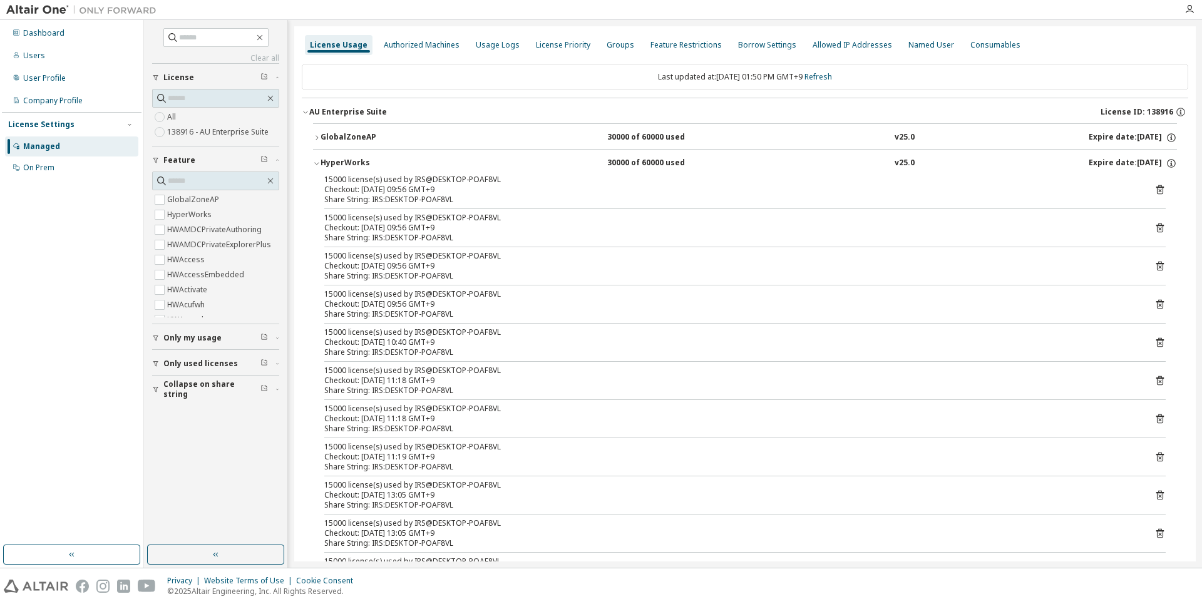
click at [336, 153] on button "HyperWorks 30000 of 60000 used v25.0 Expire date: [DATE]" at bounding box center [745, 164] width 864 height 28
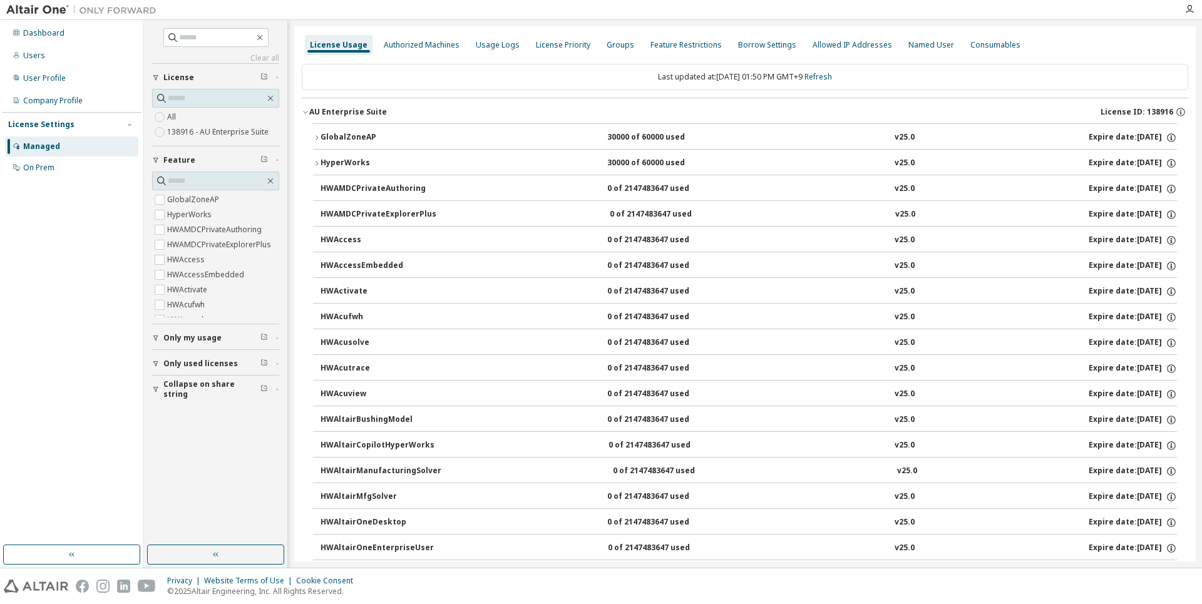
click at [330, 138] on div "GlobalZoneAP" at bounding box center [377, 137] width 113 height 11
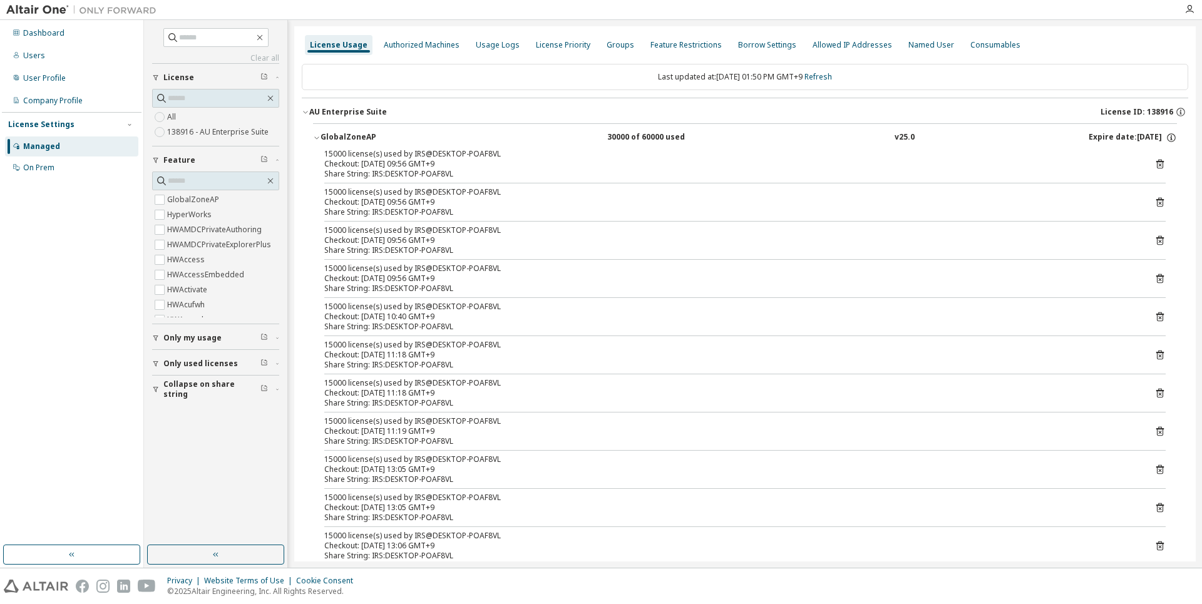
click at [330, 138] on div "GlobalZoneAP" at bounding box center [377, 137] width 113 height 11
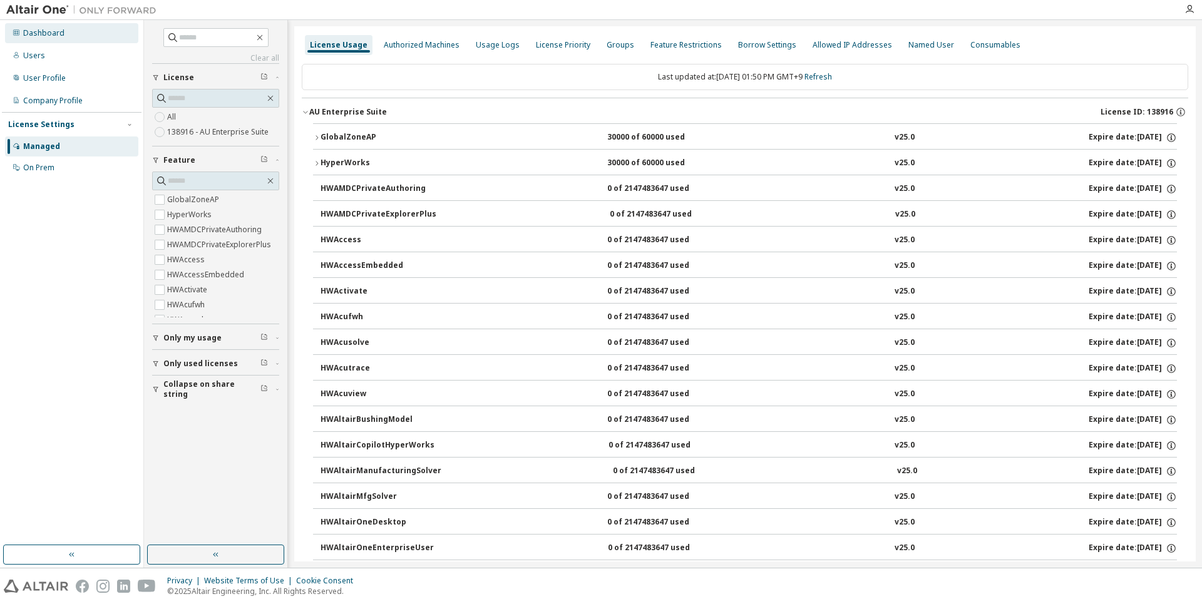
click at [28, 38] on div "Dashboard" at bounding box center [43, 33] width 41 height 10
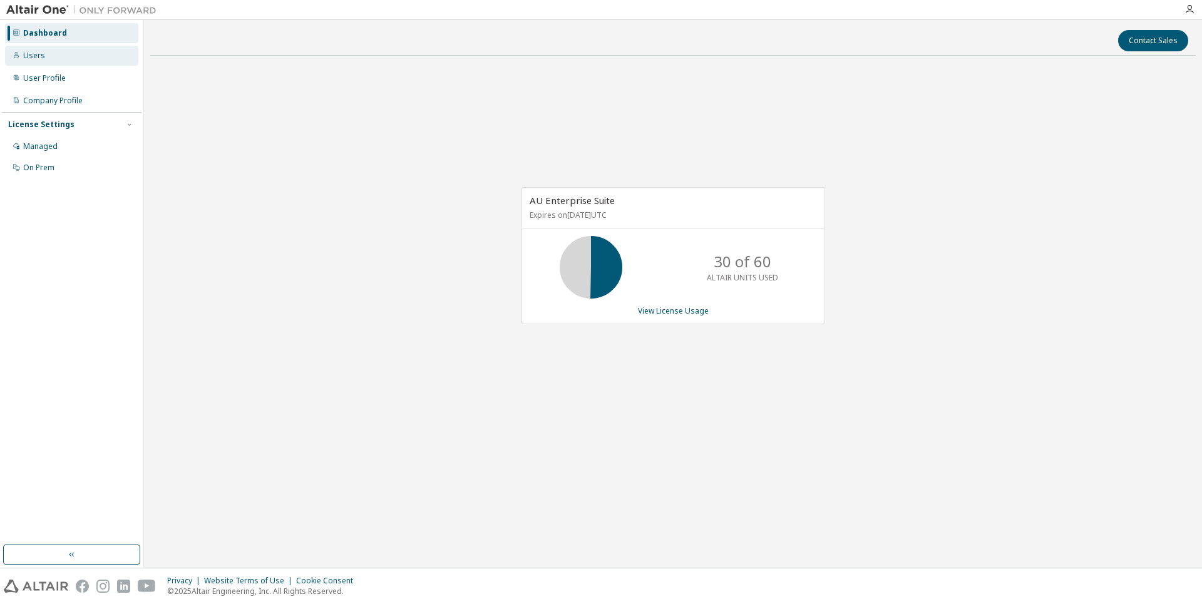
click at [44, 51] on div "Users" at bounding box center [71, 56] width 133 height 20
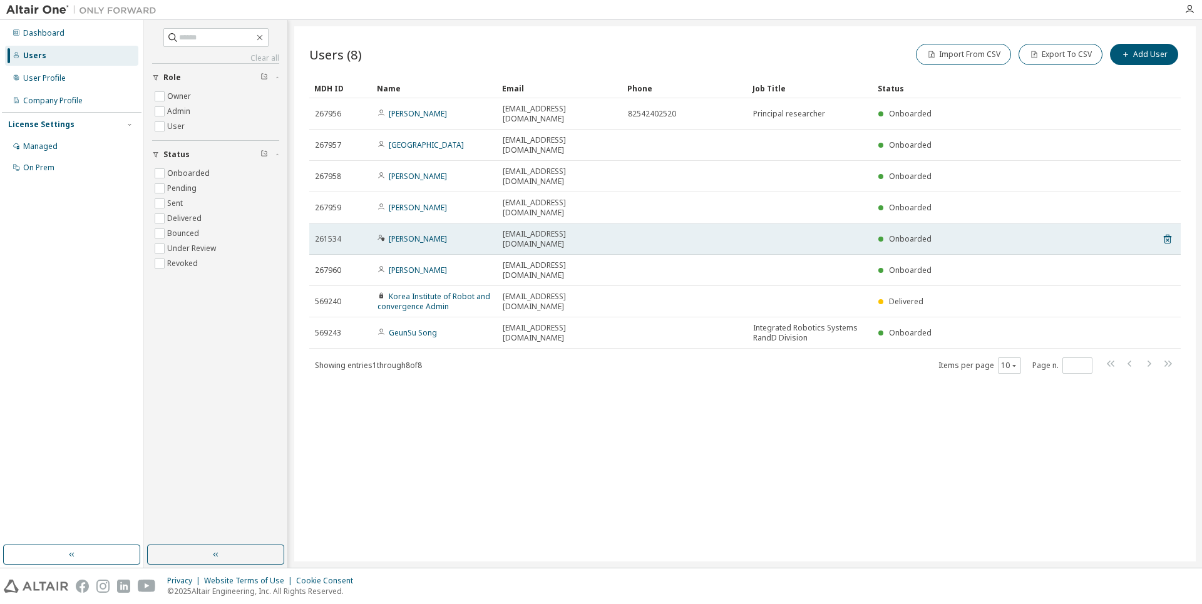
click at [334, 234] on span "261534" at bounding box center [328, 239] width 26 height 10
click at [339, 224] on td "261534" at bounding box center [340, 239] width 63 height 31
click at [341, 234] on div "261534" at bounding box center [340, 239] width 51 height 10
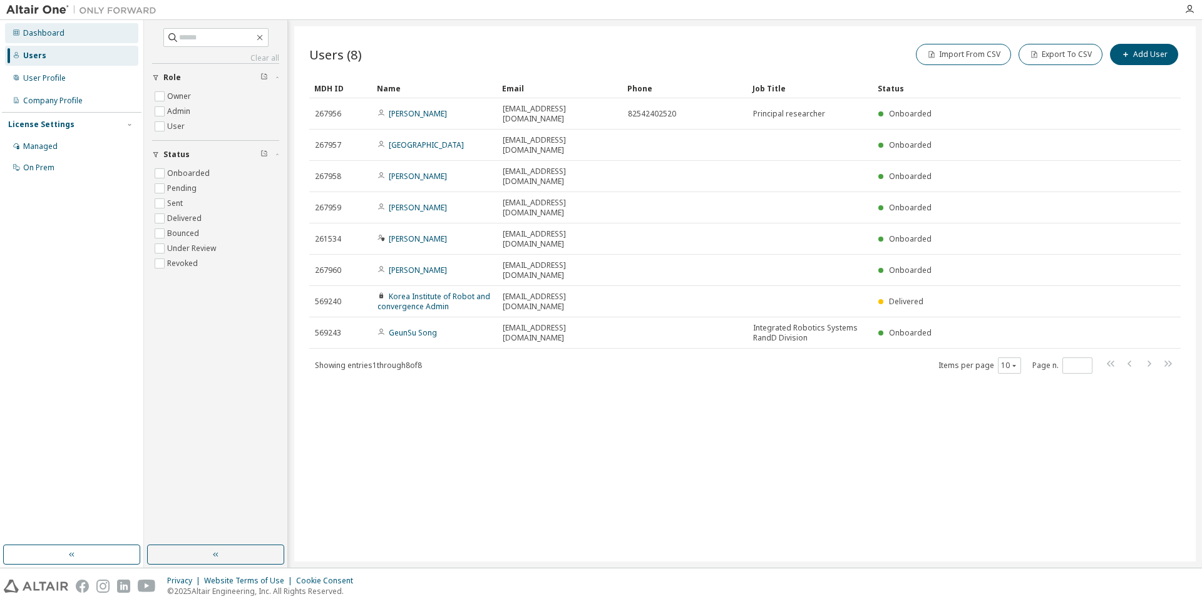
click at [52, 36] on div "Dashboard" at bounding box center [43, 33] width 41 height 10
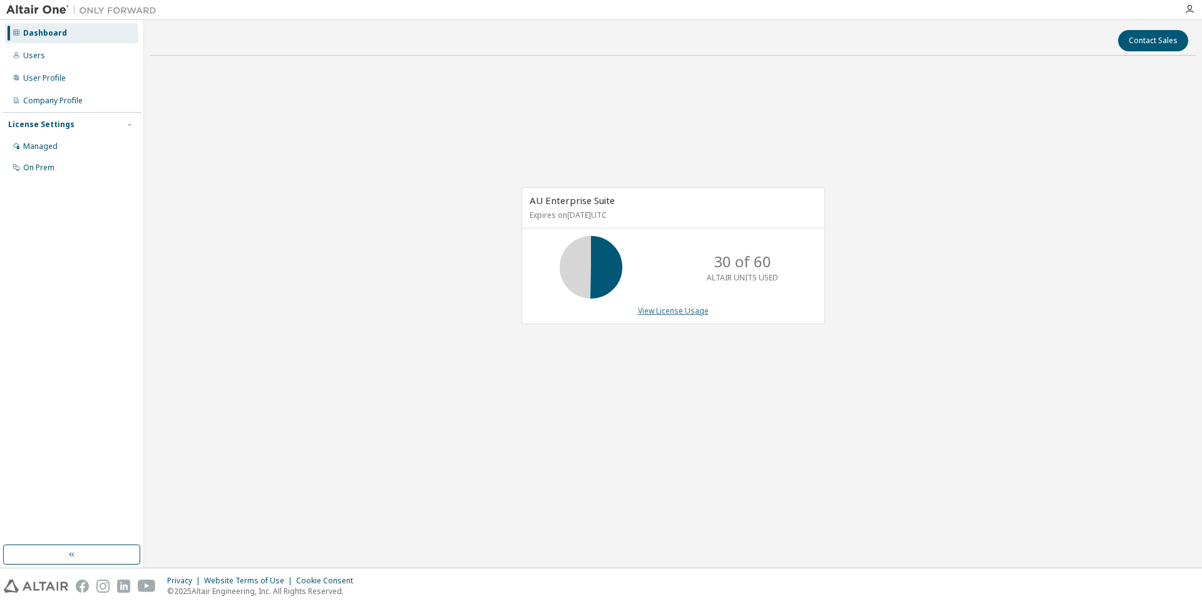
click at [646, 309] on link "View License Usage" at bounding box center [673, 311] width 71 height 11
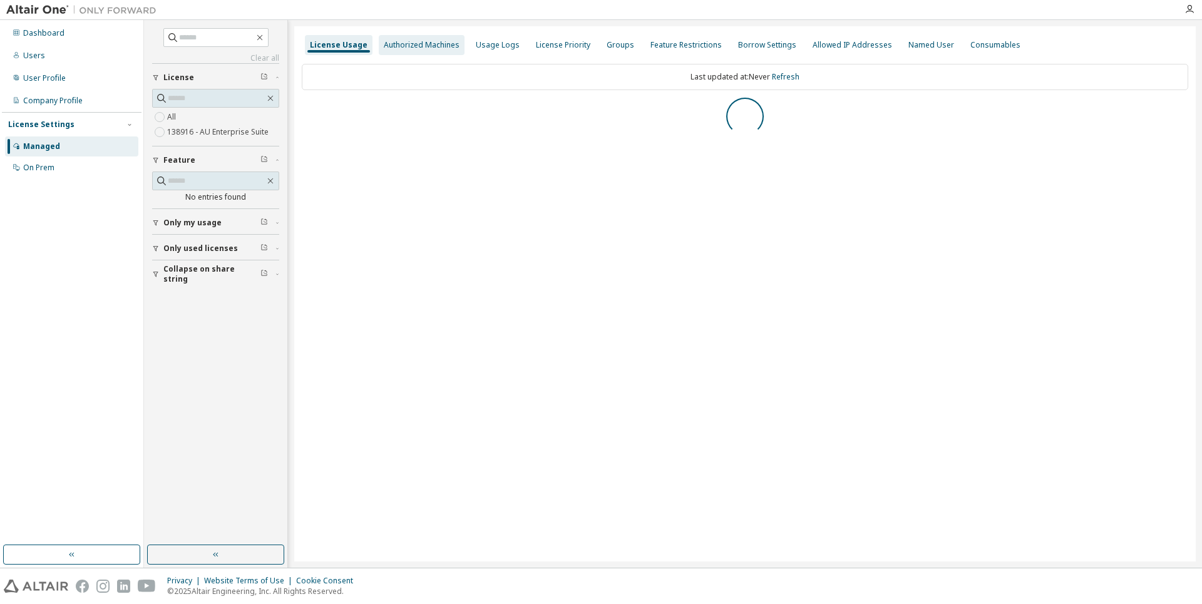
click at [413, 51] on div "Authorized Machines" at bounding box center [422, 45] width 86 height 20
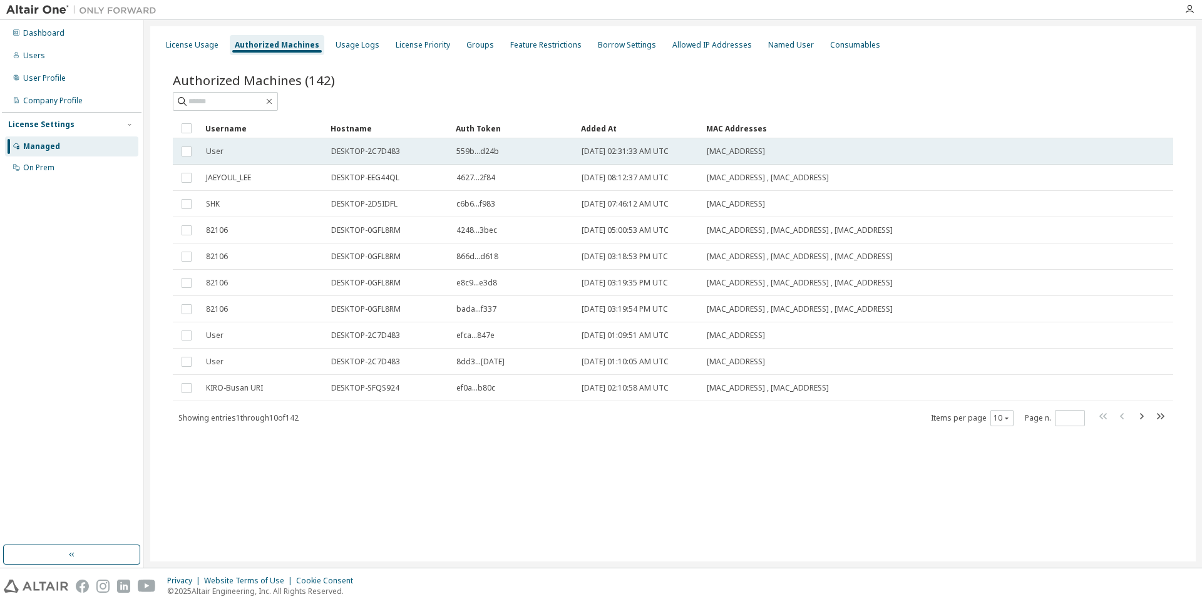
click at [493, 151] on span "559b...d24b" at bounding box center [477, 152] width 43 height 10
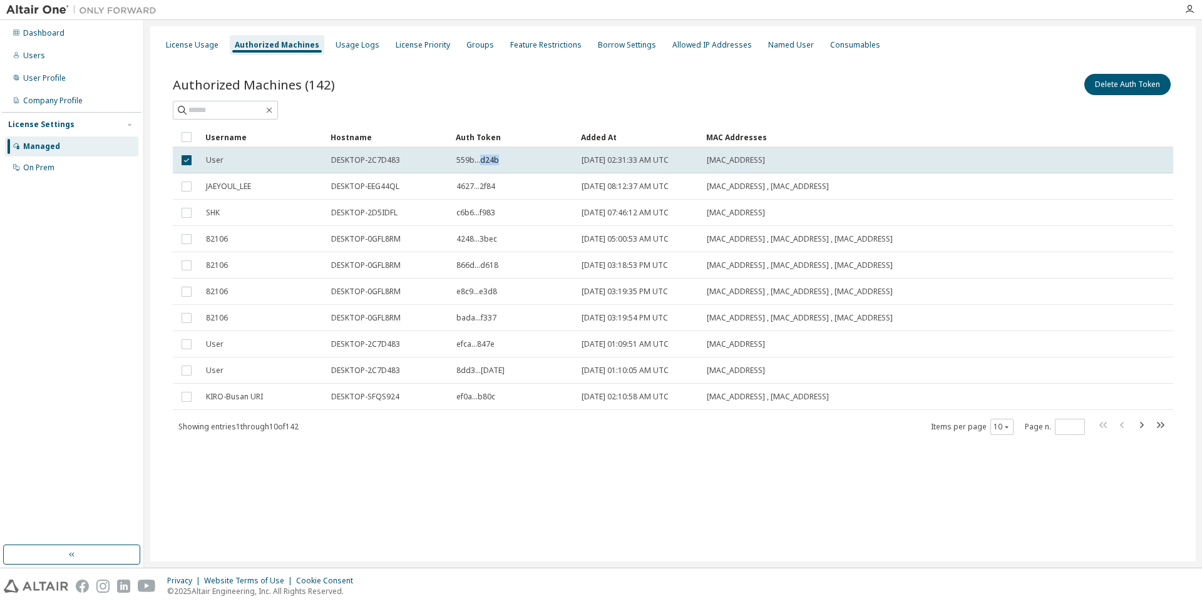
click at [493, 151] on td "559b...d24b" at bounding box center [513, 160] width 125 height 26
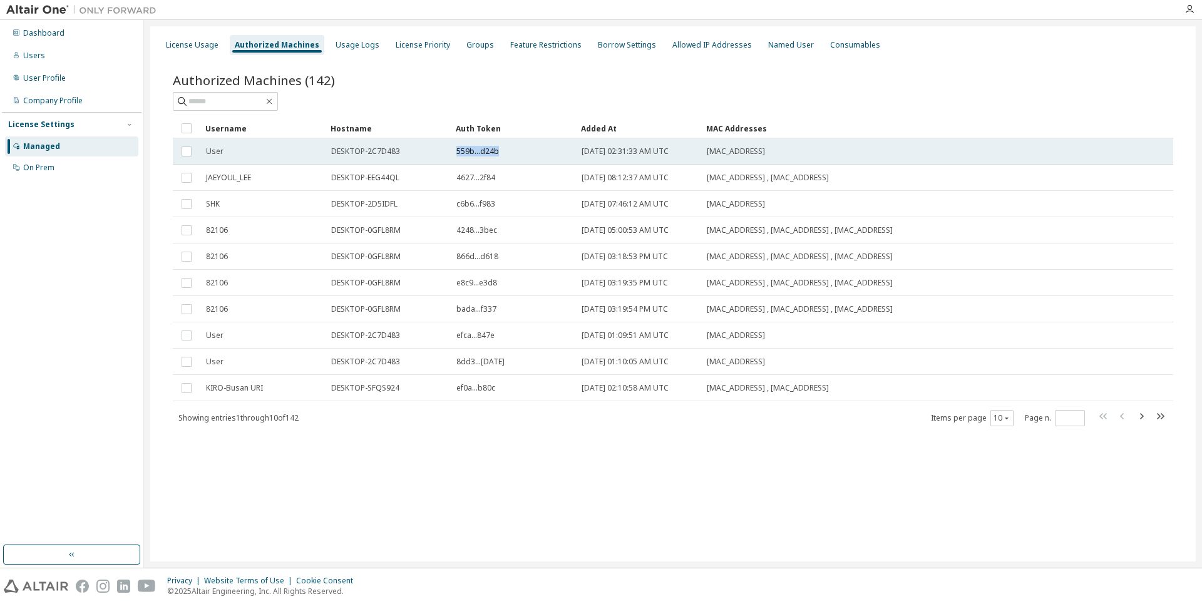
drag, startPoint x: 458, startPoint y: 159, endPoint x: 506, endPoint y: 163, distance: 48.4
click at [506, 163] on td "559b...d24b" at bounding box center [513, 151] width 125 height 26
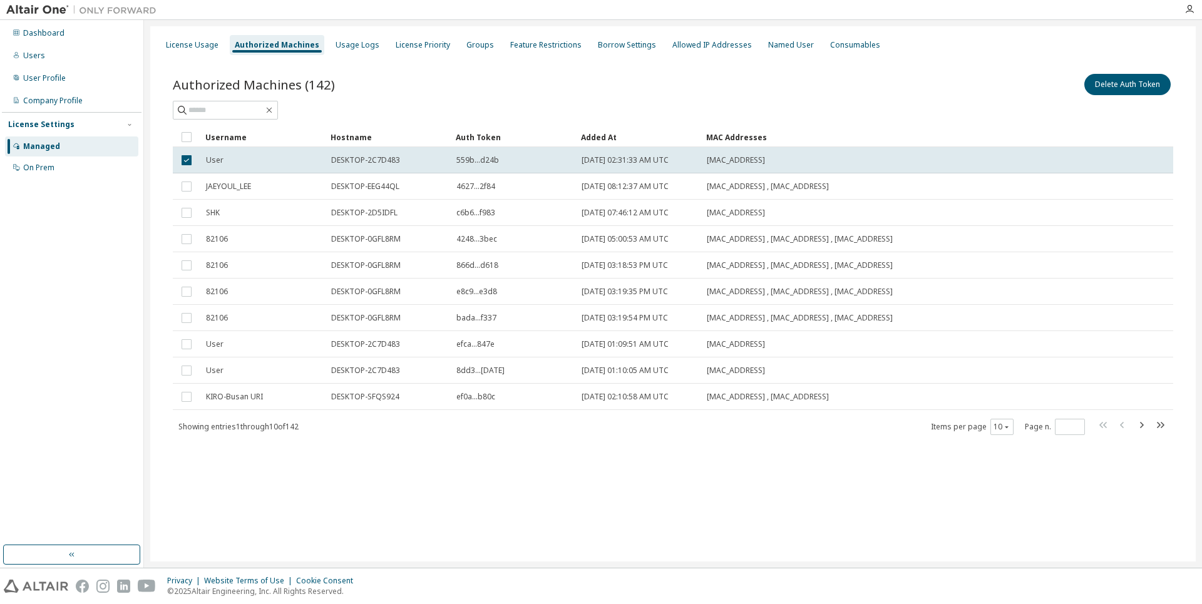
click at [506, 163] on div "559b...d24b" at bounding box center [513, 160] width 114 height 10
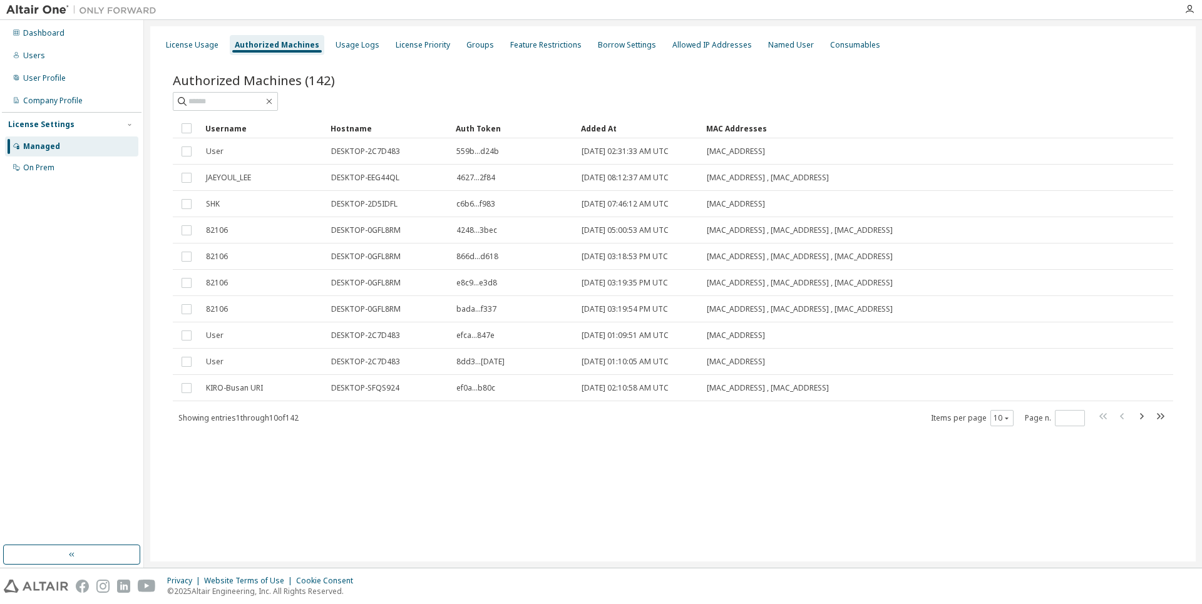
click at [506, 163] on td "559b...d24b" at bounding box center [513, 151] width 125 height 26
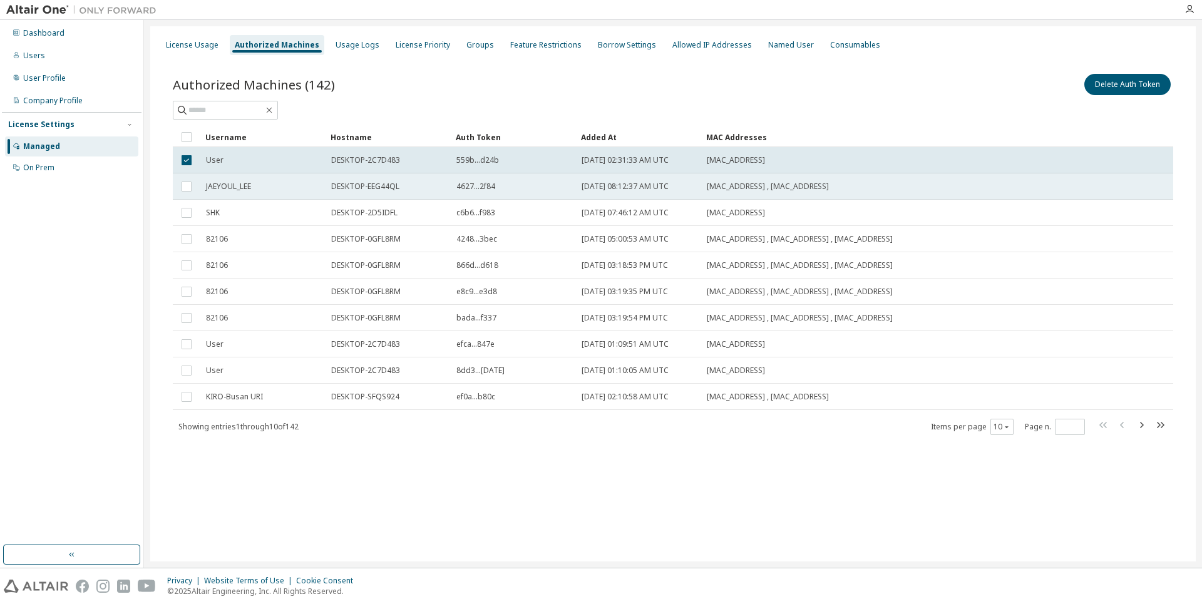
click at [520, 189] on div "4627...2f84" at bounding box center [513, 187] width 114 height 10
click at [513, 173] on td "559b...d24b" at bounding box center [513, 160] width 125 height 26
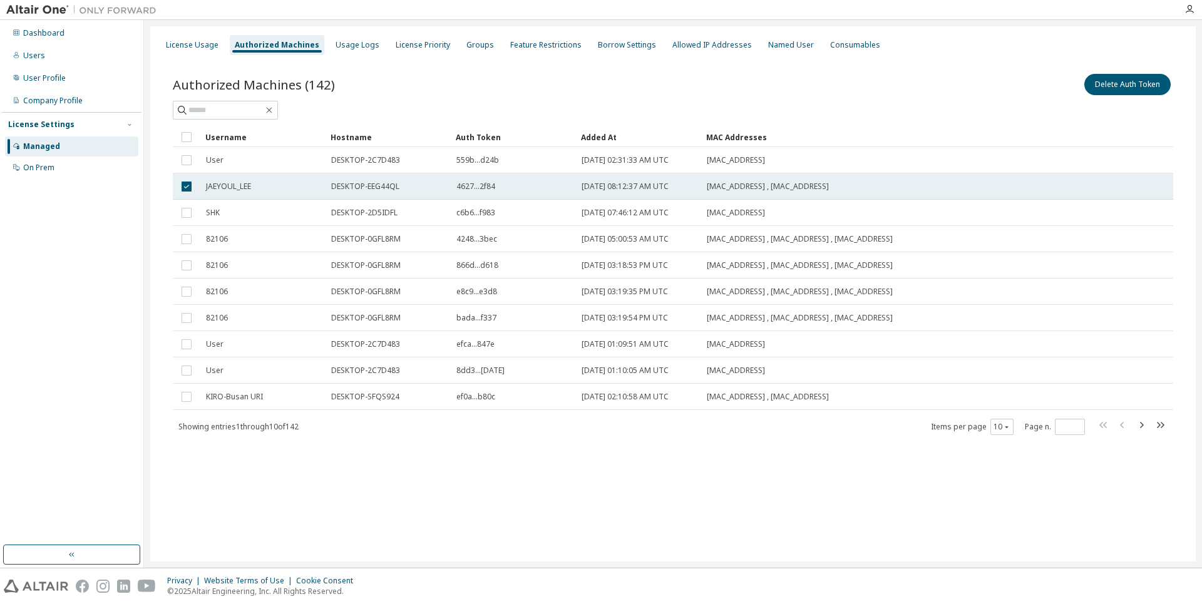
click at [514, 193] on td "4627...2f84" at bounding box center [513, 186] width 125 height 26
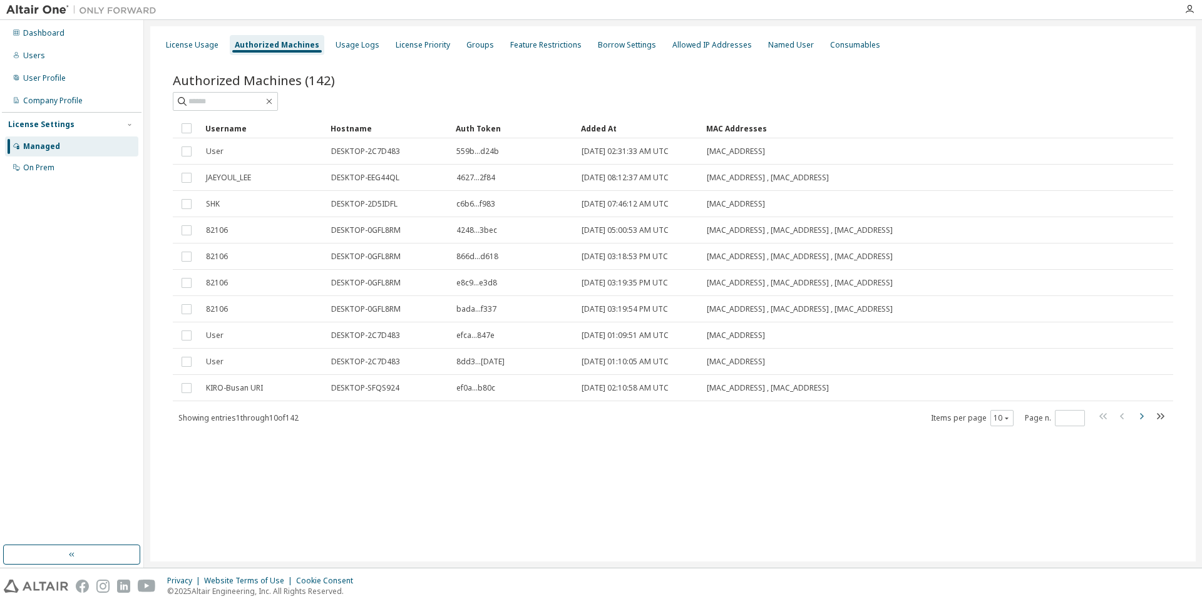
click at [1140, 416] on icon "button" at bounding box center [1141, 416] width 15 height 15
click at [999, 424] on div "10" at bounding box center [1002, 418] width 23 height 16
click at [1004, 418] on icon "button" at bounding box center [1007, 419] width 8 height 8
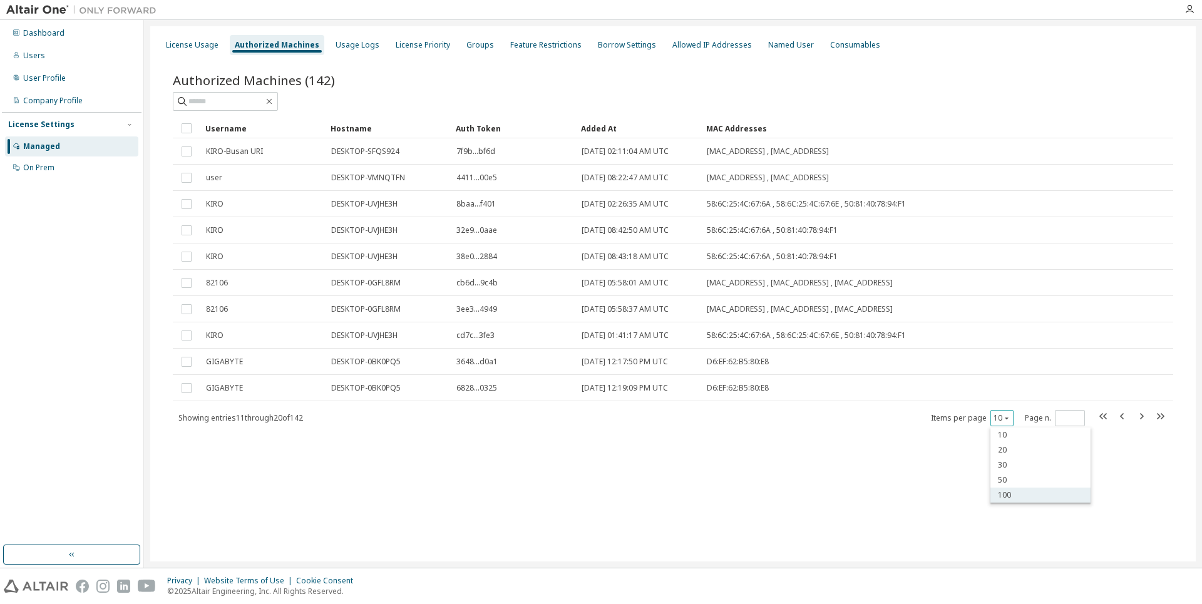
click at [1025, 497] on div "100" at bounding box center [1041, 495] width 100 height 15
type input "*"
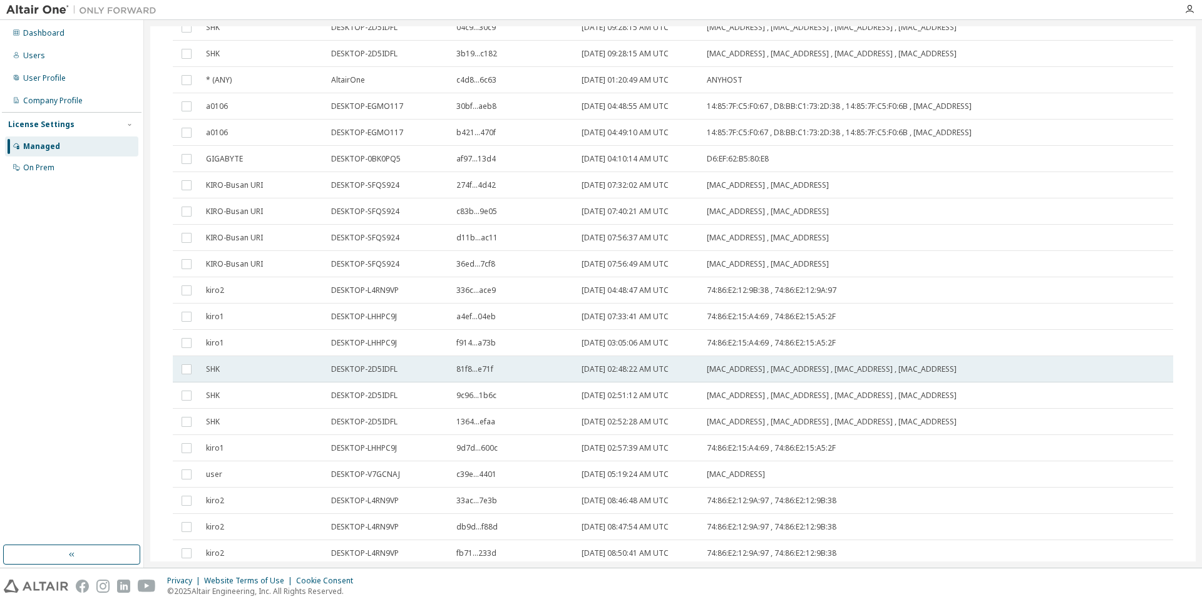
scroll to position [707, 0]
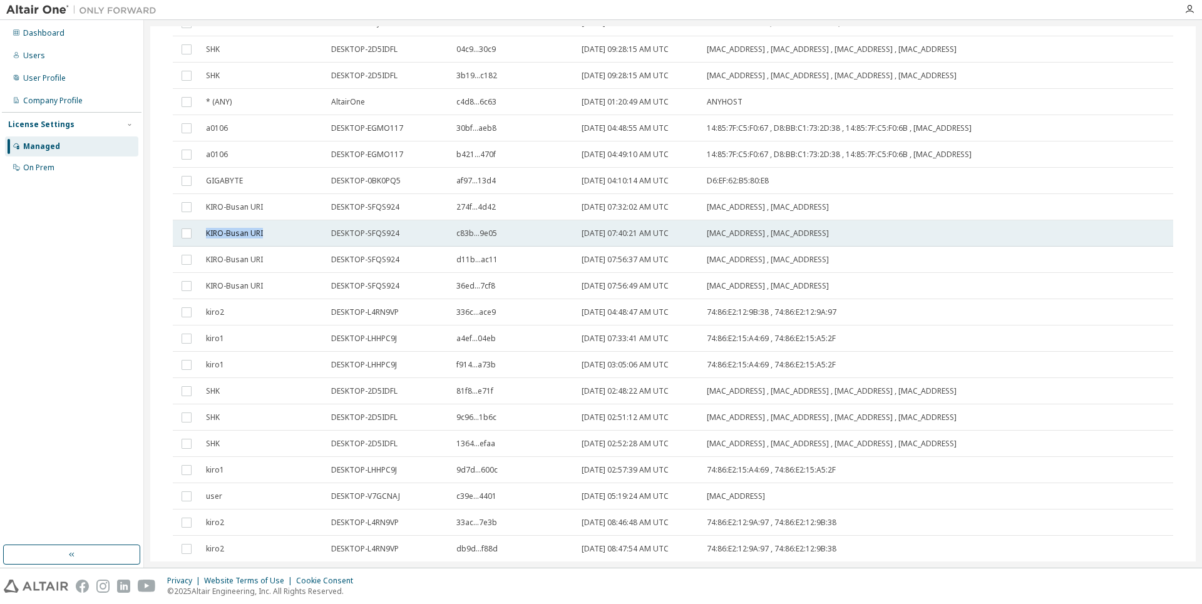
click at [187, 235] on tr "KIRO-Busan URI DESKTOP-SFQS924 c83b...9e05 [DATE] 07:40:21 AM UTC [MAC_ADDRESS]…" at bounding box center [673, 233] width 1001 height 26
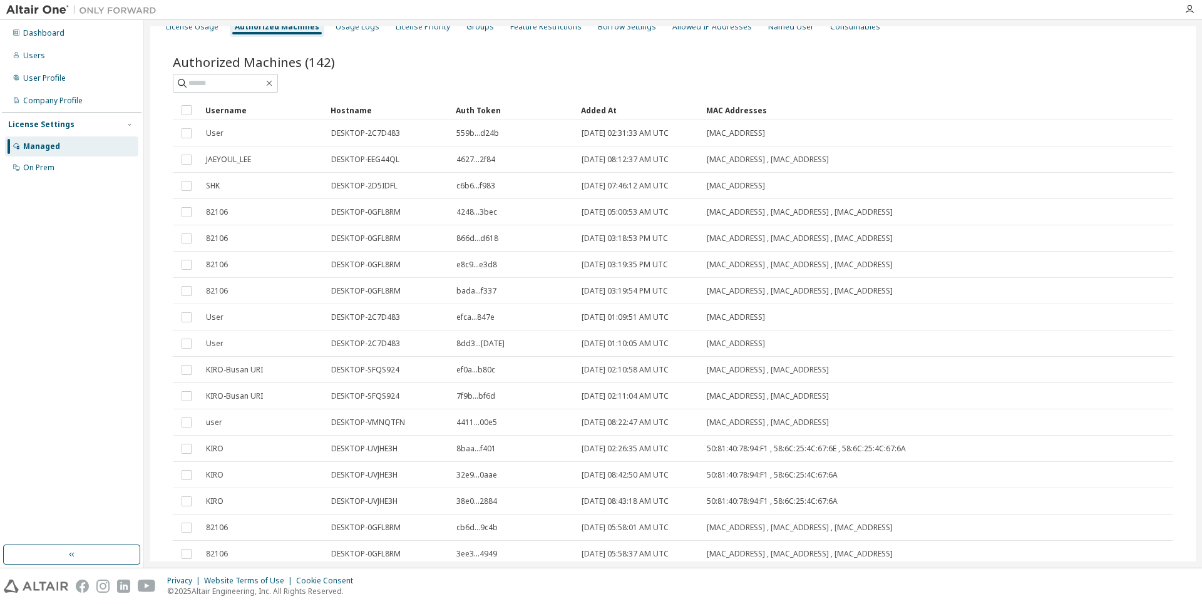
scroll to position [0, 0]
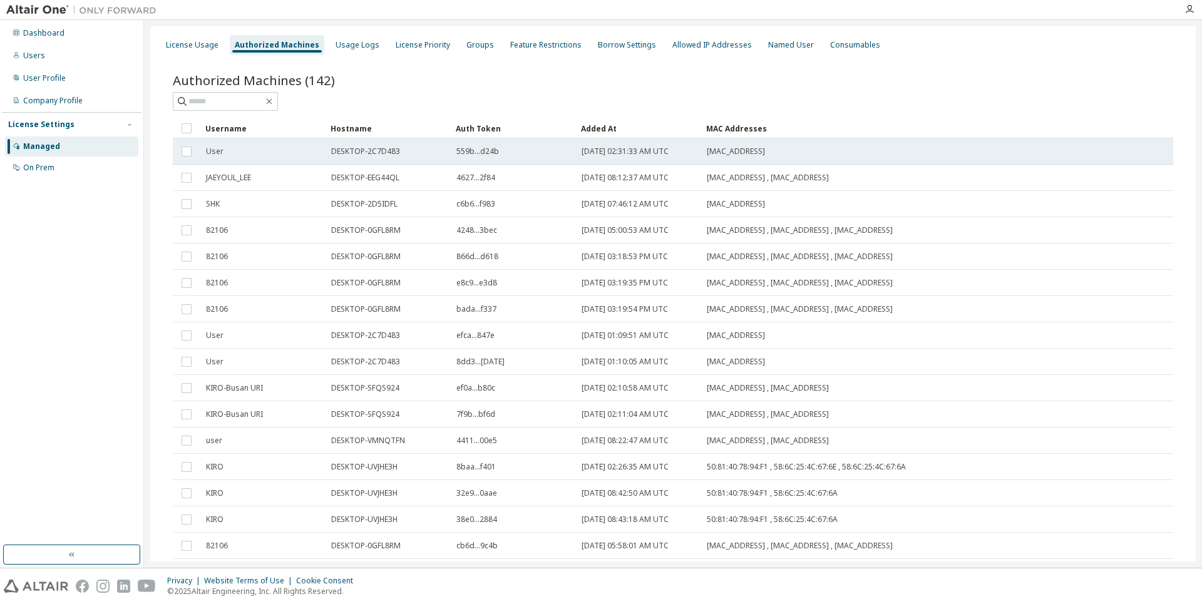
click at [593, 151] on span "[DATE] 02:31:33 AM UTC" at bounding box center [625, 152] width 87 height 10
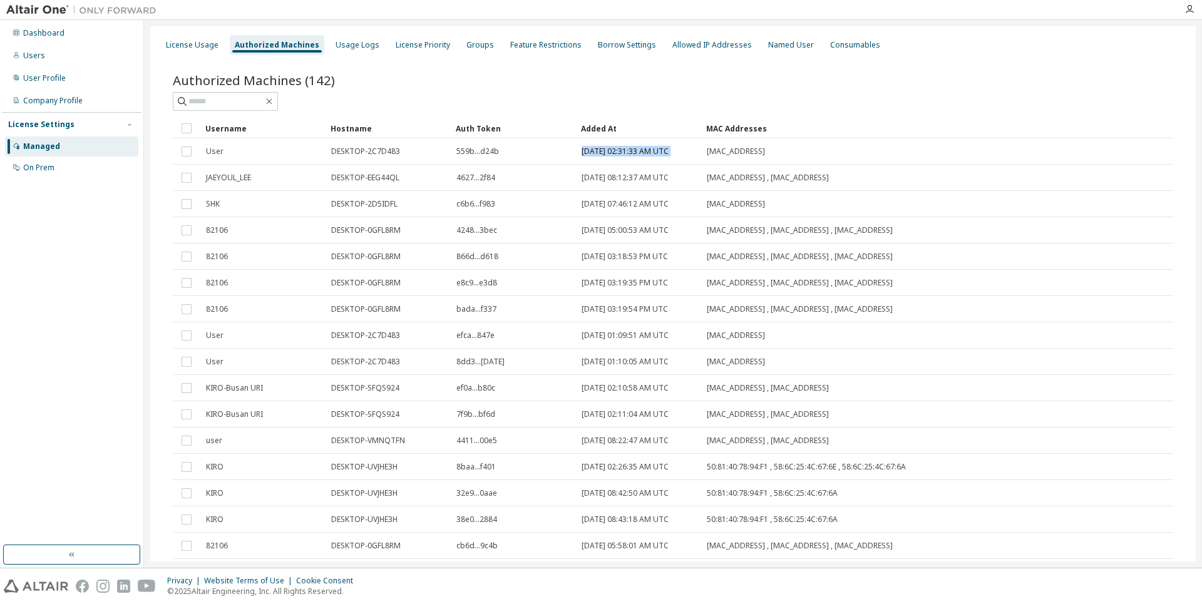
click at [593, 151] on span "[DATE] 02:31:33 AM UTC" at bounding box center [625, 152] width 87 height 10
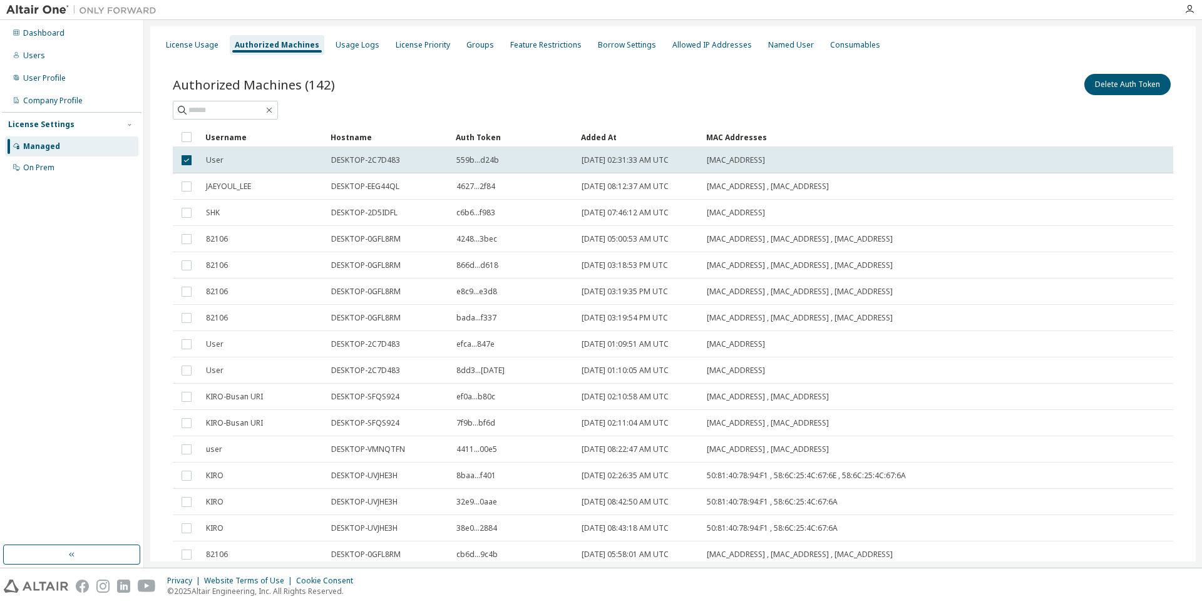
click at [593, 151] on td "[DATE] 02:31:33 AM UTC" at bounding box center [638, 160] width 125 height 26
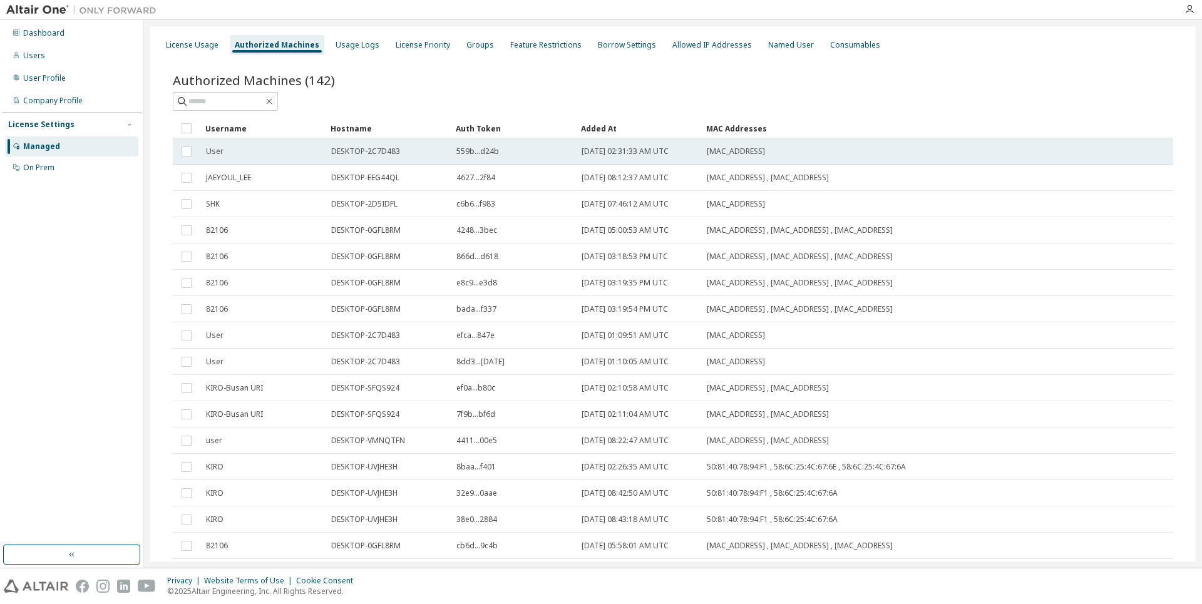
drag, startPoint x: 332, startPoint y: 153, endPoint x: 789, endPoint y: 155, distance: 456.5
click at [789, 155] on tr "User DESKTOP-2C7D483 559b...d24b [DATE] 02:31:33 AM UTC [MAC_ADDRESS]" at bounding box center [673, 151] width 1001 height 26
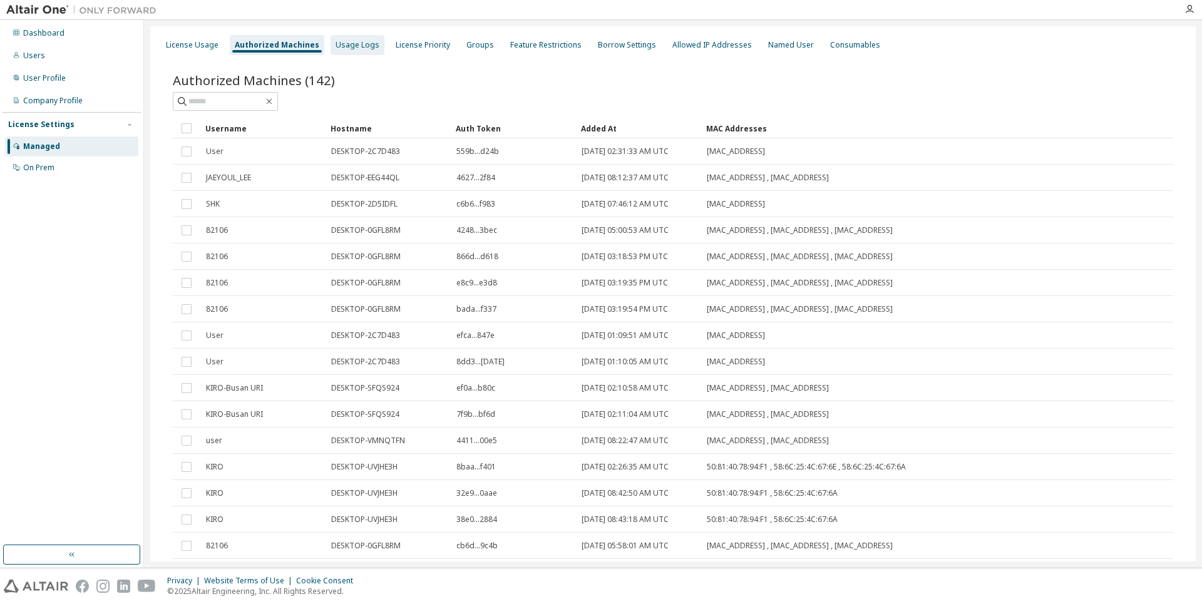
click at [331, 48] on div "Usage Logs" at bounding box center [358, 45] width 54 height 20
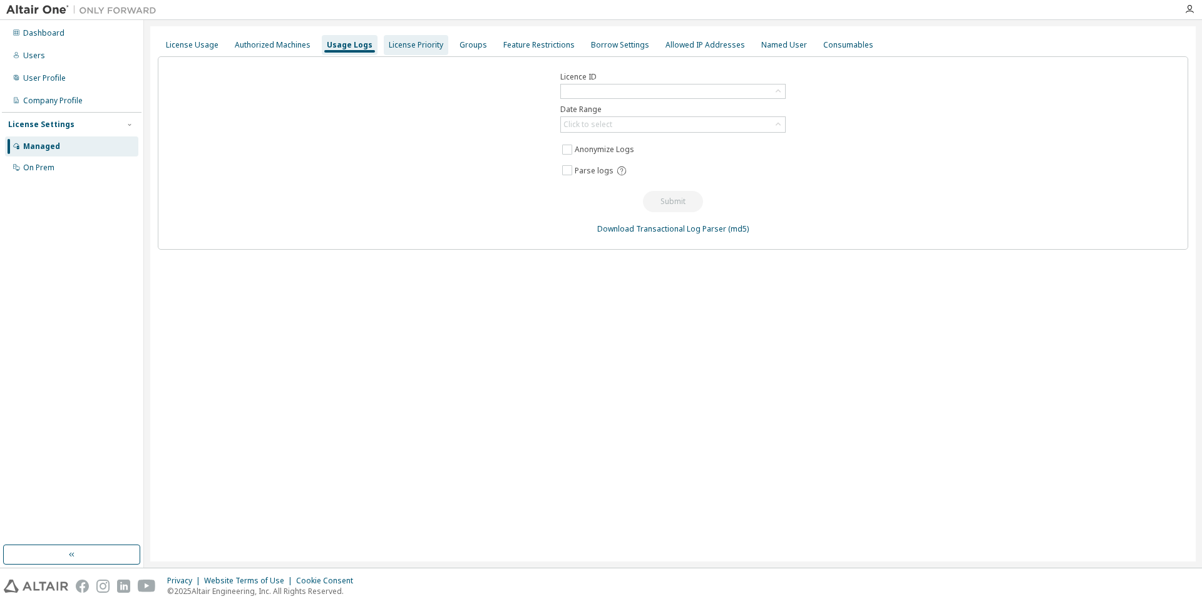
click at [437, 46] on div "License Priority" at bounding box center [416, 45] width 64 height 20
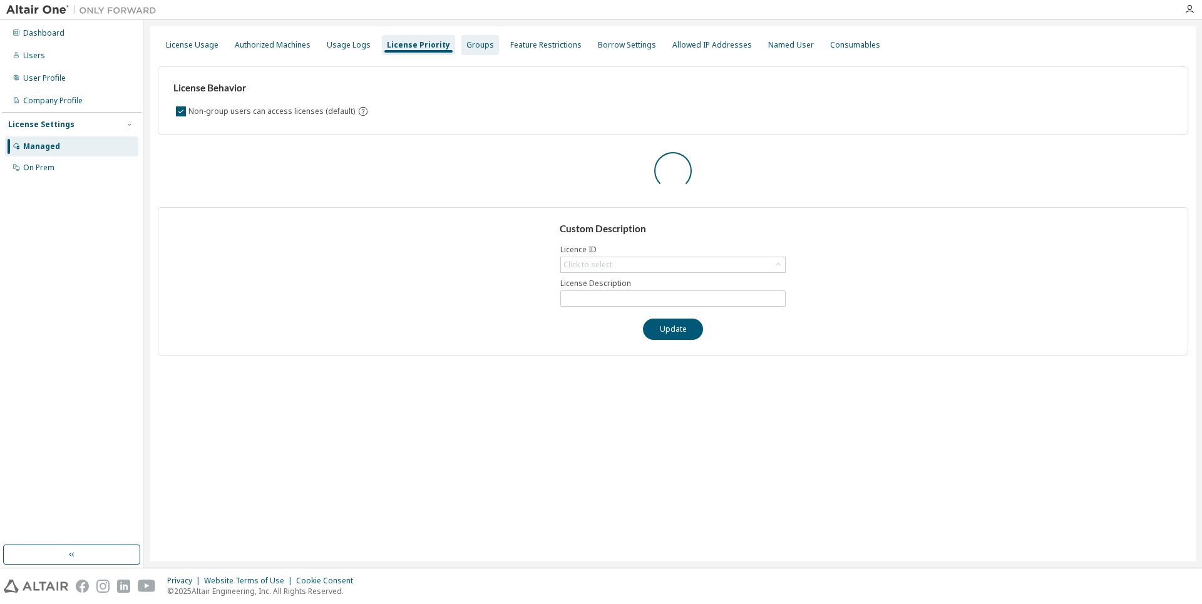
click at [478, 47] on div "Groups" at bounding box center [480, 45] width 28 height 10
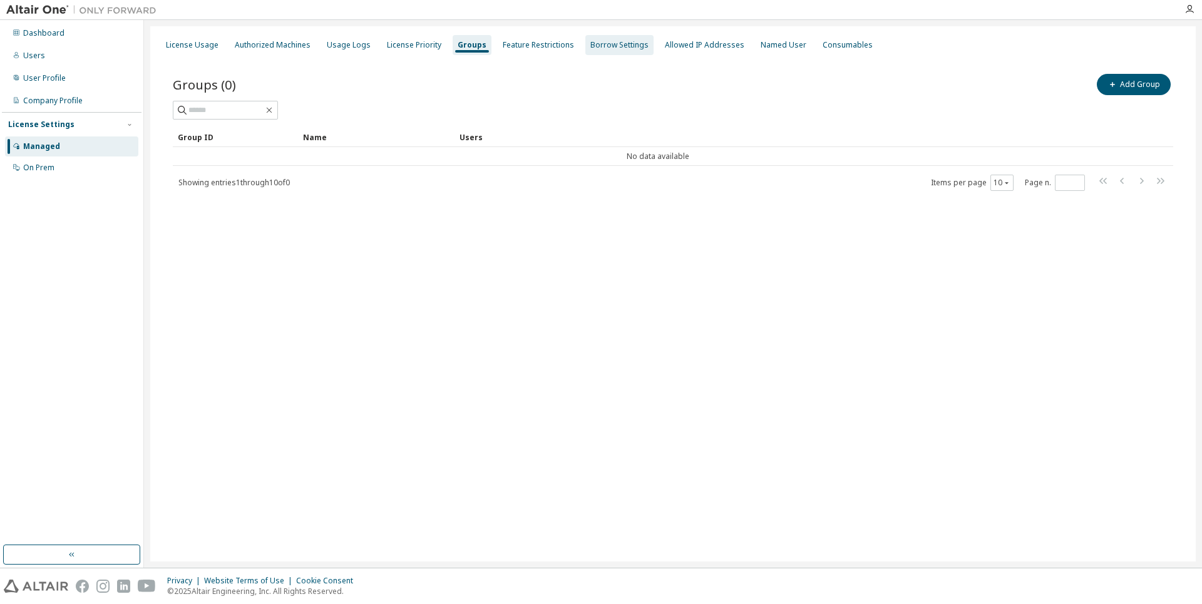
click at [597, 44] on div "Borrow Settings" at bounding box center [619, 45] width 58 height 10
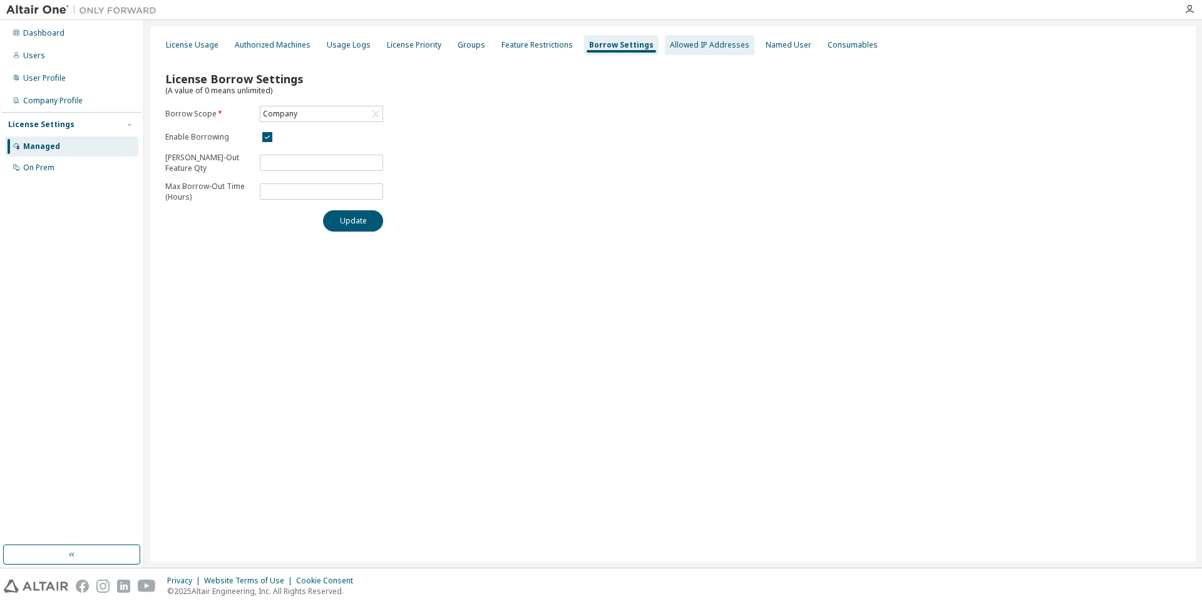
click at [714, 43] on div "Allowed IP Addresses" at bounding box center [710, 45] width 80 height 10
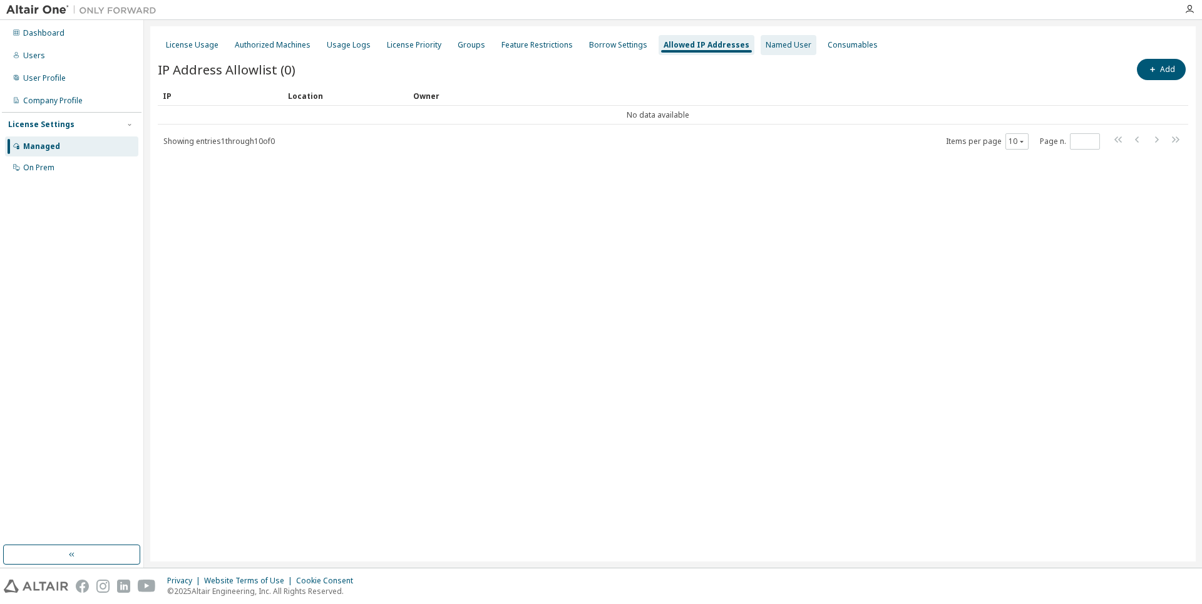
click at [766, 44] on div "Named User" at bounding box center [789, 45] width 46 height 10
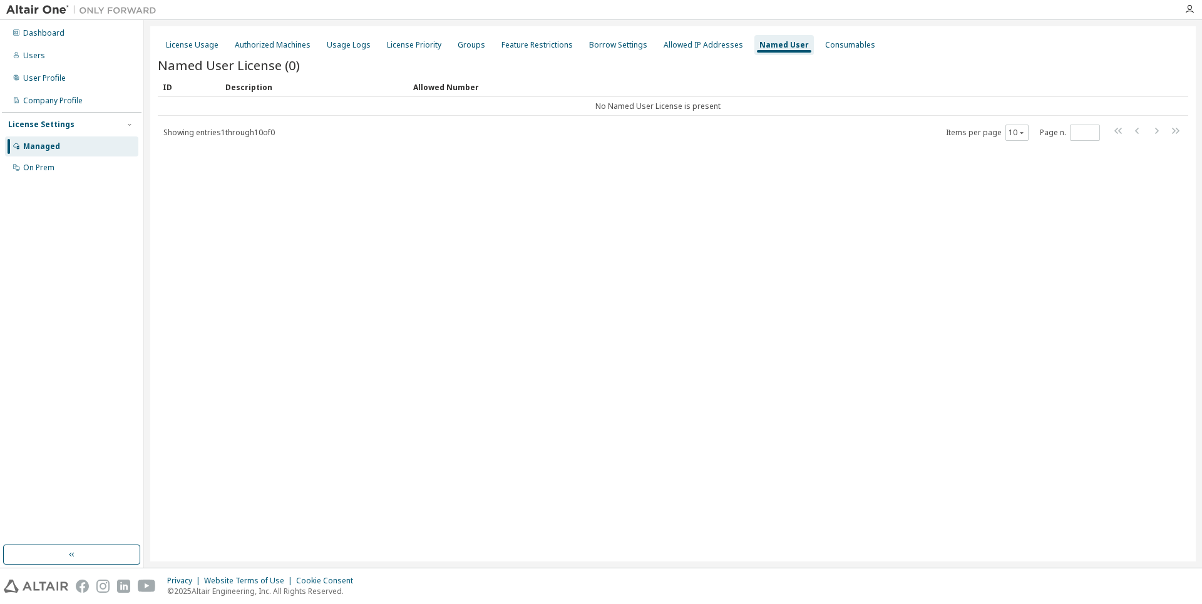
click at [861, 45] on div "License Usage Authorized Machines Usage Logs License Priority Groups Feature Re…" at bounding box center [673, 45] width 1031 height 23
click at [851, 45] on div "Consumables" at bounding box center [850, 45] width 50 height 10
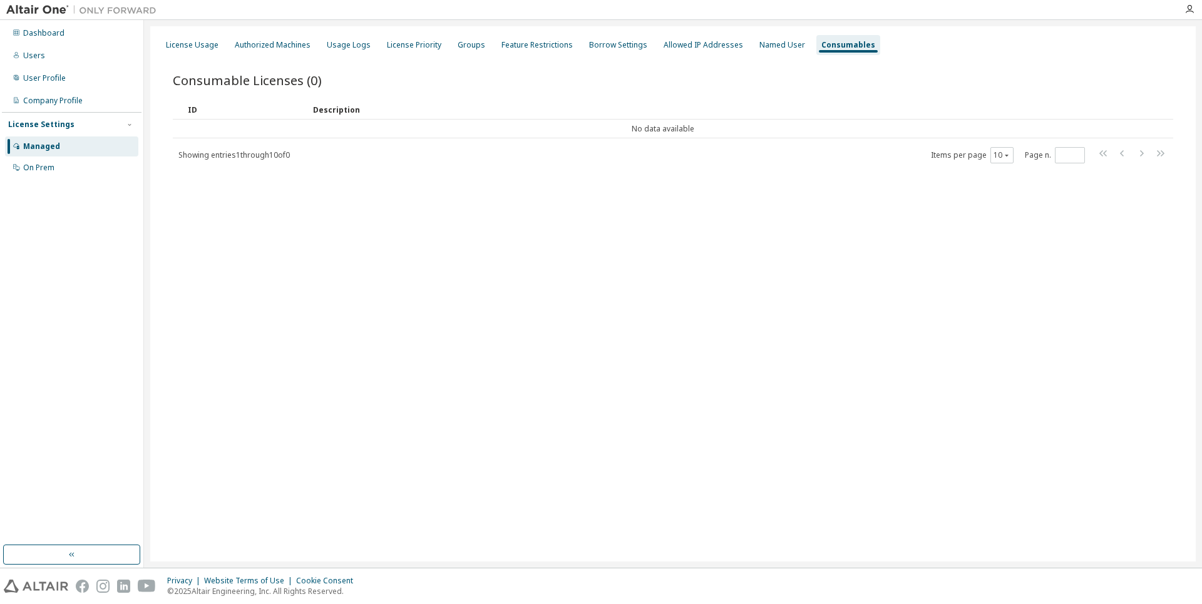
click at [152, 53] on div "License Usage Authorized Machines Usage Logs License Priority Groups Feature Re…" at bounding box center [673, 293] width 1046 height 535
click at [163, 55] on div "License Usage Authorized Machines Usage Logs License Priority Groups Feature Re…" at bounding box center [673, 45] width 1031 height 23
click at [166, 54] on div "License Usage" at bounding box center [192, 45] width 63 height 20
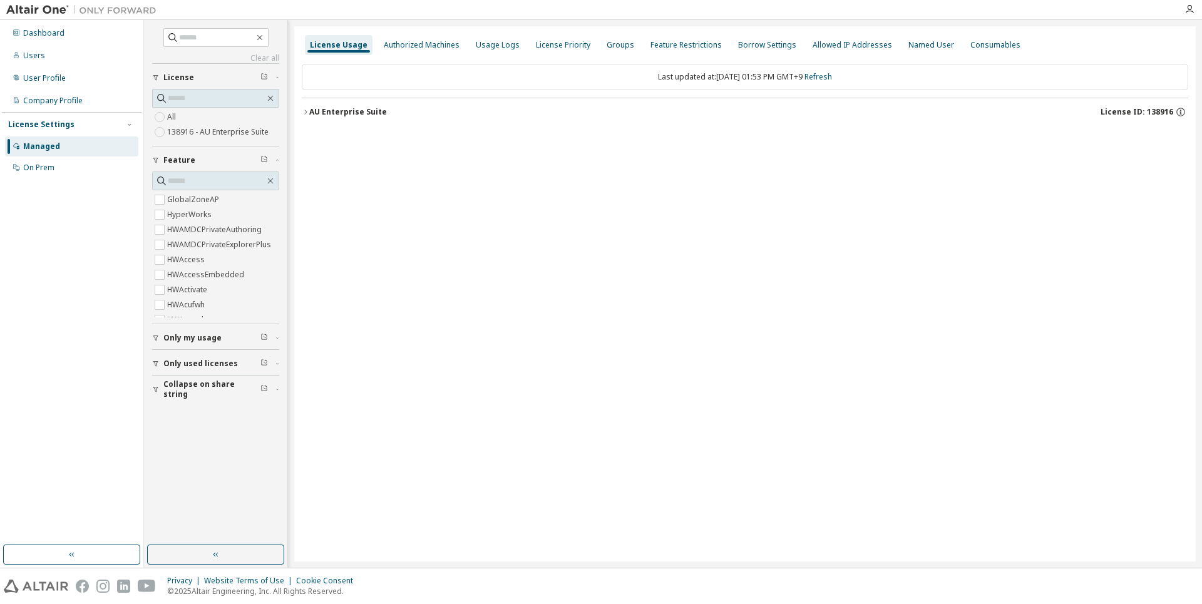
click at [221, 135] on label "138916 - AU Enterprise Suite" at bounding box center [219, 132] width 104 height 15
click at [316, 115] on div "AU Enterprise Suite" at bounding box center [348, 112] width 78 height 10
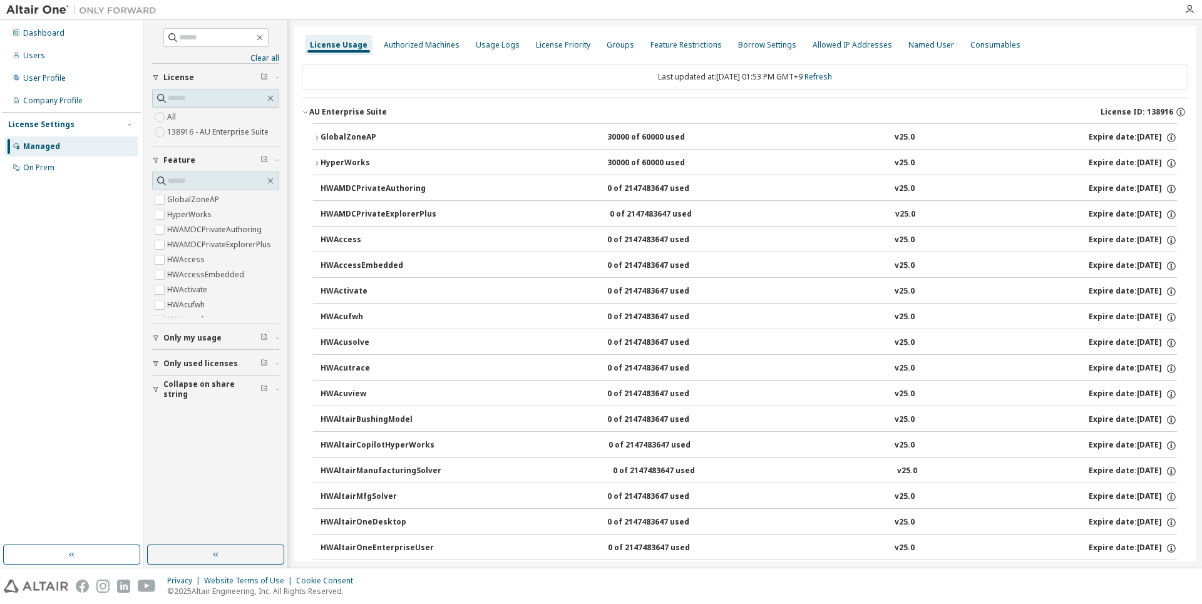
click at [329, 132] on div "GlobalZoneAP" at bounding box center [377, 137] width 113 height 11
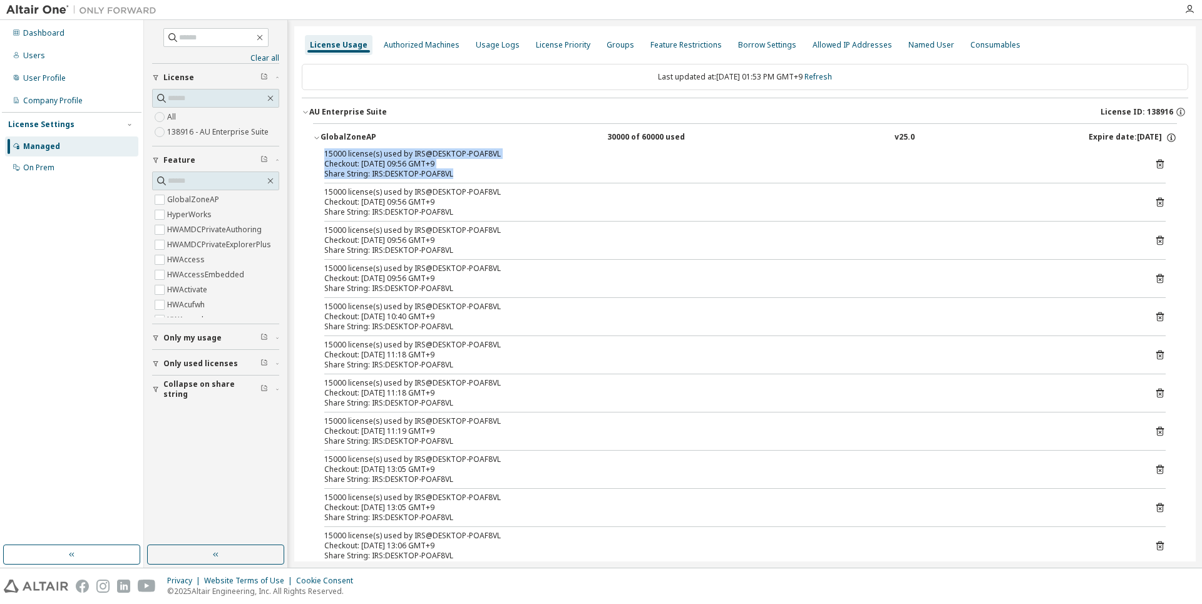
drag, startPoint x: 351, startPoint y: 160, endPoint x: 497, endPoint y: 178, distance: 147.1
click at [497, 178] on div "15000 license(s) used by IRS@DESKTOP-POAF8VL Checkout: [DATE] 09:56 GMT+9 Share…" at bounding box center [745, 415] width 864 height 532
click at [344, 203] on div "Checkout: [DATE] 09:56 GMT+9" at bounding box center [729, 202] width 811 height 10
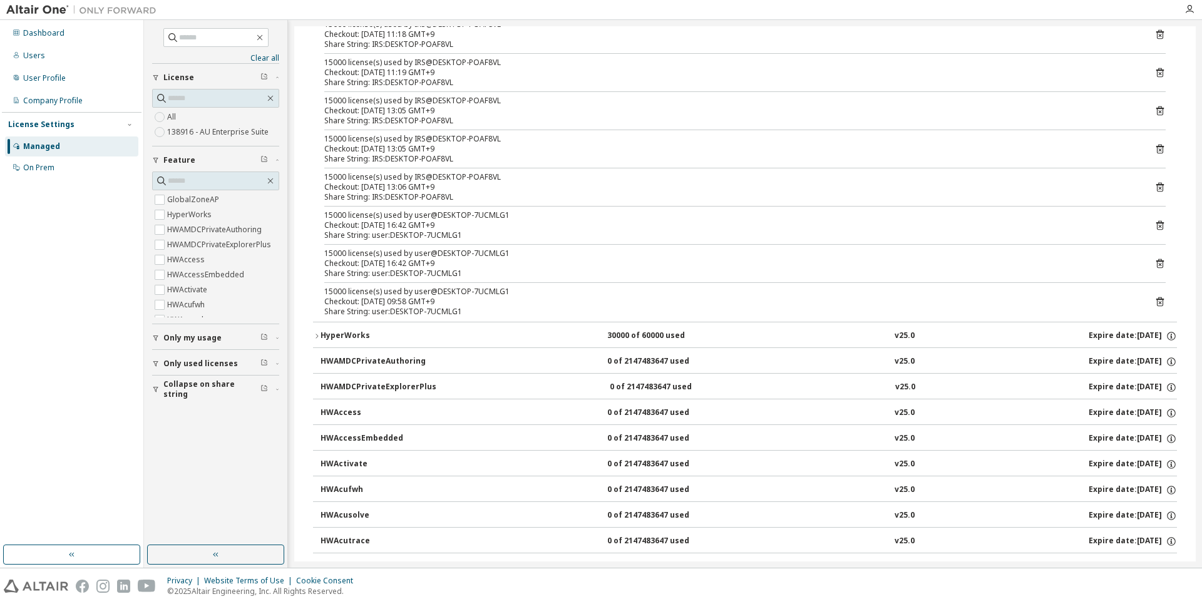
scroll to position [376, 0]
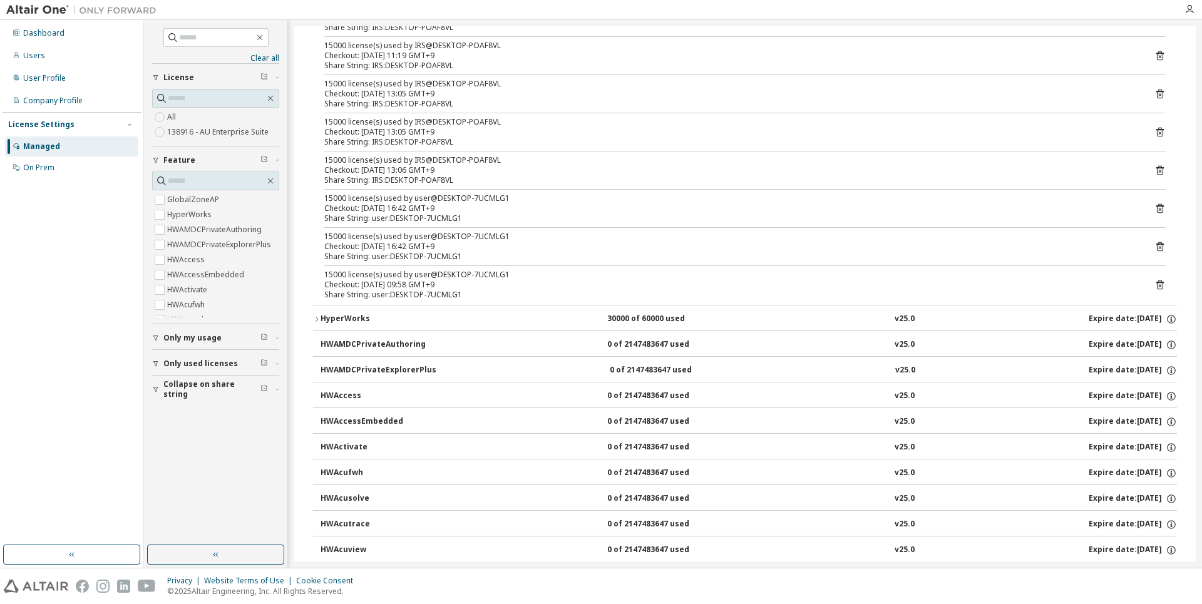
click at [336, 321] on div "HyperWorks" at bounding box center [377, 319] width 113 height 11
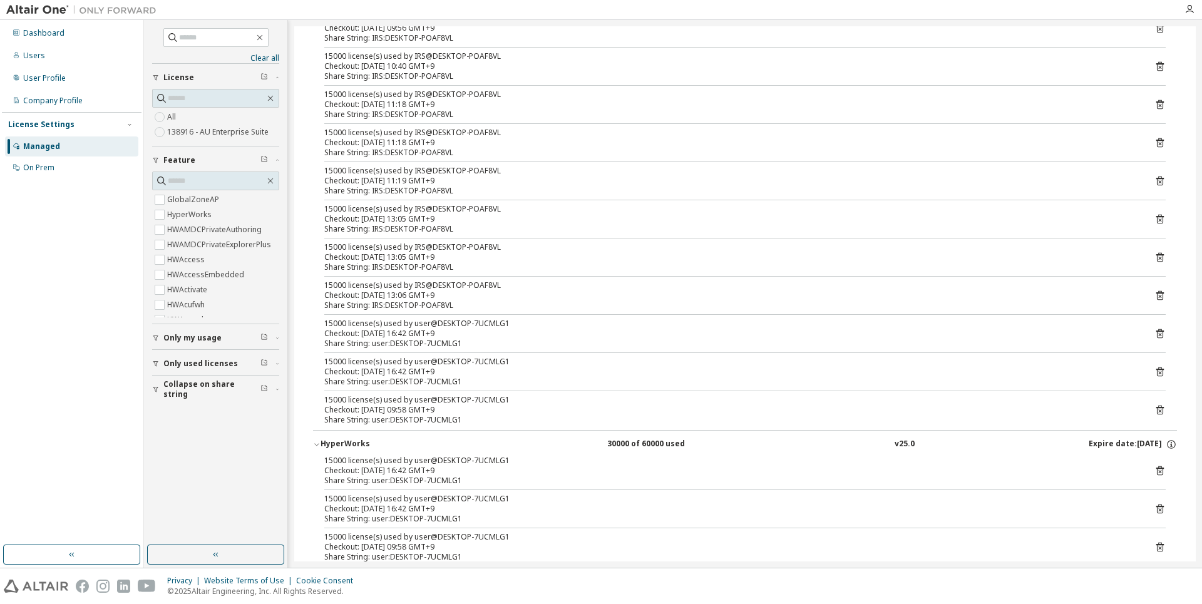
scroll to position [0, 0]
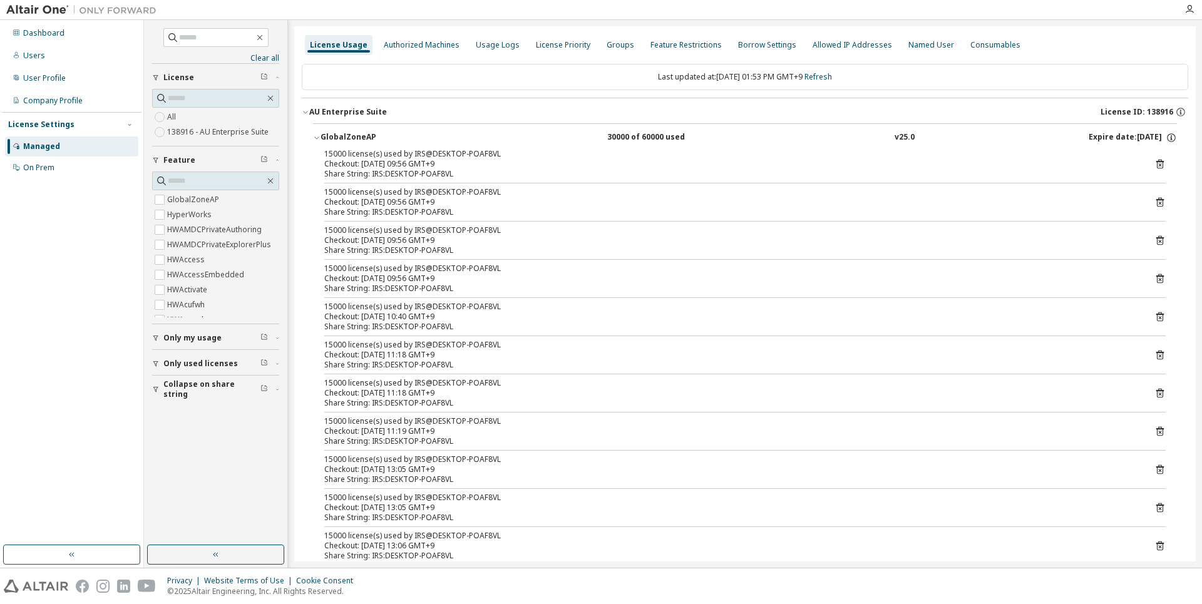
click at [327, 49] on div "License Usage" at bounding box center [339, 45] width 58 height 10
click at [43, 33] on div "Dashboard" at bounding box center [43, 33] width 41 height 10
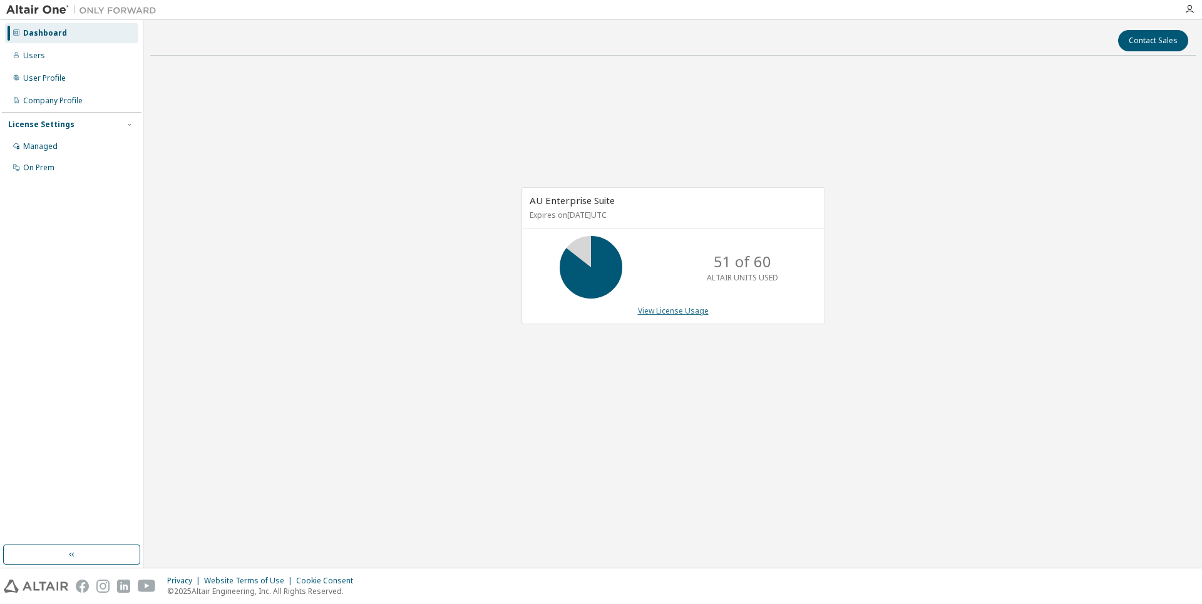
click at [673, 311] on link "View License Usage" at bounding box center [673, 311] width 71 height 11
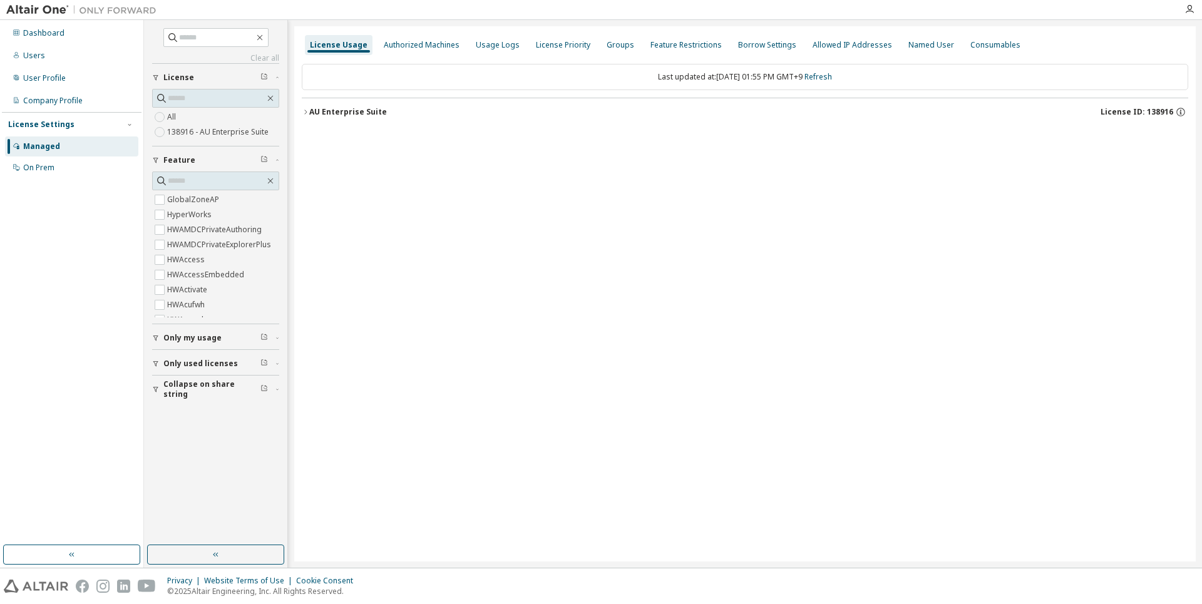
click at [331, 110] on div "AU Enterprise Suite" at bounding box center [348, 112] width 78 height 10
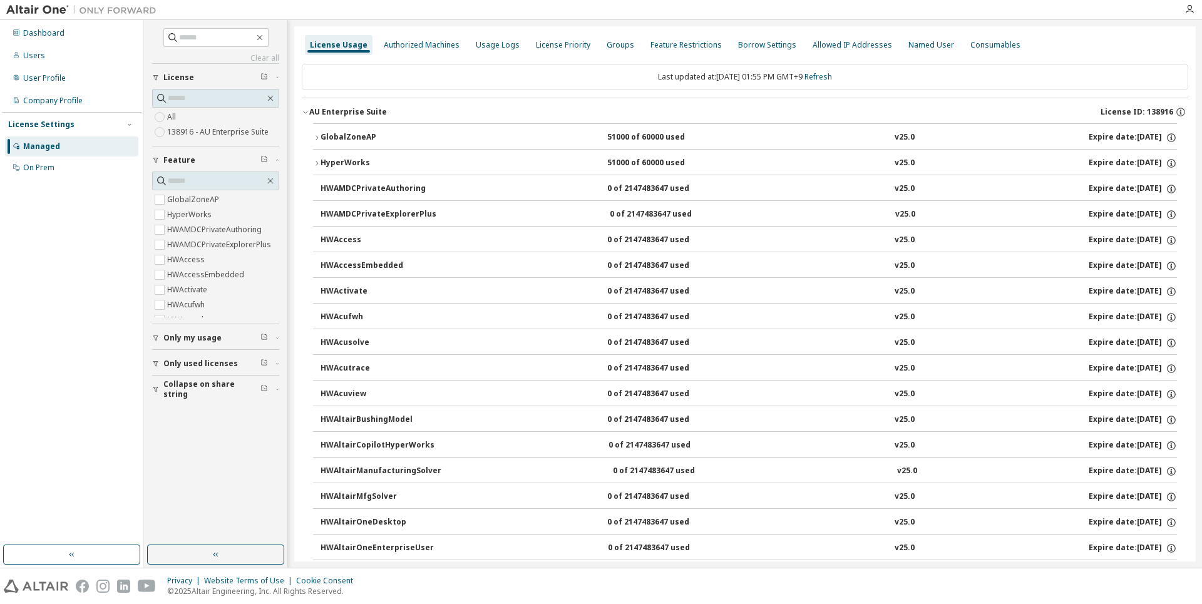
click at [354, 157] on button "HyperWorks 51000 of 60000 used v25.0 Expire date: [DATE]" at bounding box center [745, 164] width 864 height 28
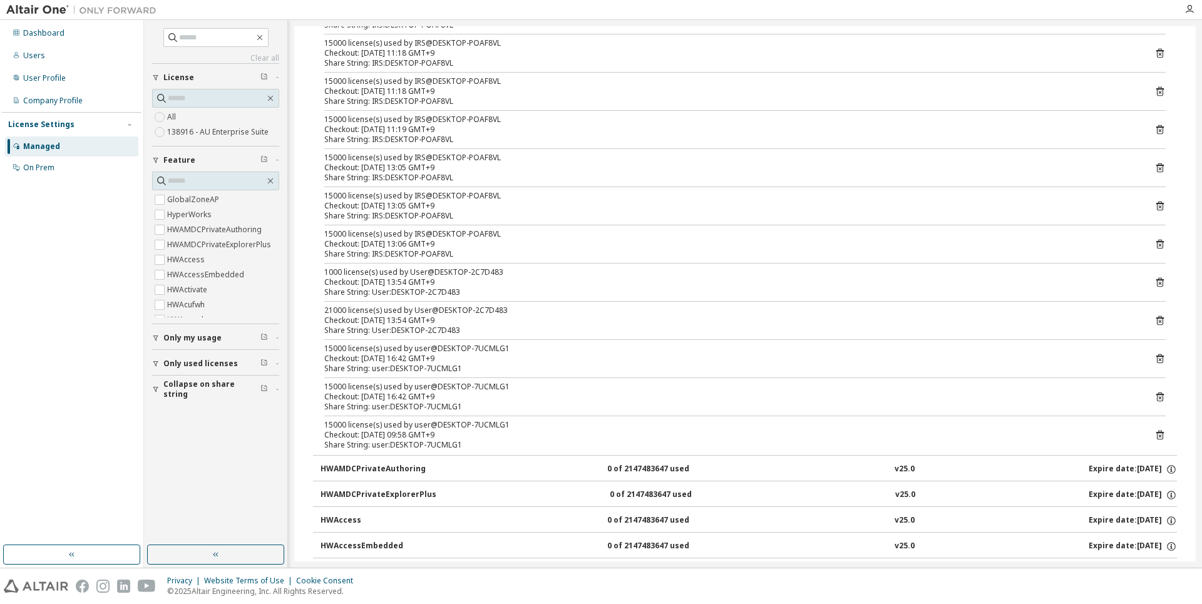
scroll to position [376, 0]
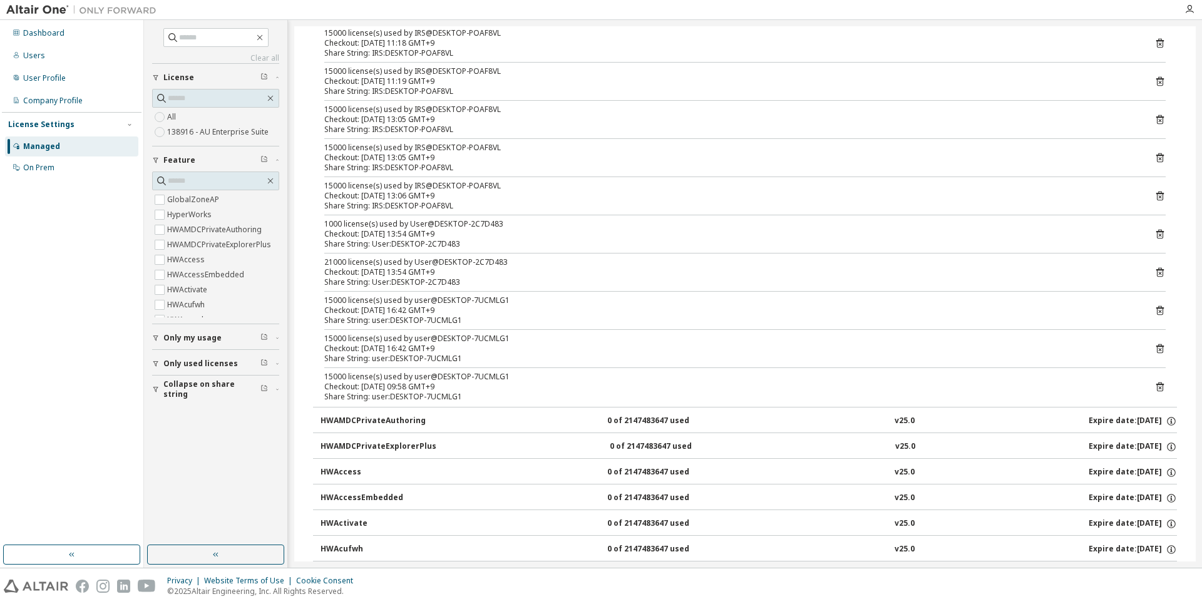
click at [416, 260] on div "21000 license(s) used by User@DESKTOP-2C7D483" at bounding box center [729, 262] width 811 height 10
click at [423, 280] on div "Share String: User:DESKTOP-2C7D483" at bounding box center [729, 282] width 811 height 10
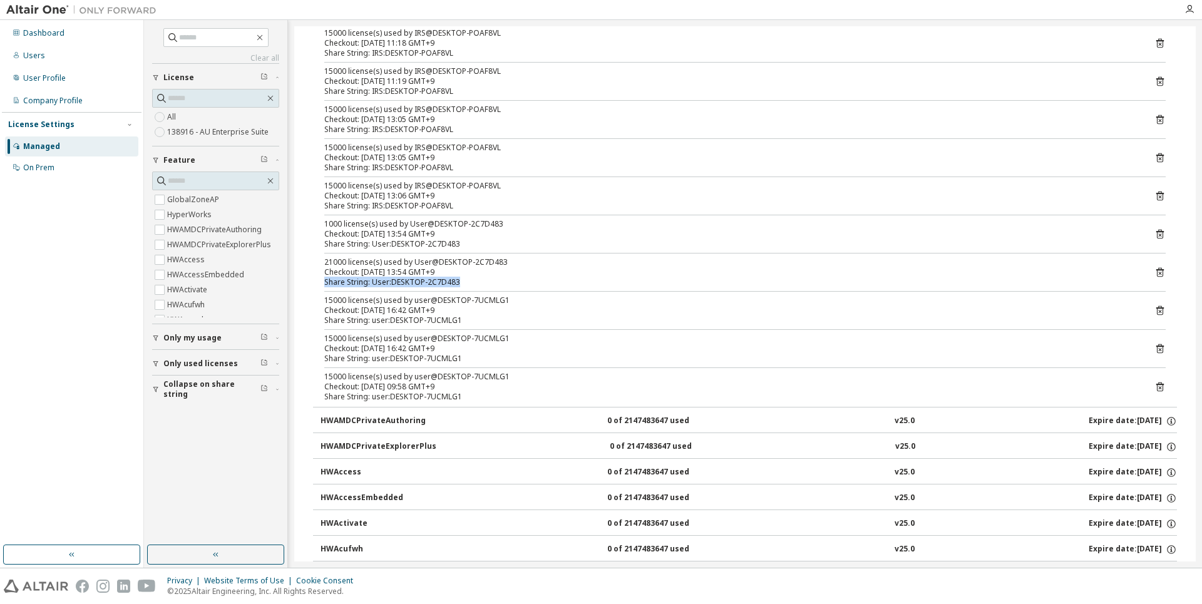
click at [423, 280] on div "Share String: User:DESKTOP-2C7D483" at bounding box center [729, 282] width 811 height 10
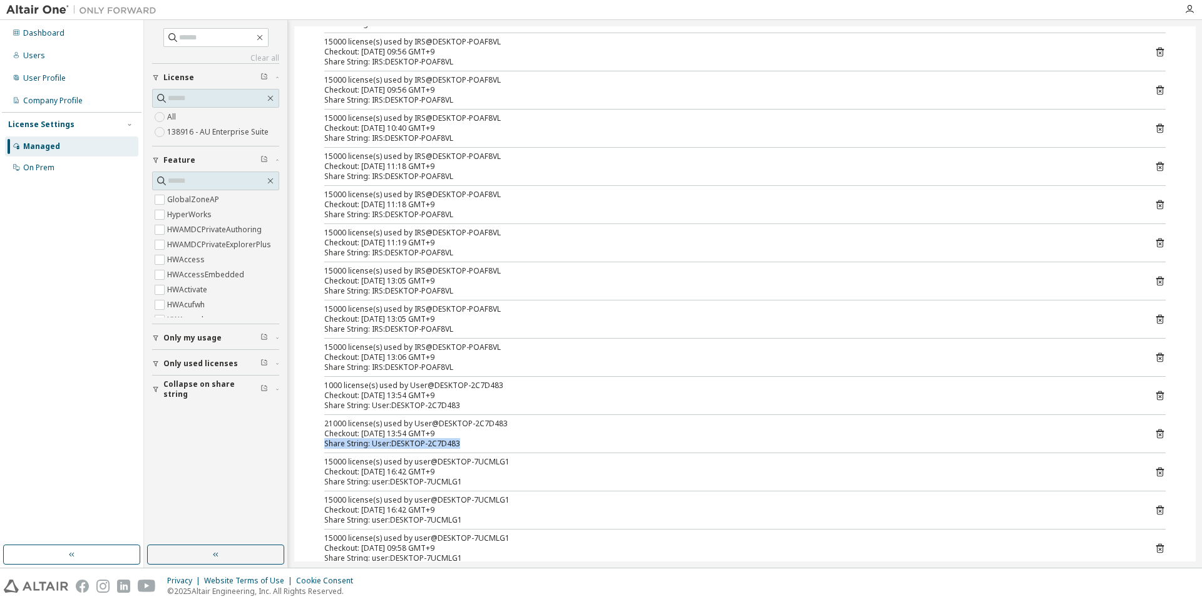
scroll to position [0, 0]
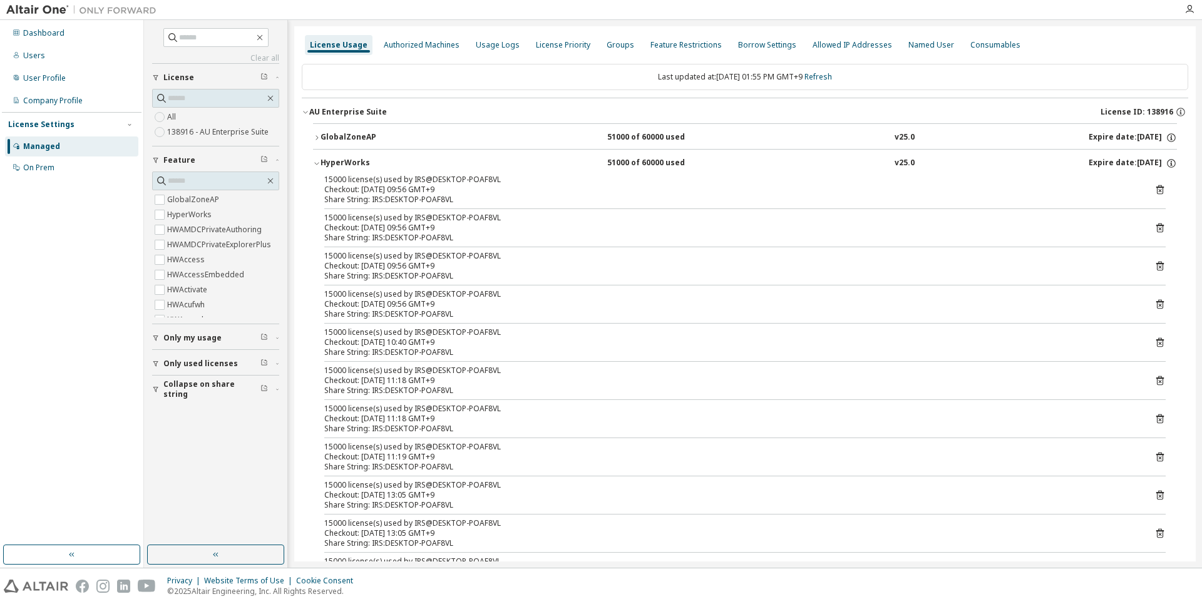
click at [316, 165] on icon "button" at bounding box center [317, 164] width 8 height 8
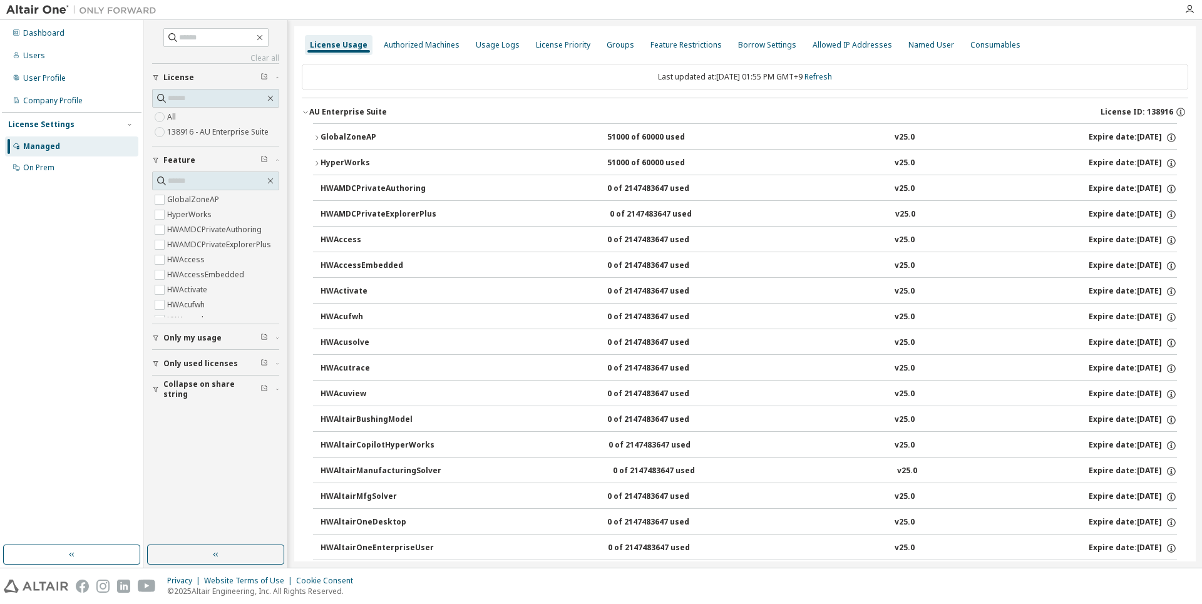
click at [323, 55] on div "License Usage Authorized Machines Usage Logs License Priority Groups Feature Re…" at bounding box center [745, 45] width 887 height 23
click at [321, 48] on div "License Usage" at bounding box center [339, 45] width 58 height 10
click at [43, 41] on div "Dashboard" at bounding box center [71, 33] width 133 height 20
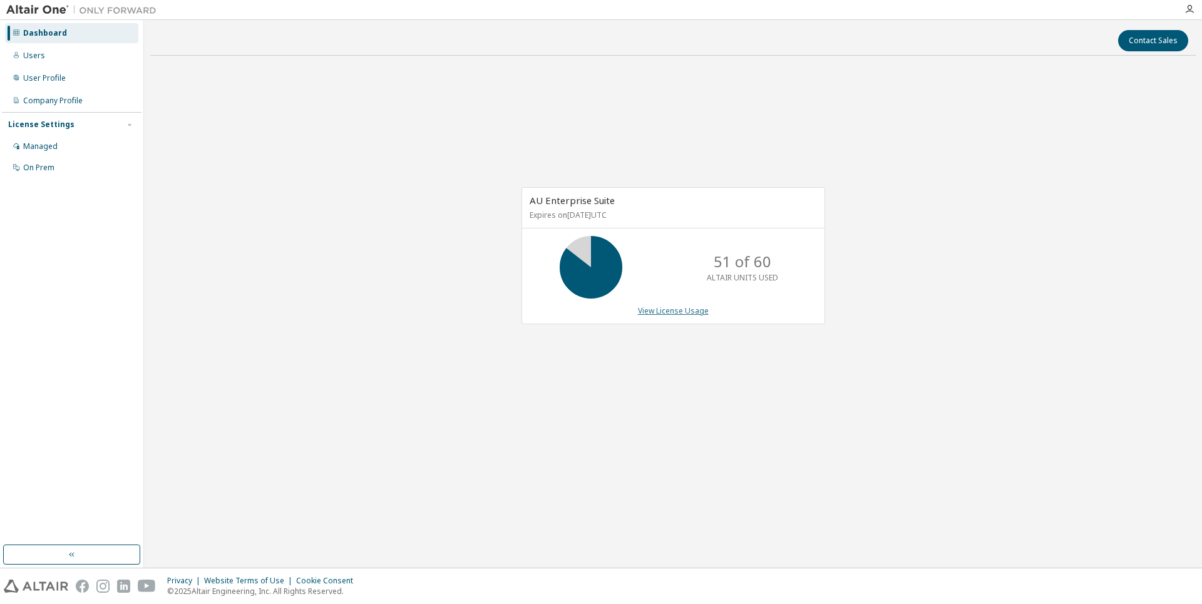
click at [648, 311] on link "View License Usage" at bounding box center [673, 311] width 71 height 11
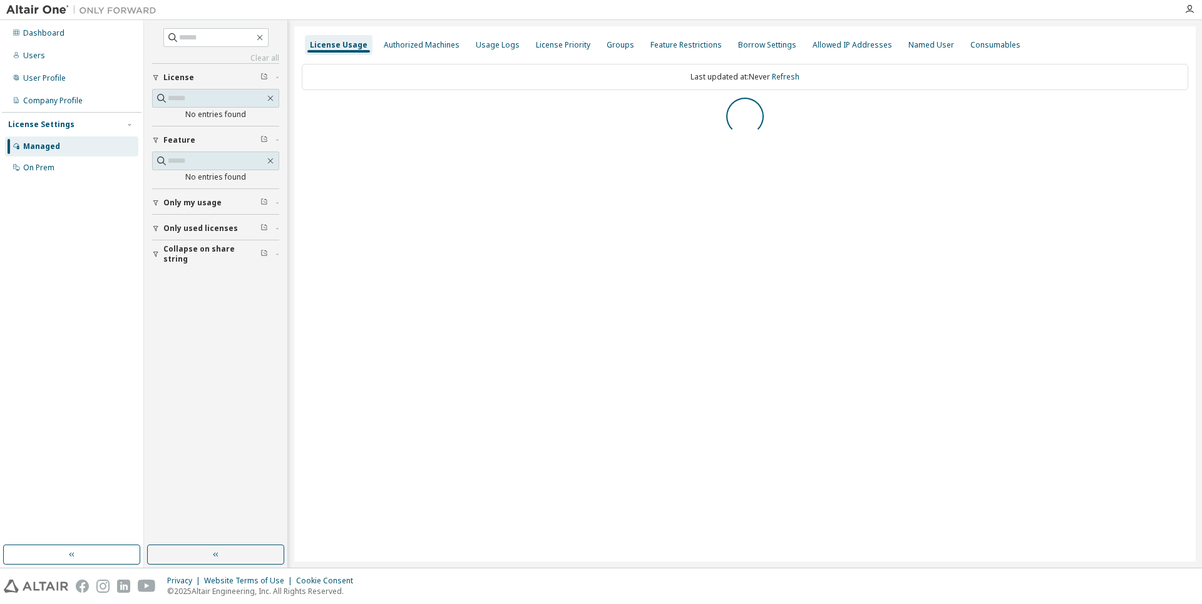
click at [647, 310] on div "License Usage Authorized Machines Usage Logs License Priority Groups Feature Re…" at bounding box center [745, 293] width 902 height 535
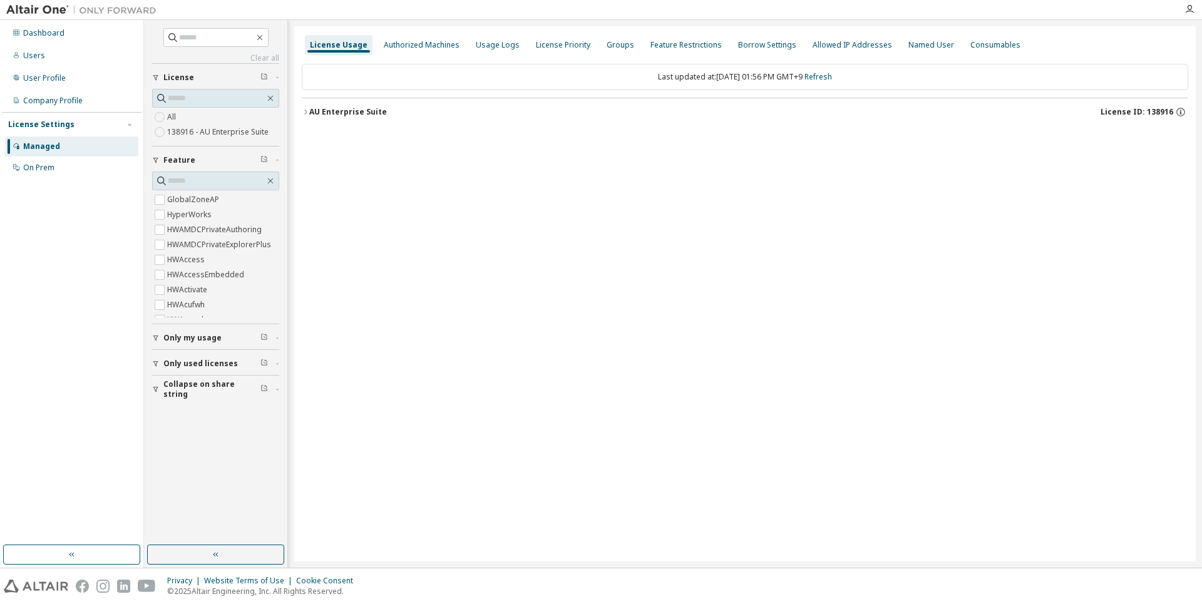
click at [324, 116] on div "AU Enterprise Suite" at bounding box center [348, 112] width 78 height 10
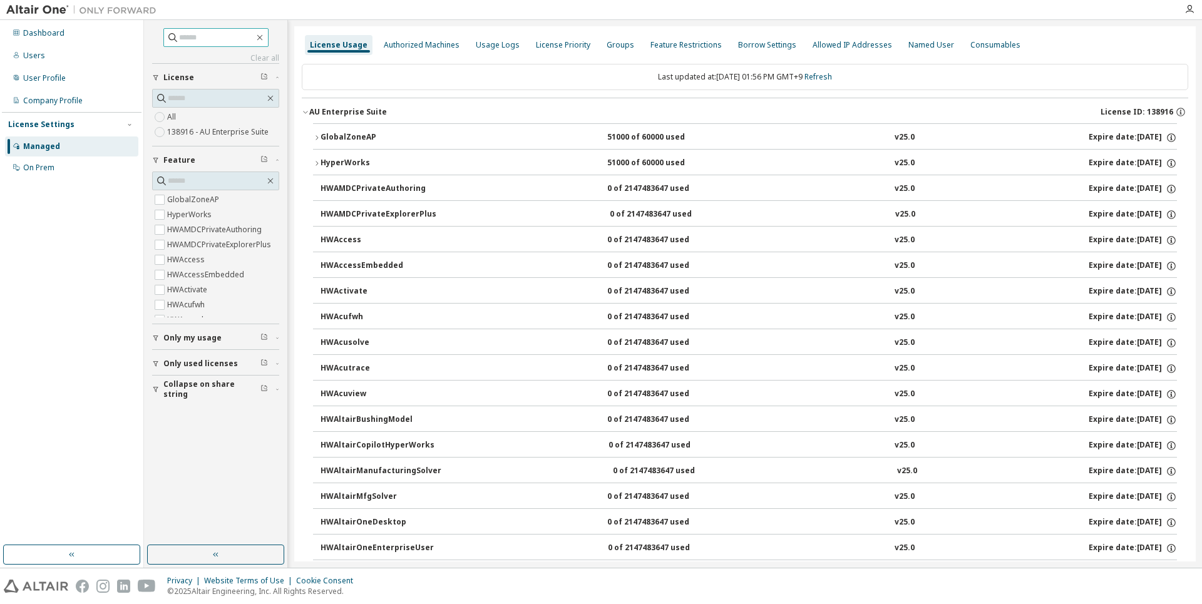
drag, startPoint x: 336, startPoint y: 54, endPoint x: 158, endPoint y: 44, distance: 177.5
click at [334, 53] on div "License Usage" at bounding box center [339, 45] width 68 height 20
click at [43, 34] on div "Dashboard" at bounding box center [43, 33] width 41 height 10
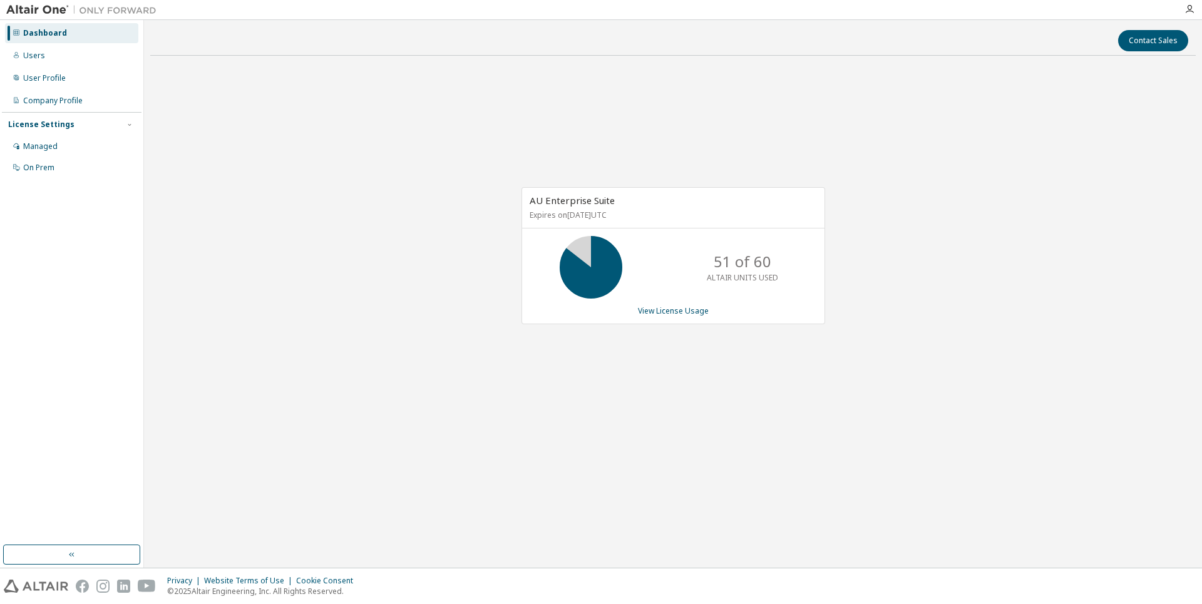
click at [64, 37] on div "Dashboard" at bounding box center [71, 33] width 133 height 20
click at [18, 26] on div "Dashboard" at bounding box center [71, 33] width 133 height 20
click at [30, 53] on div "Users" at bounding box center [34, 56] width 22 height 10
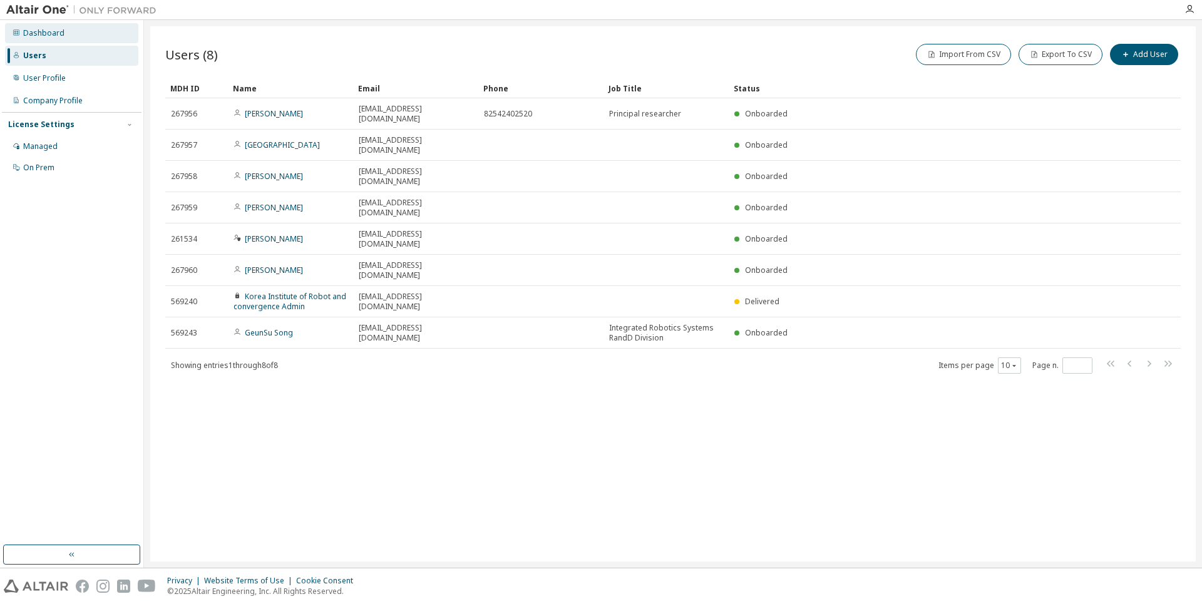
click at [25, 31] on div "Dashboard" at bounding box center [43, 33] width 41 height 10
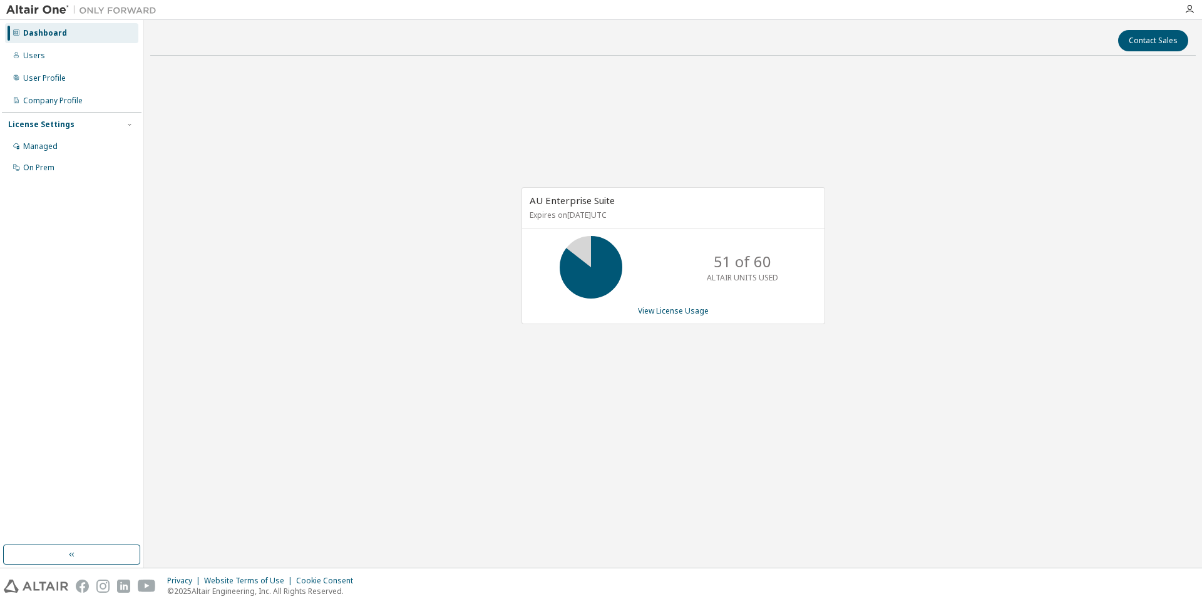
click at [25, 31] on div "Dashboard" at bounding box center [45, 33] width 44 height 10
click at [44, 31] on div "Dashboard" at bounding box center [45, 33] width 44 height 10
click at [38, 54] on div "Users" at bounding box center [34, 56] width 22 height 10
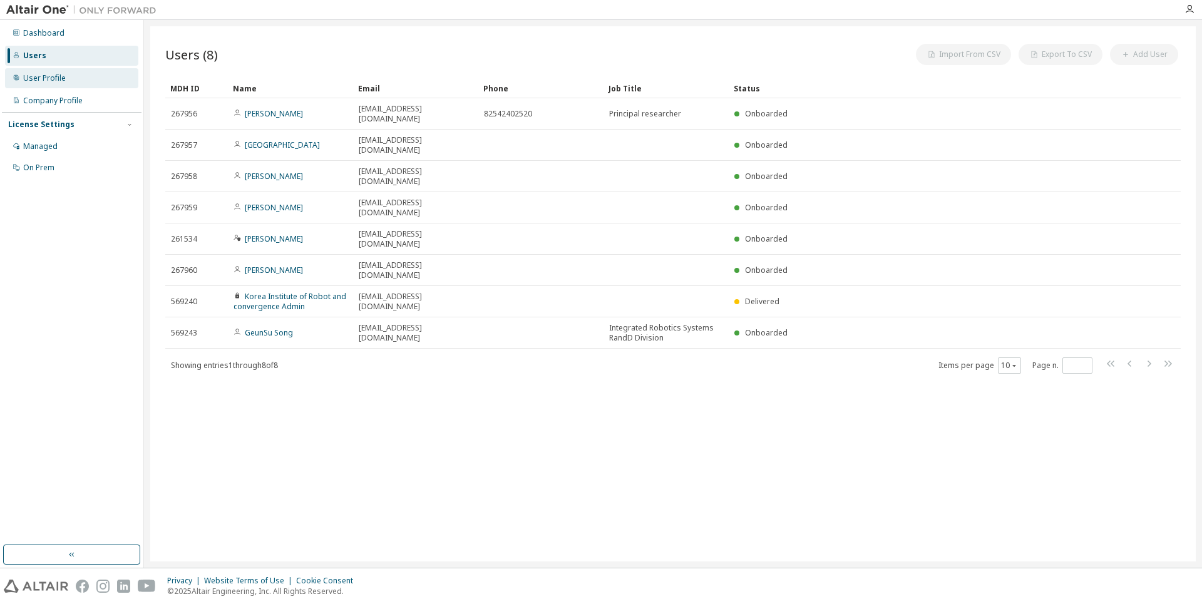
click at [41, 81] on div "User Profile" at bounding box center [44, 78] width 43 height 10
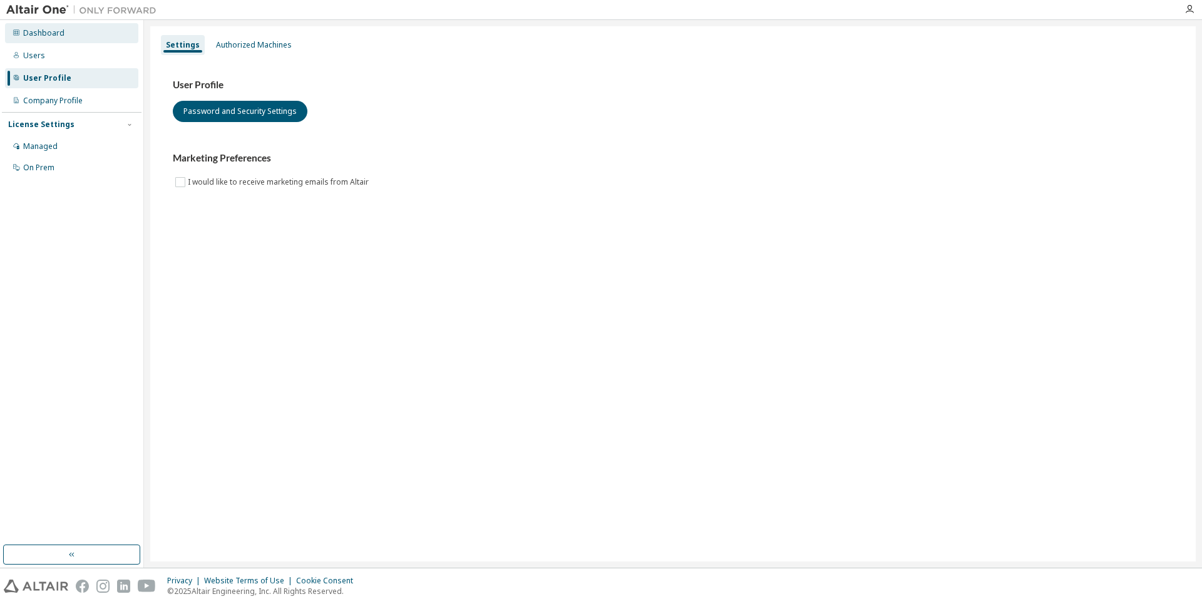
click at [37, 41] on div "Dashboard" at bounding box center [71, 33] width 133 height 20
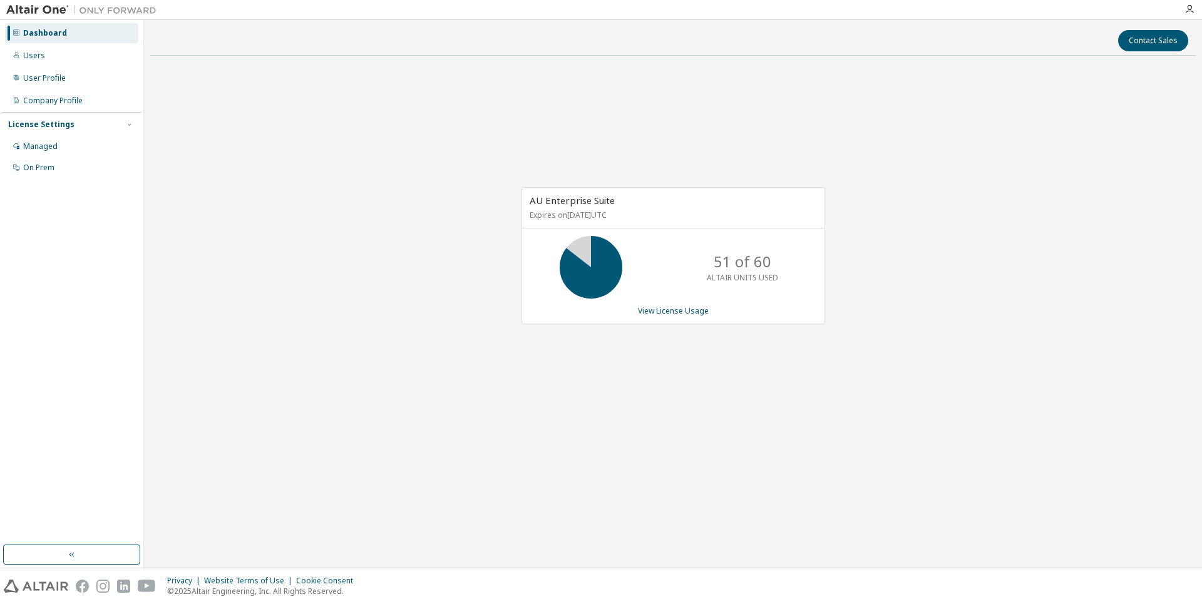
click at [38, 41] on div "Dashboard" at bounding box center [71, 33] width 133 height 20
click at [37, 57] on div "Users" at bounding box center [34, 56] width 22 height 10
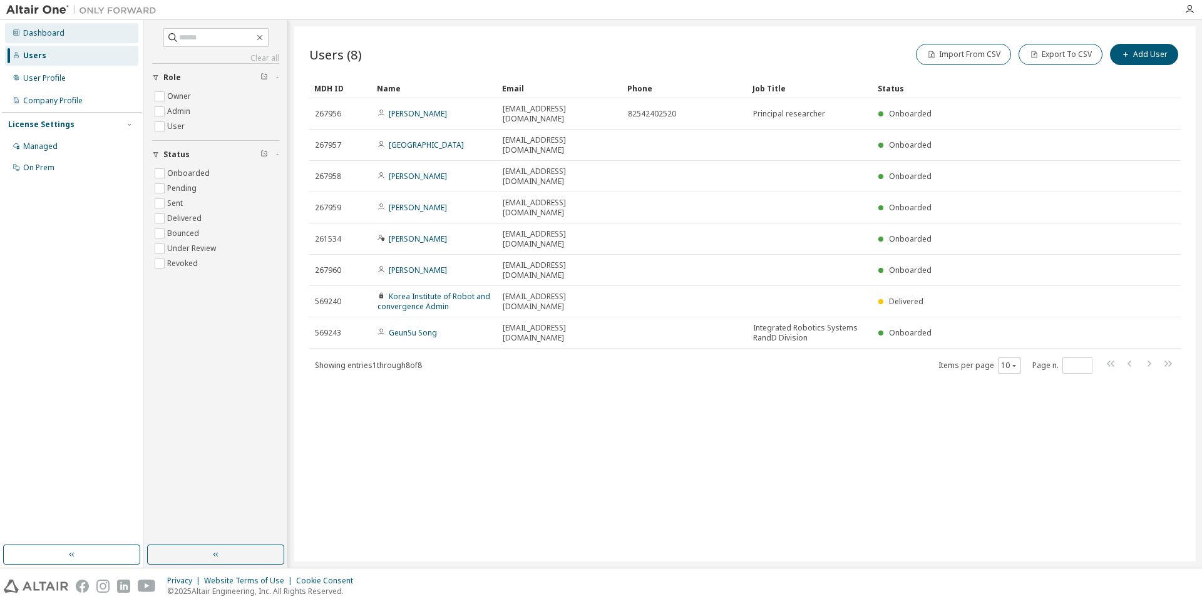
click at [30, 36] on div "Dashboard" at bounding box center [43, 33] width 41 height 10
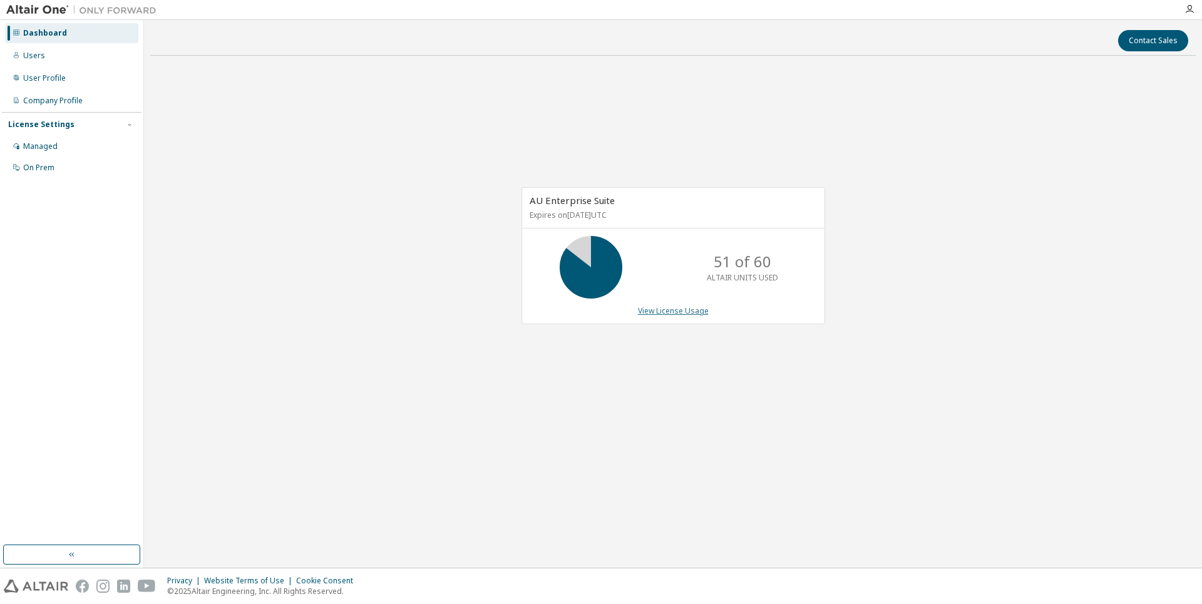
click at [666, 307] on link "View License Usage" at bounding box center [673, 311] width 71 height 11
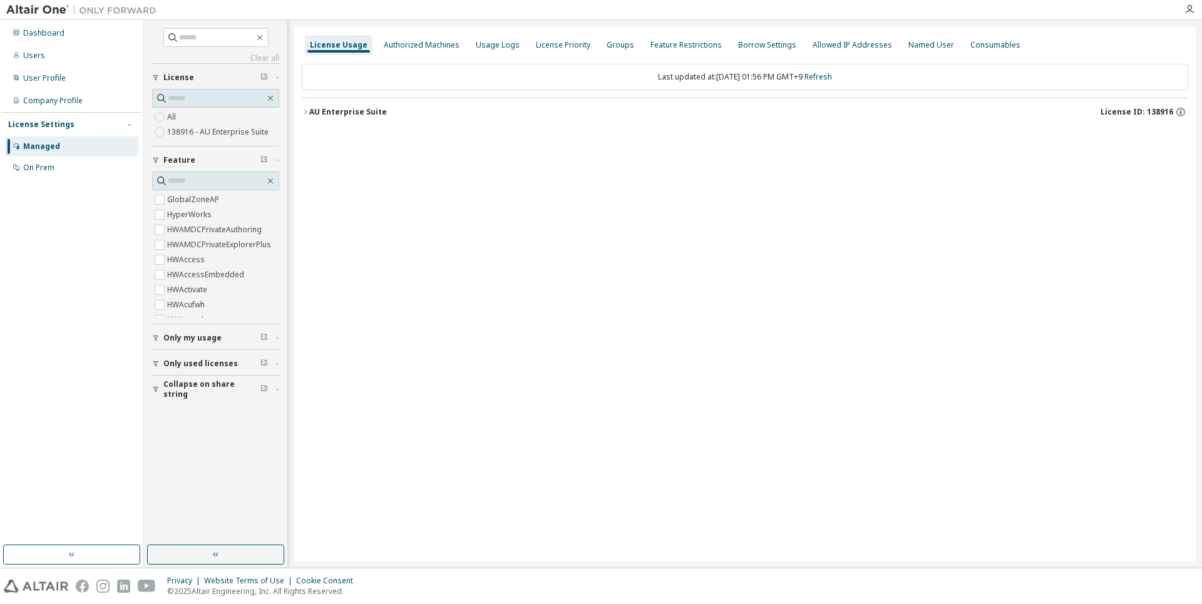
click at [330, 115] on div "AU Enterprise Suite" at bounding box center [348, 112] width 78 height 10
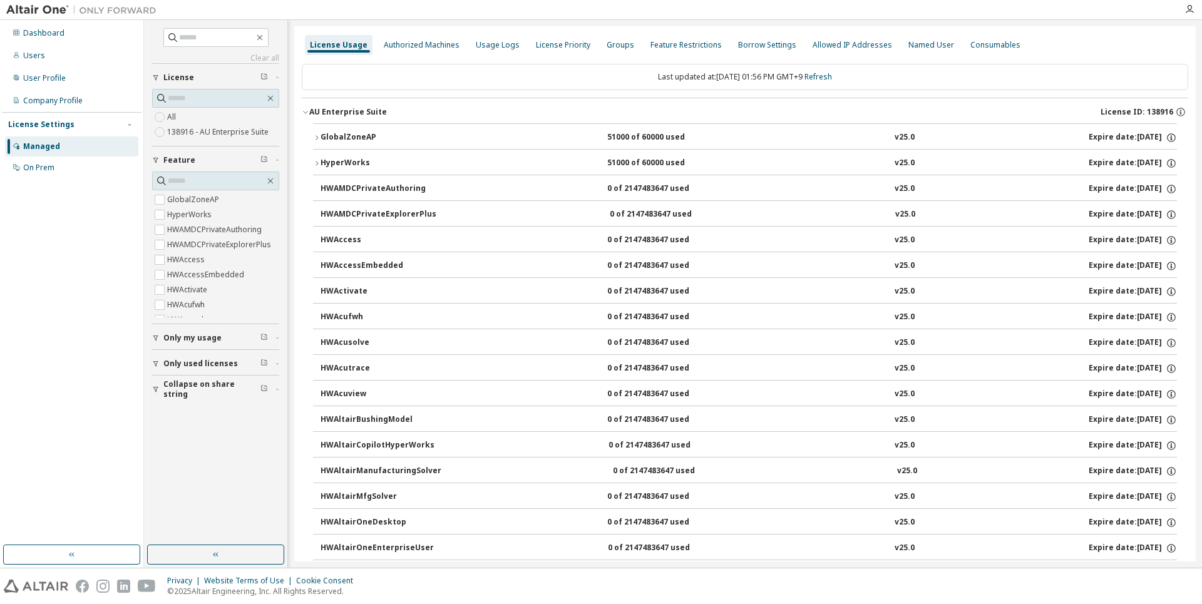
click at [350, 142] on div "GlobalZoneAP" at bounding box center [377, 137] width 113 height 11
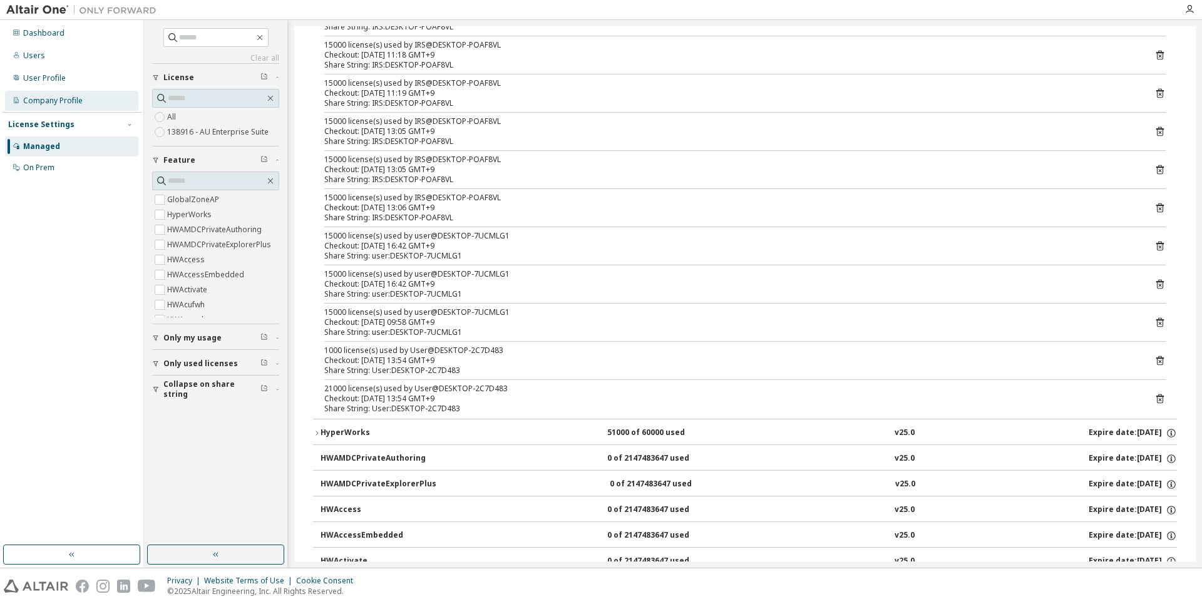
scroll to position [438, 0]
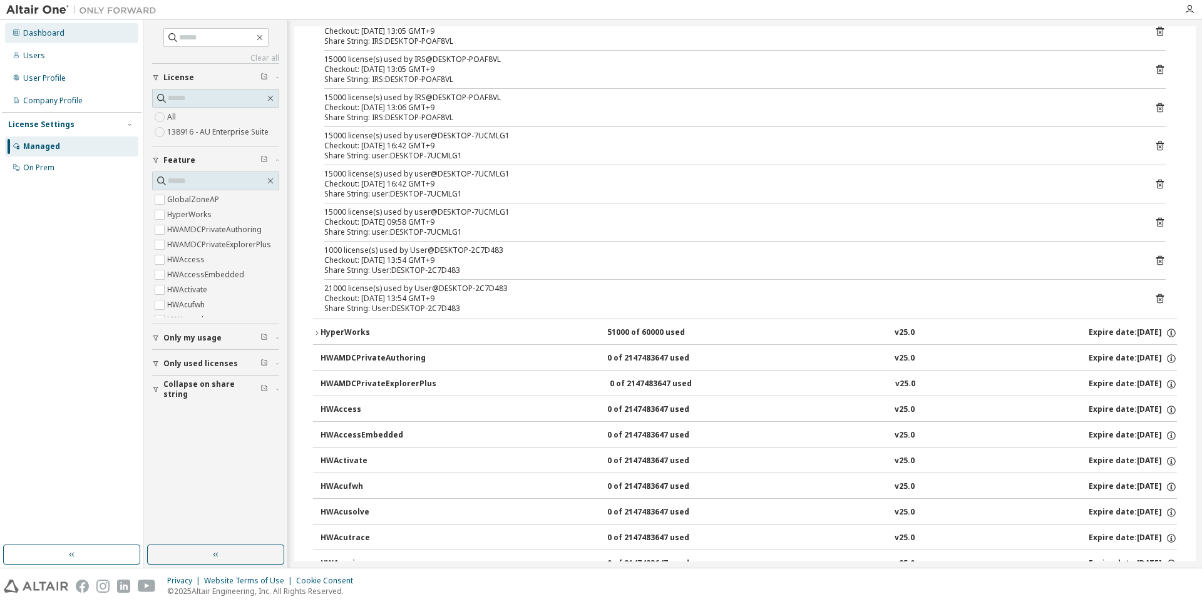
click at [34, 42] on div "Dashboard" at bounding box center [71, 33] width 133 height 20
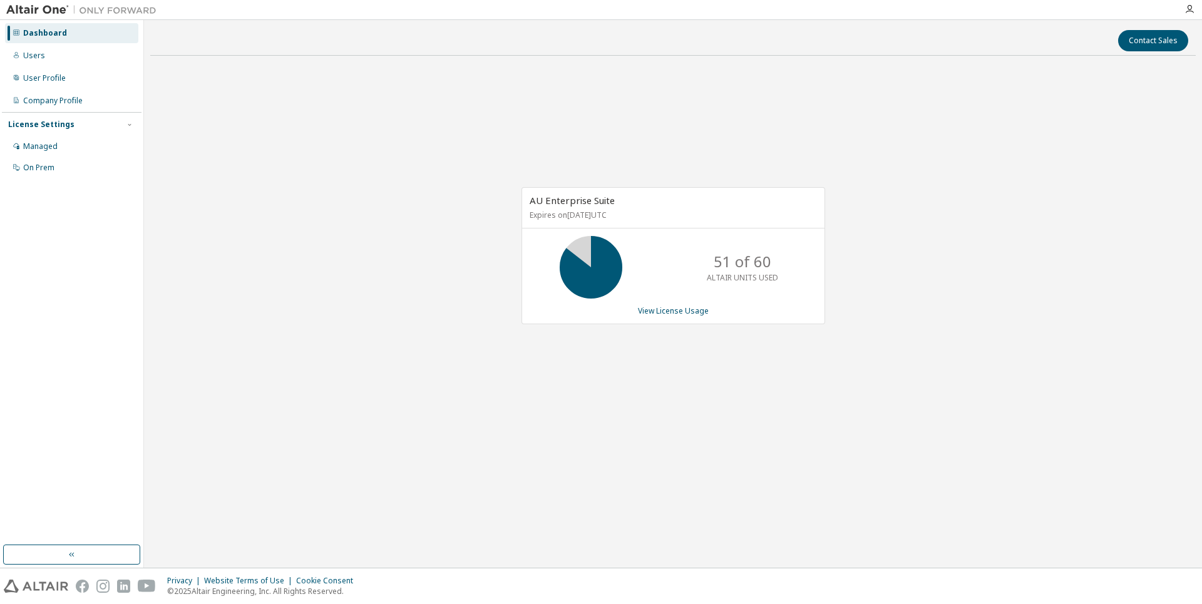
click at [34, 42] on div "Dashboard" at bounding box center [71, 33] width 133 height 20
click at [61, 63] on div "Users" at bounding box center [71, 56] width 133 height 20
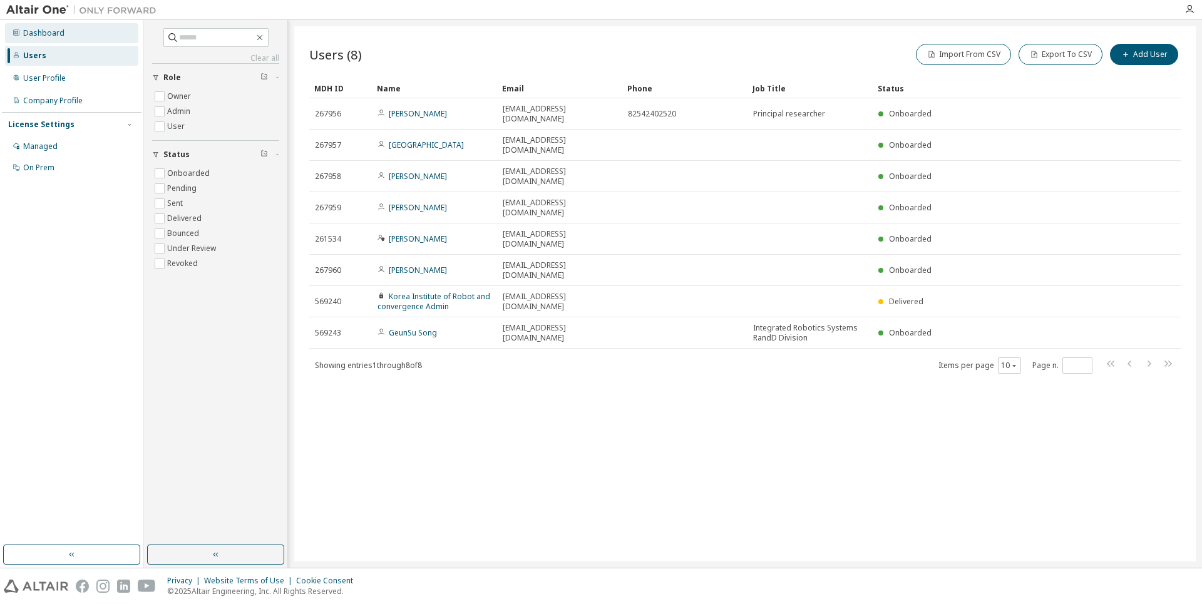
click at [44, 39] on div "Dashboard" at bounding box center [71, 33] width 133 height 20
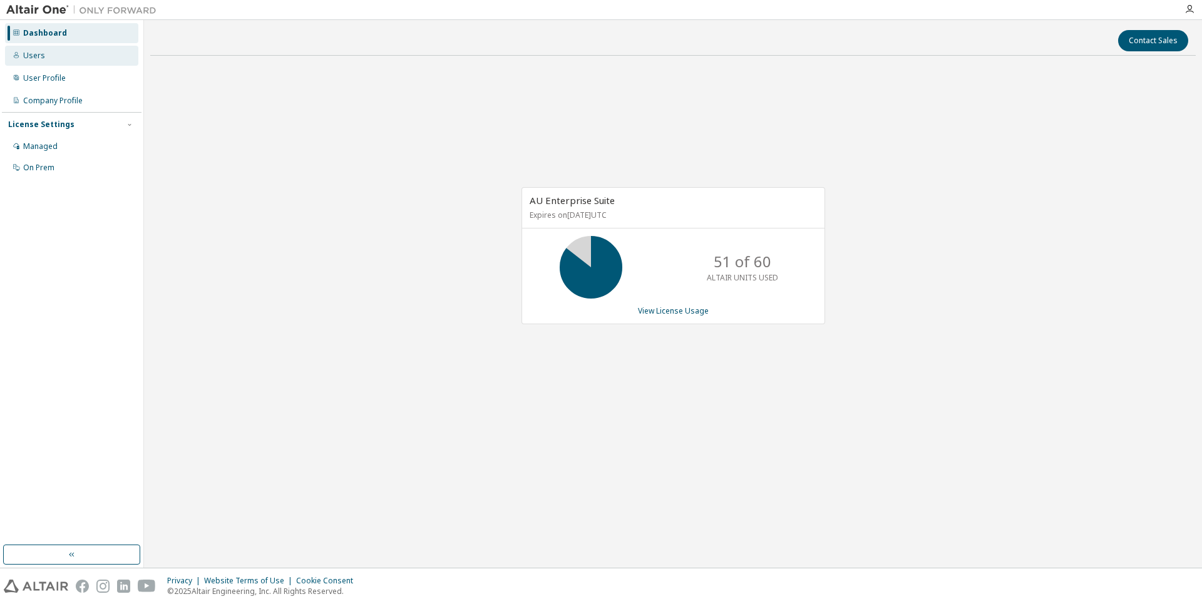
click at [46, 59] on div "Users" at bounding box center [71, 56] width 133 height 20
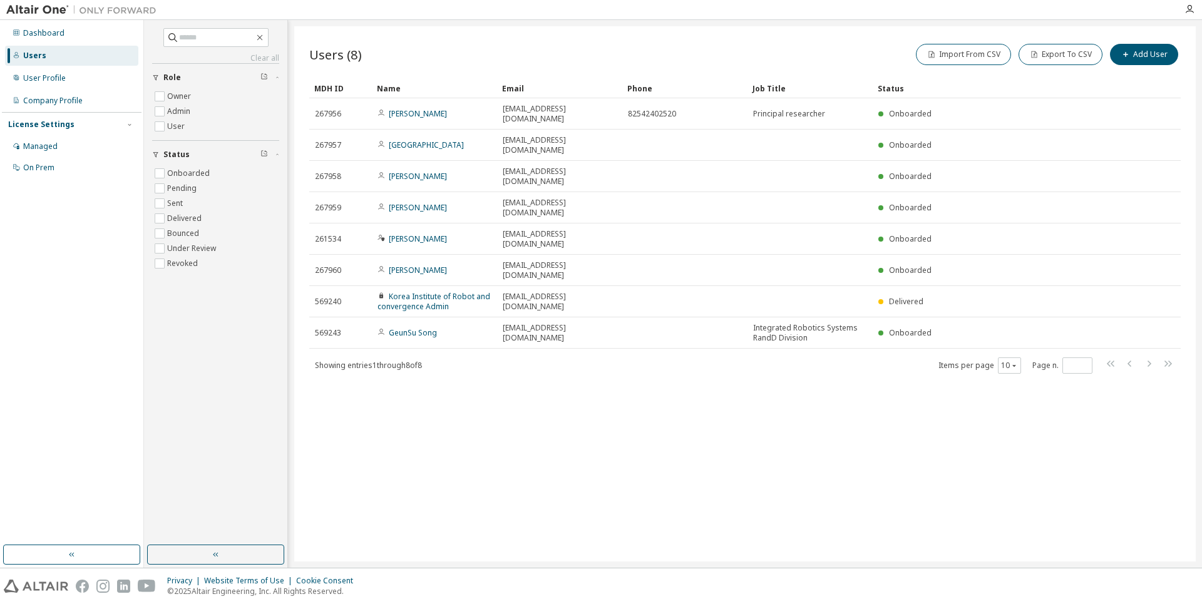
click at [44, 51] on div "Users" at bounding box center [34, 56] width 23 height 10
click at [41, 43] on div "Dashboard Users User Profile Company Profile License Settings Managed On Prem" at bounding box center [72, 100] width 140 height 157
click at [39, 39] on div "Dashboard" at bounding box center [71, 33] width 133 height 20
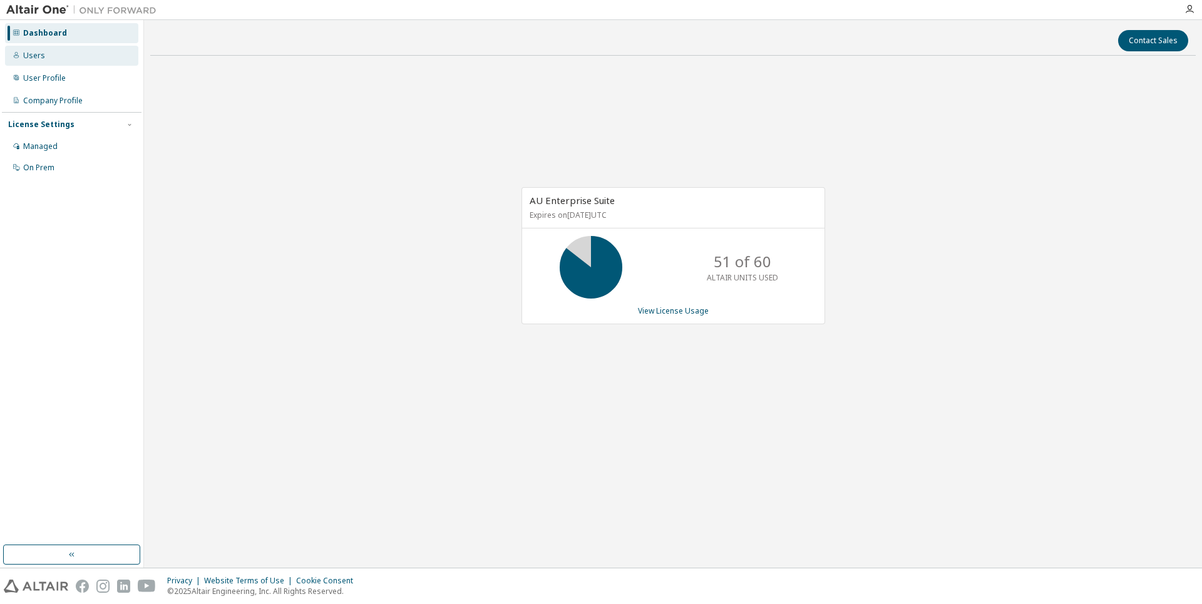
click at [43, 49] on div "Users" at bounding box center [71, 56] width 133 height 20
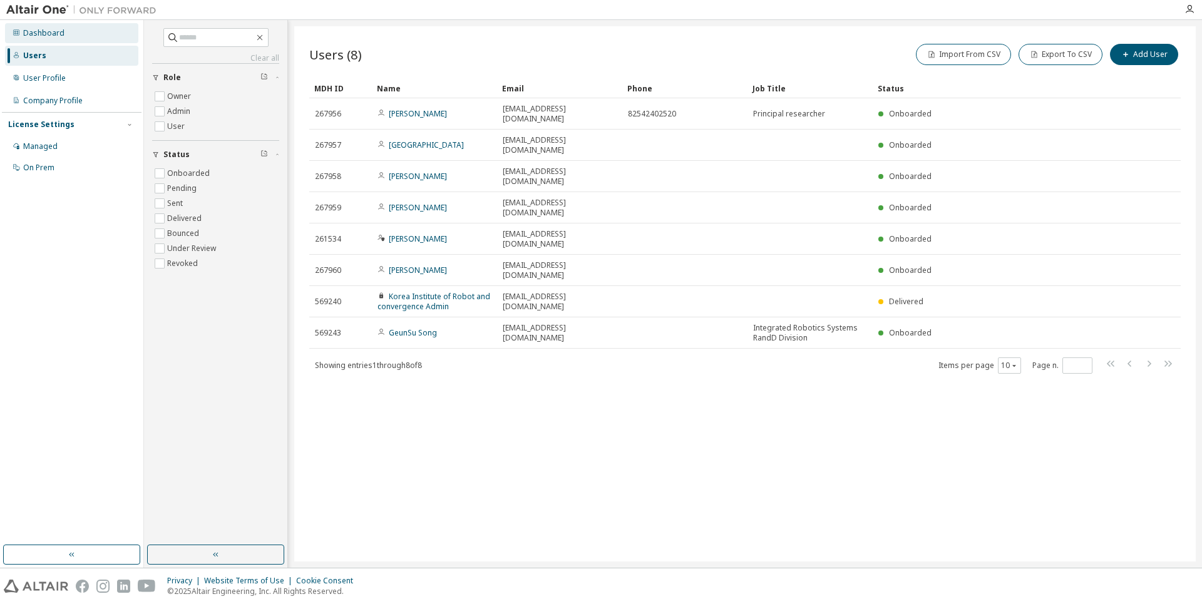
click at [34, 28] on div "Dashboard" at bounding box center [43, 33] width 41 height 10
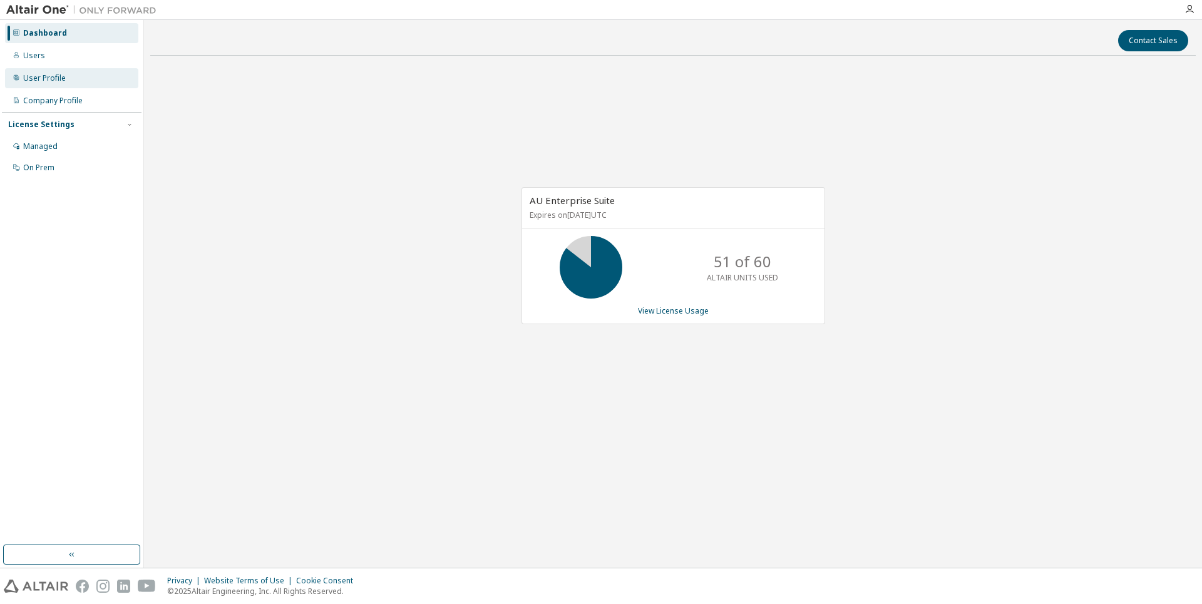
click at [54, 85] on div "User Profile" at bounding box center [71, 78] width 133 height 20
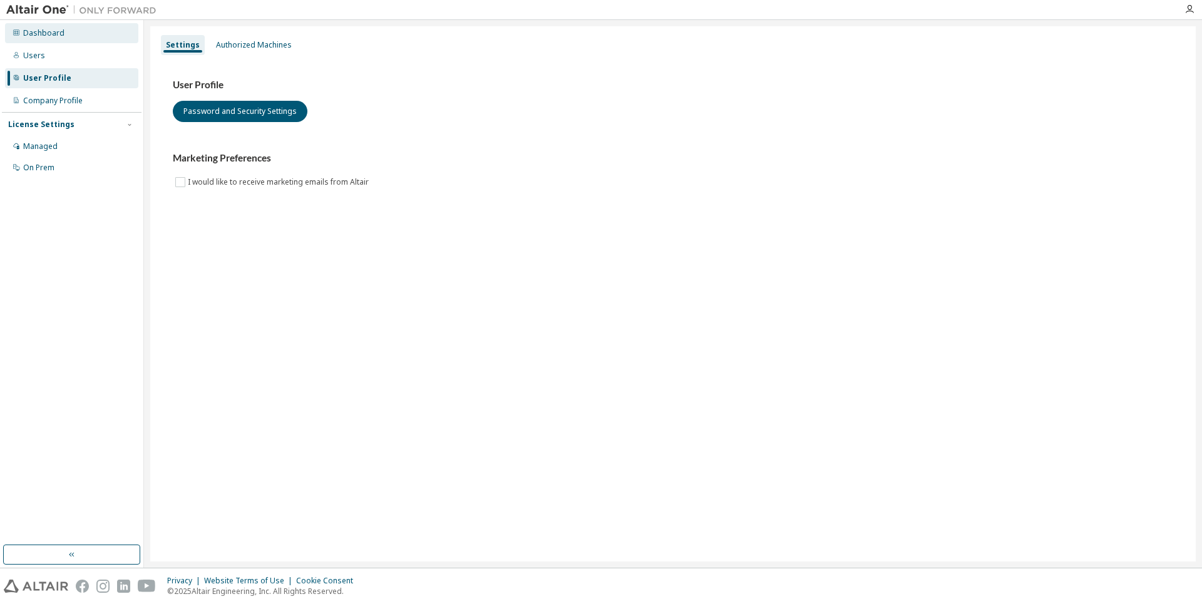
click at [34, 35] on div "Dashboard" at bounding box center [43, 33] width 41 height 10
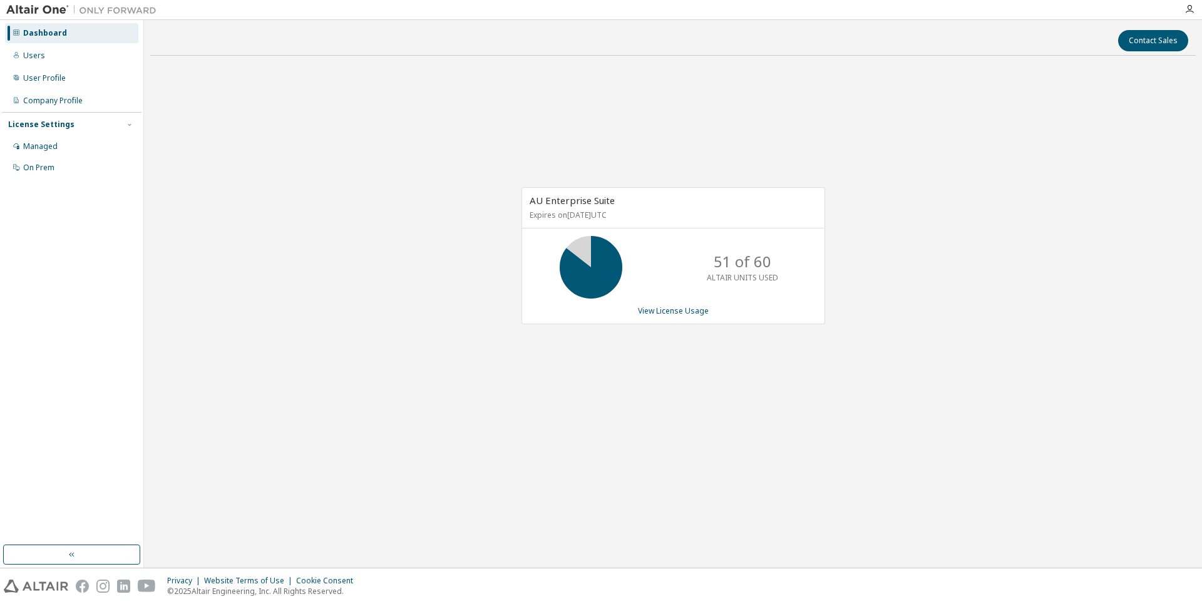
click at [311, 173] on div "AU Enterprise Suite Expires on [DATE] UTC 51 of 60 ALTAIR UNITS USED View Licen…" at bounding box center [673, 262] width 1046 height 393
click at [25, 61] on div "Users" at bounding box center [71, 56] width 133 height 20
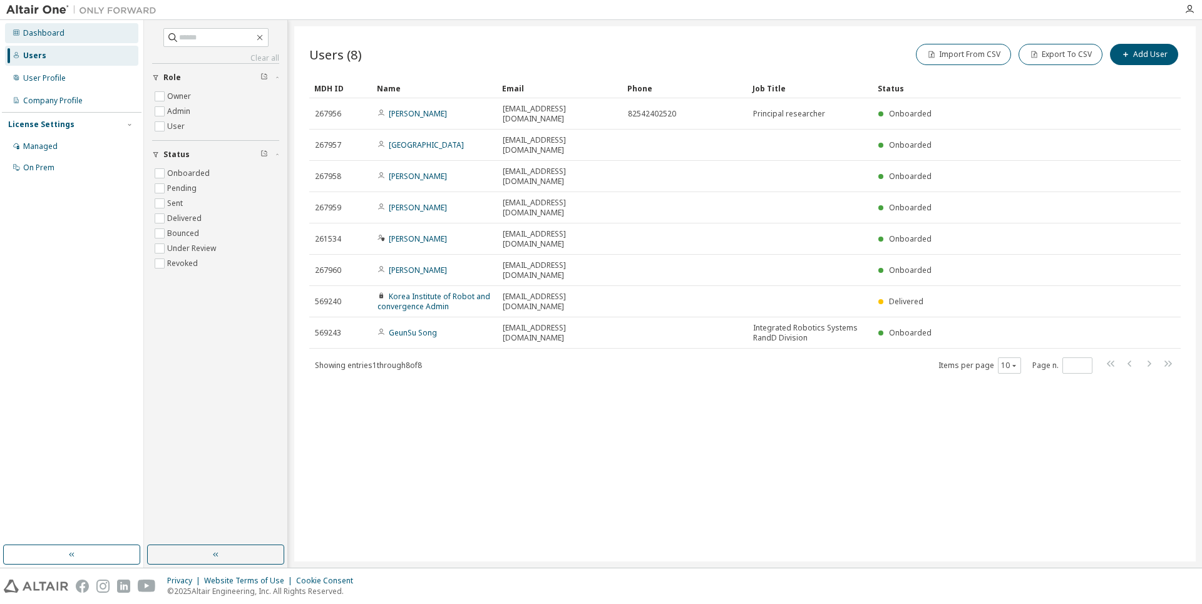
click at [31, 38] on div "Dashboard" at bounding box center [71, 33] width 133 height 20
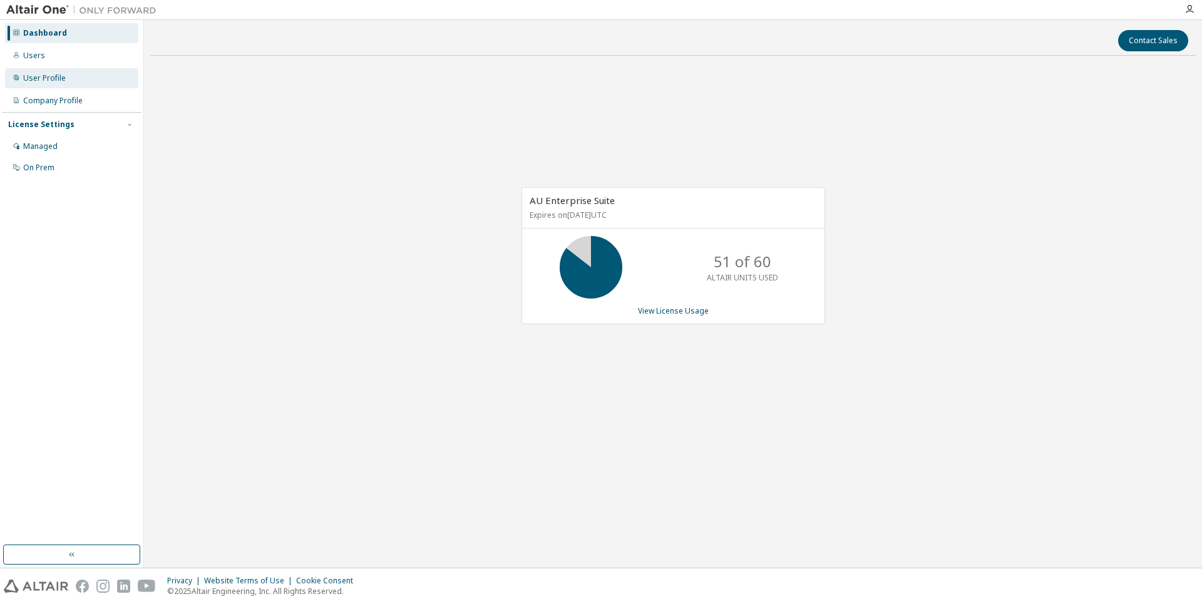
click at [49, 74] on div "User Profile" at bounding box center [44, 78] width 43 height 10
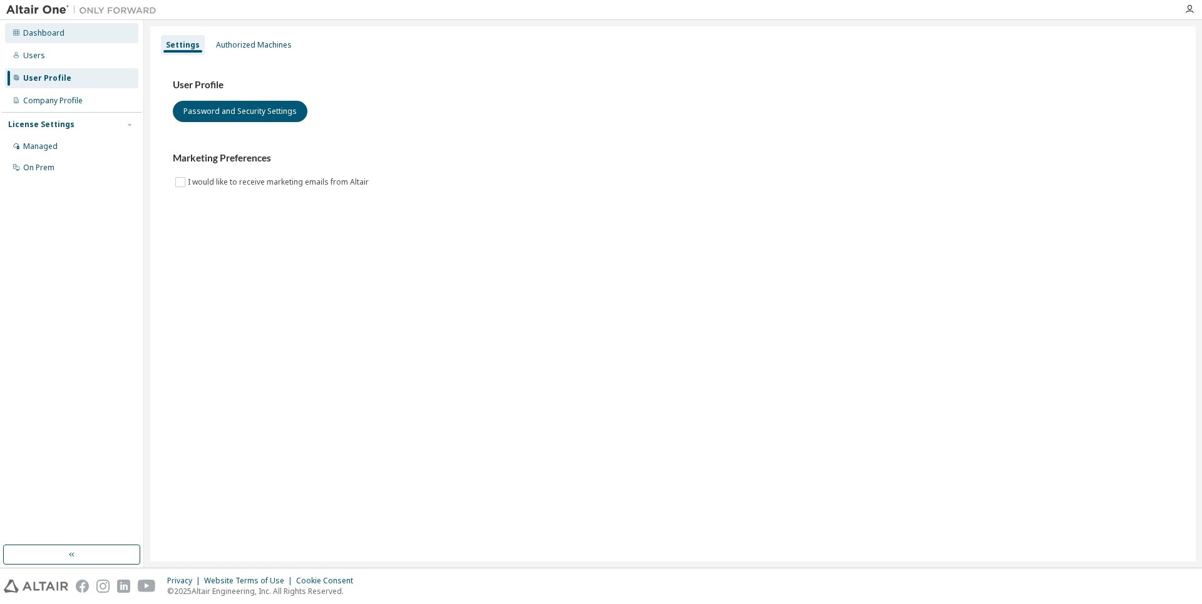
click at [47, 34] on div "Dashboard" at bounding box center [43, 33] width 41 height 10
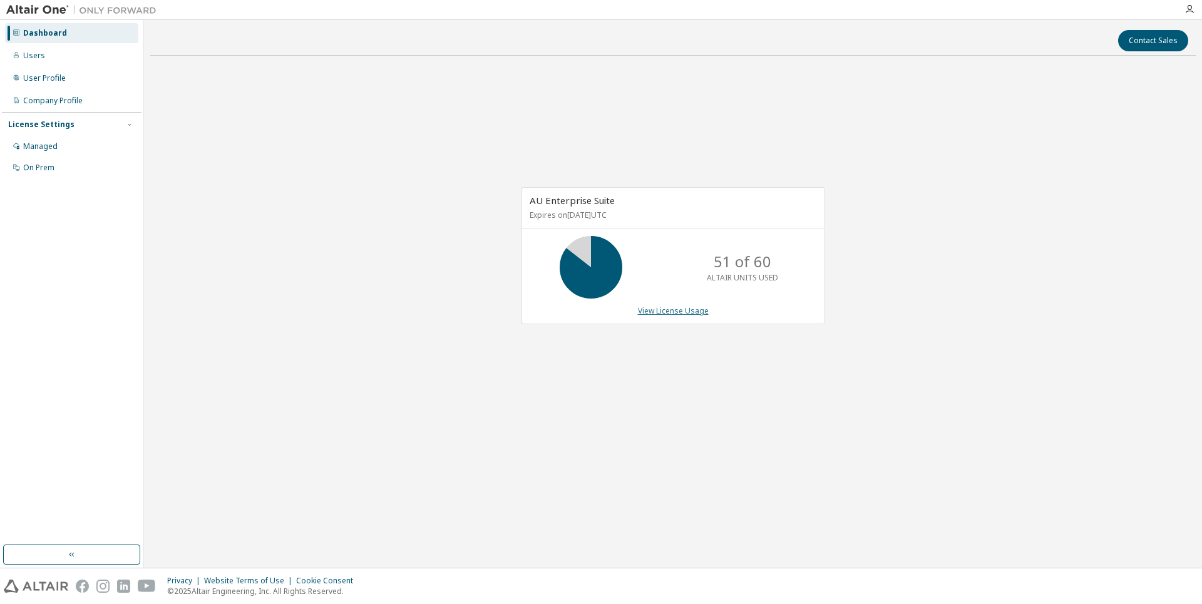
click at [674, 307] on link "View License Usage" at bounding box center [673, 311] width 71 height 11
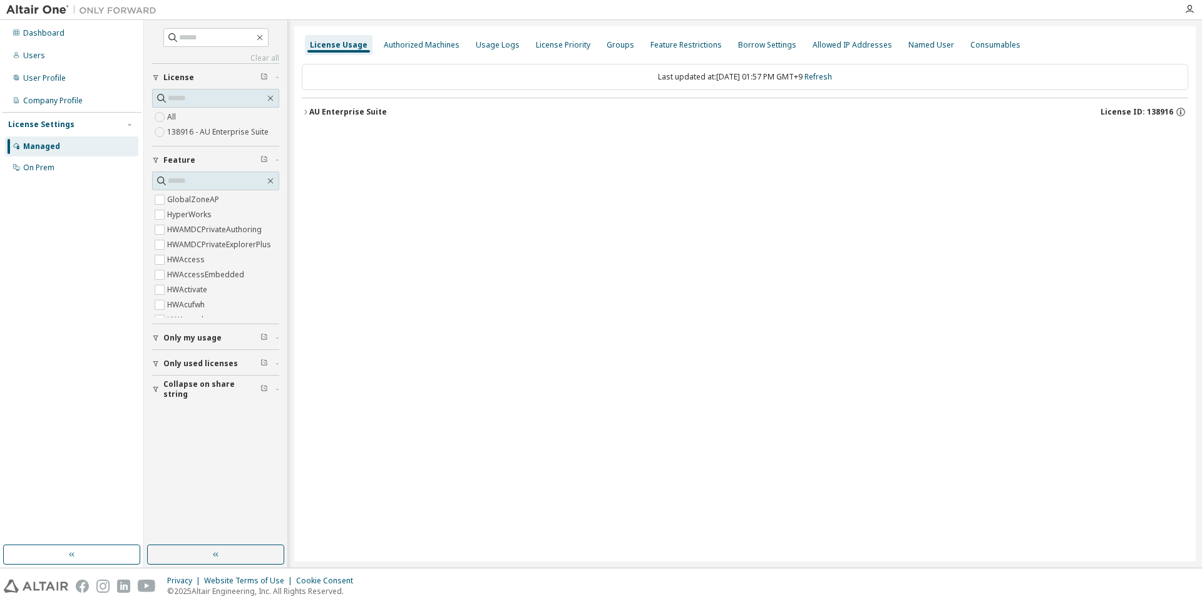
click at [310, 111] on div "AU Enterprise Suite" at bounding box center [348, 112] width 78 height 10
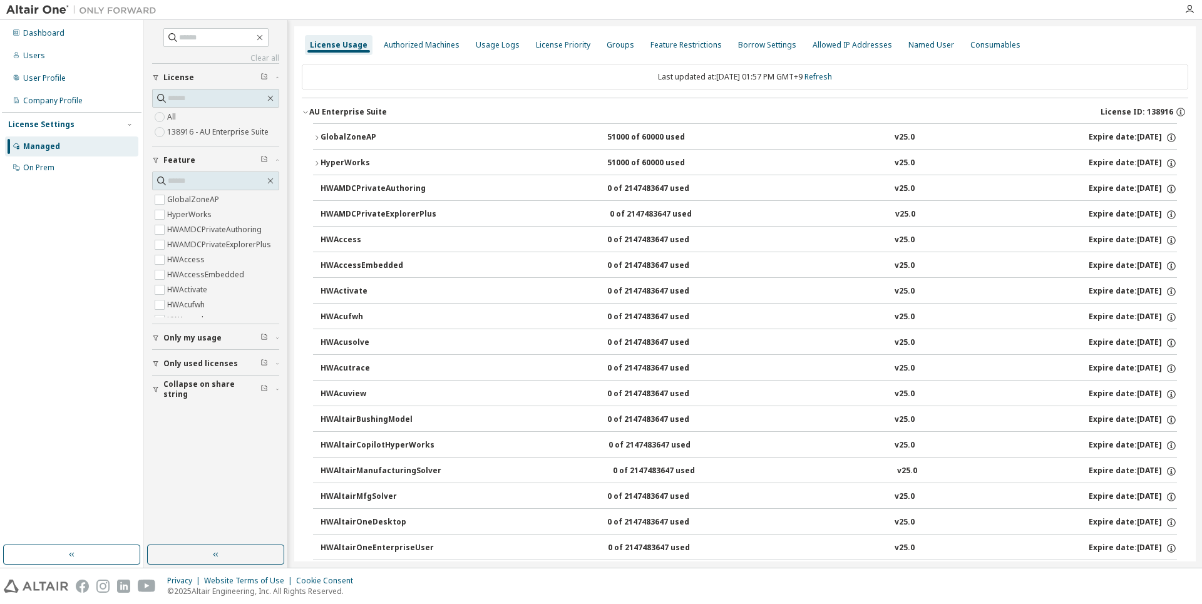
click at [318, 133] on button "GlobalZoneAP 51000 of 60000 used v25.0 Expire date: [DATE]" at bounding box center [745, 138] width 864 height 28
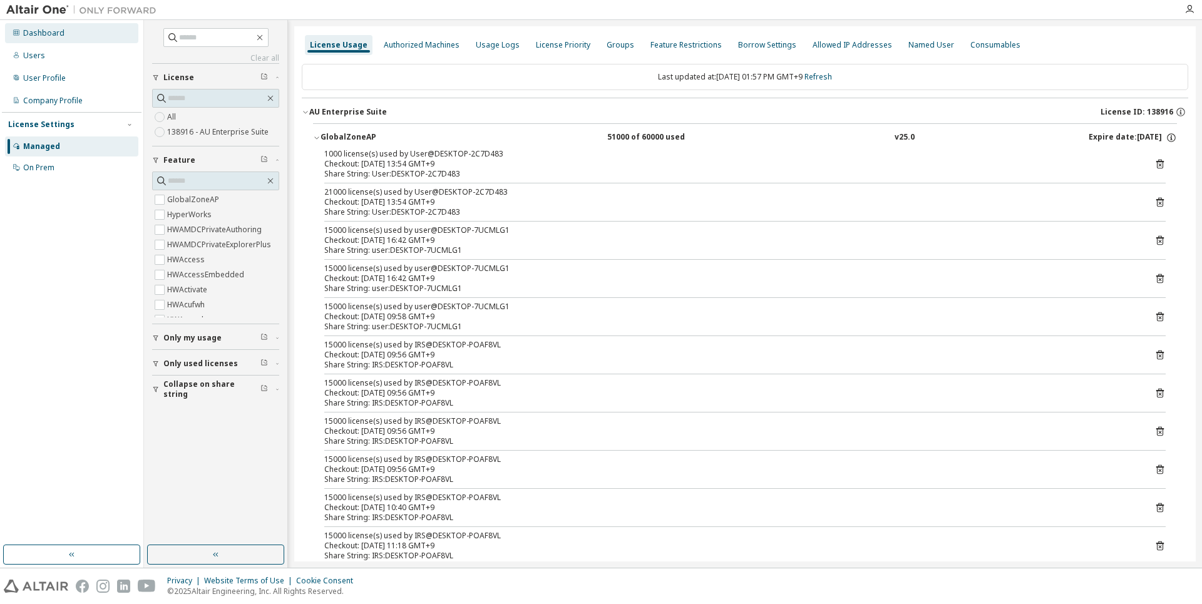
click at [44, 32] on div "Dashboard" at bounding box center [43, 33] width 41 height 10
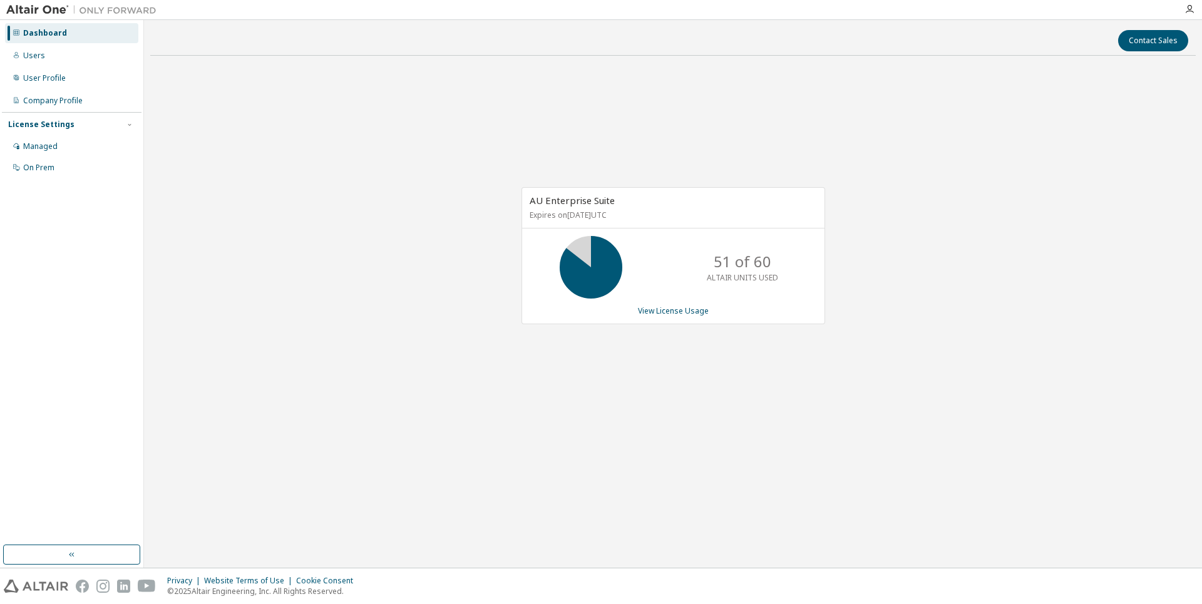
click at [393, 271] on div "AU Enterprise Suite Expires on [DATE] UTC 51 of 60 ALTAIR UNITS USED View Licen…" at bounding box center [673, 262] width 1046 height 393
click at [379, 379] on div "AU Enterprise Suite Expires on [DATE] UTC 30 of 60 ALTAIR UNITS USED View Licen…" at bounding box center [673, 262] width 1046 height 393
click at [659, 307] on link "View License Usage" at bounding box center [673, 311] width 71 height 11
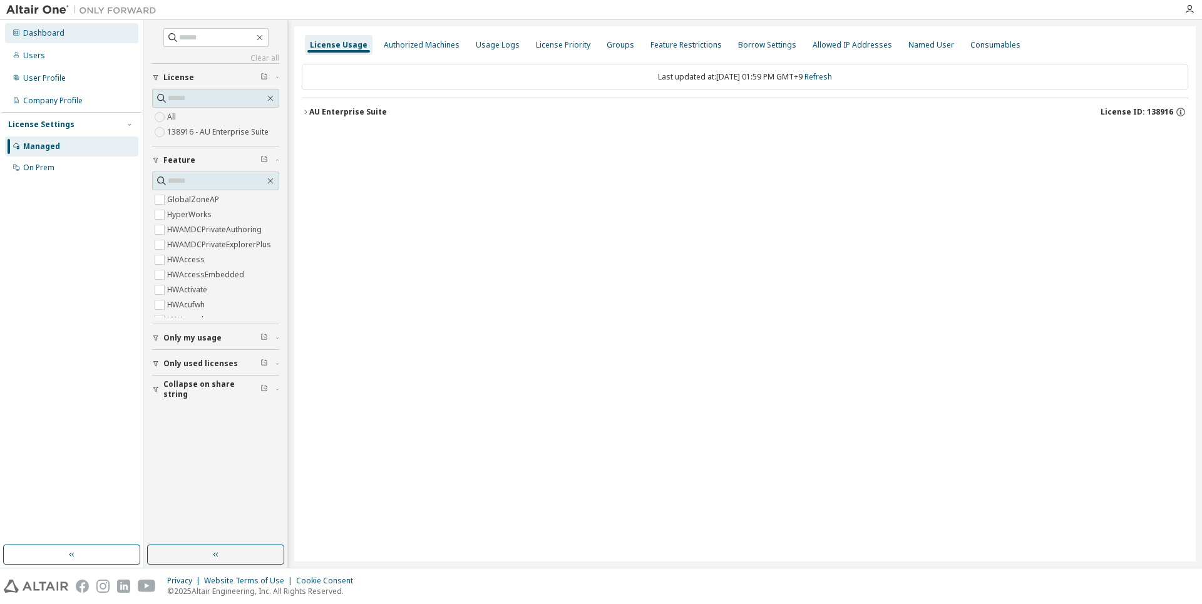
click at [38, 39] on div "Dashboard" at bounding box center [71, 33] width 133 height 20
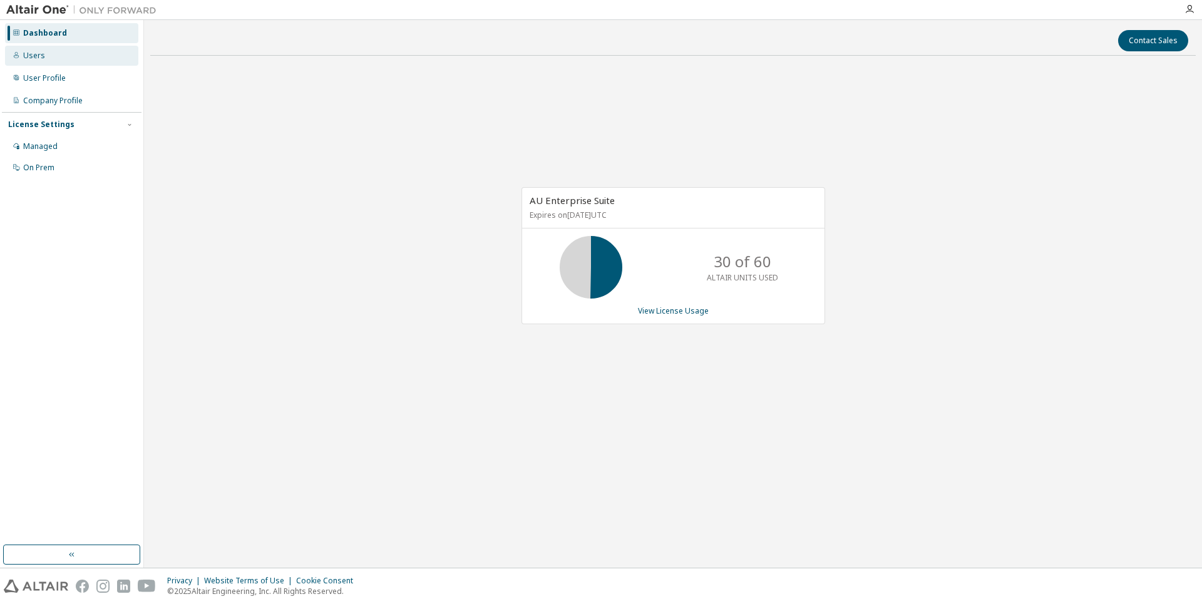
click at [43, 59] on div "Users" at bounding box center [71, 56] width 133 height 20
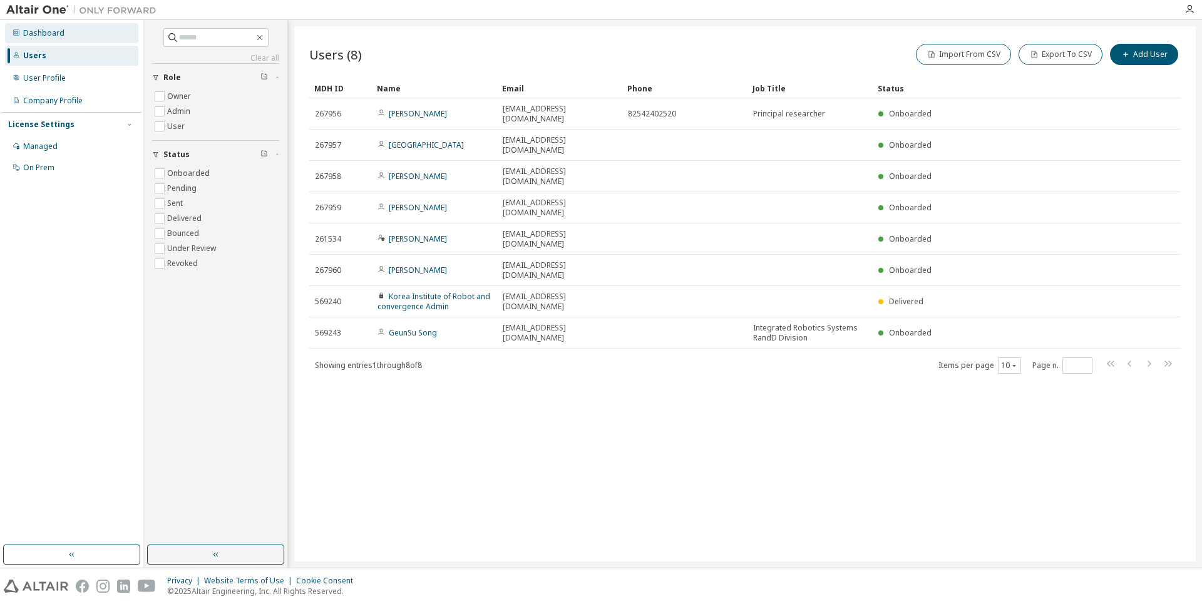
click at [35, 39] on div "Dashboard" at bounding box center [71, 33] width 133 height 20
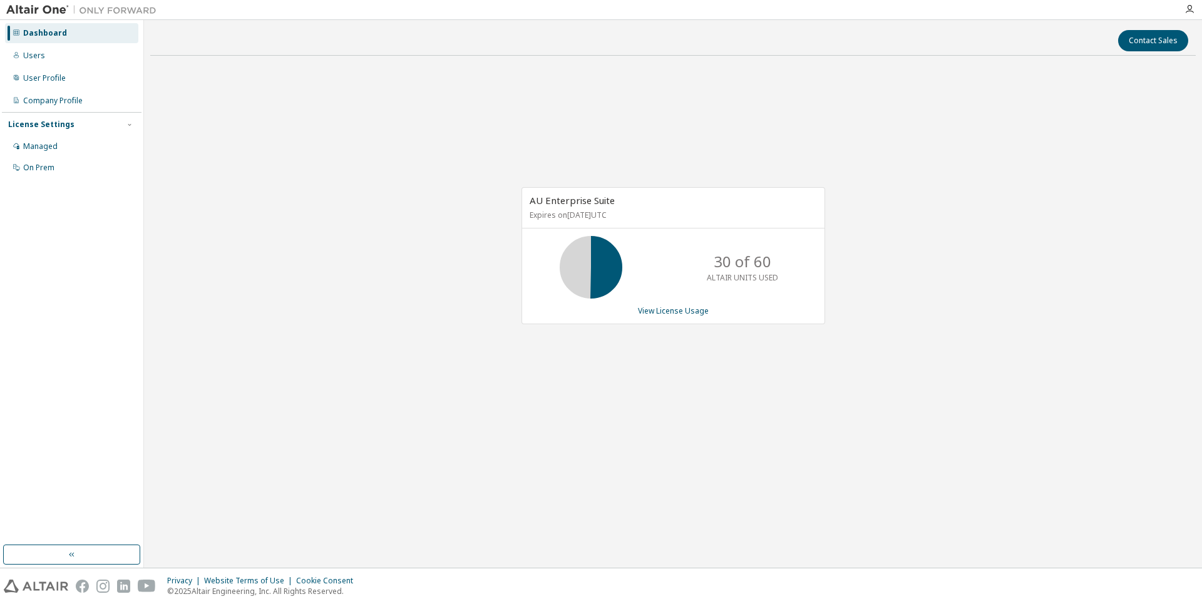
click at [682, 316] on div "AU Enterprise Suite Expires on [DATE] UTC 30 of 60 ALTAIR UNITS USED View Licen…" at bounding box center [674, 255] width 304 height 137
click at [676, 311] on link "View License Usage" at bounding box center [673, 311] width 71 height 11
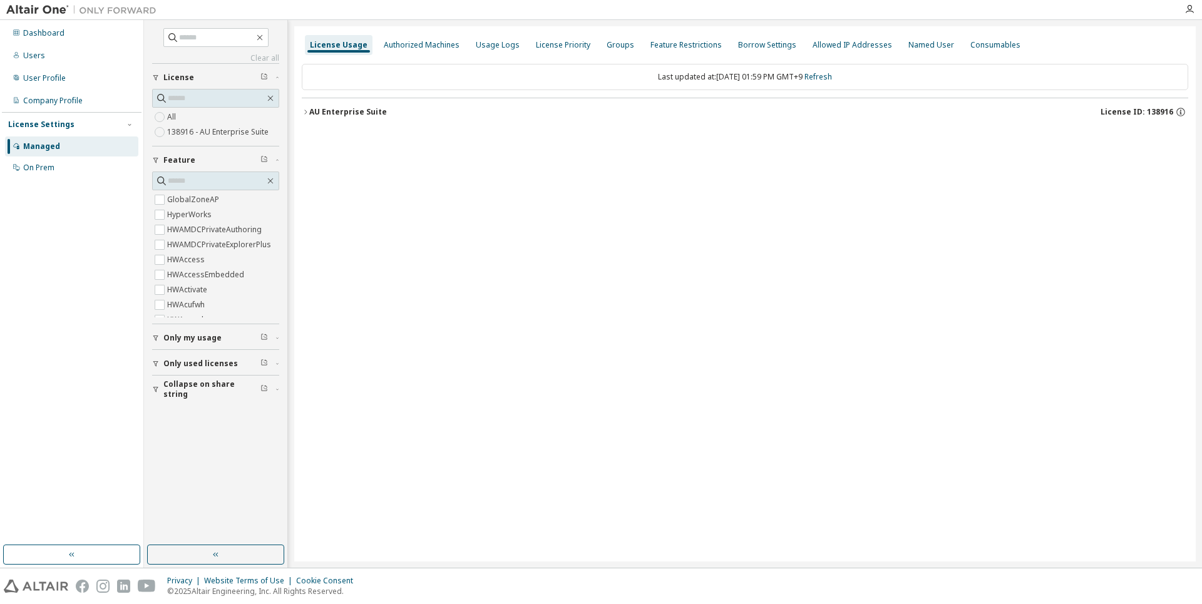
click at [315, 120] on button "AU Enterprise Suite License ID: 138916" at bounding box center [745, 112] width 887 height 28
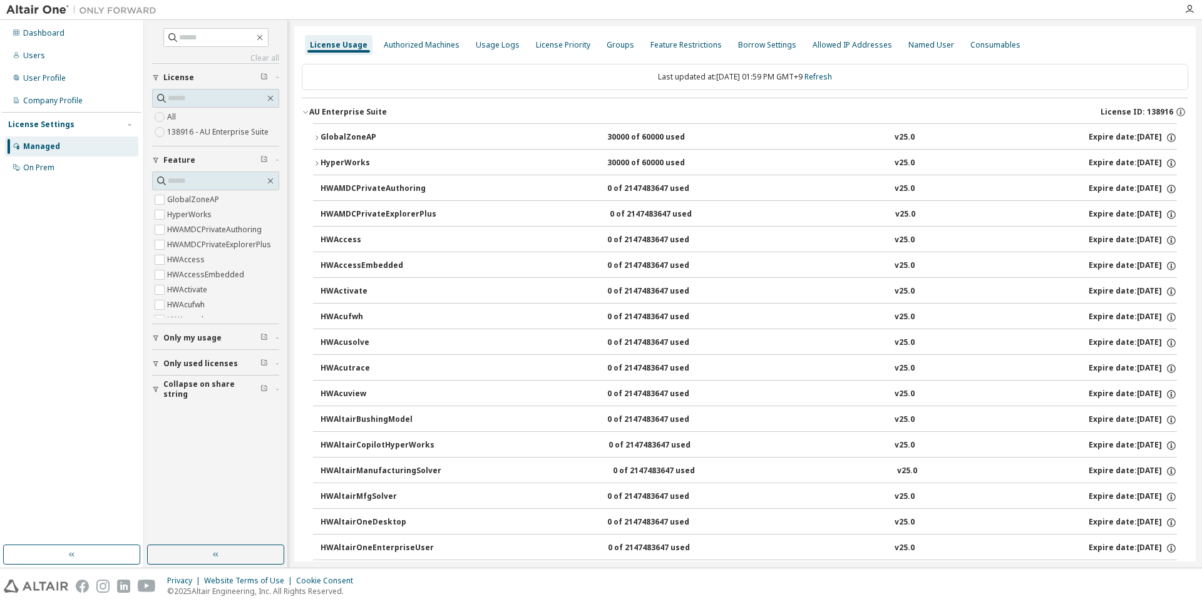
click at [331, 133] on div "GlobalZoneAP" at bounding box center [377, 137] width 113 height 11
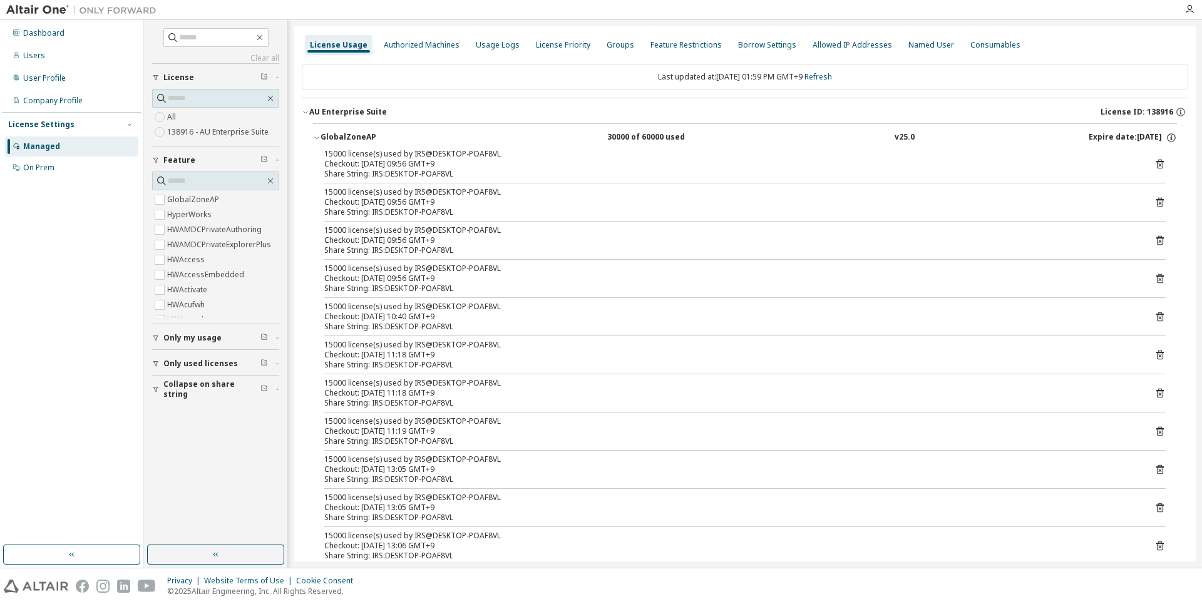
click at [388, 166] on div "Checkout: [DATE] 09:56 GMT+9" at bounding box center [729, 164] width 811 height 10
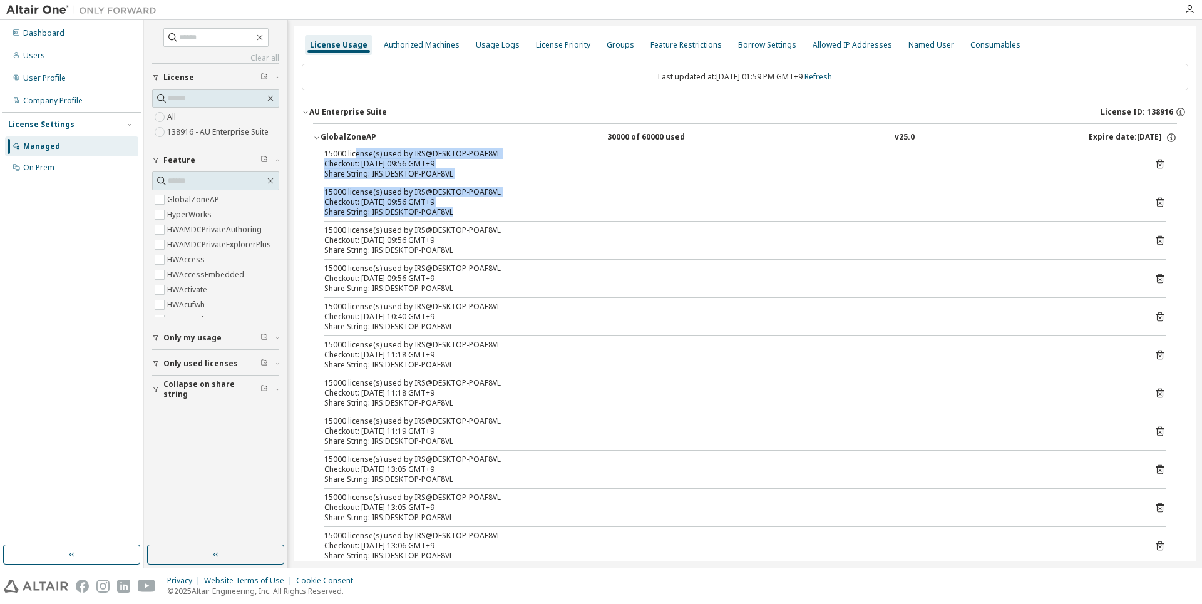
drag, startPoint x: 354, startPoint y: 157, endPoint x: 431, endPoint y: 221, distance: 100.9
click at [431, 221] on div "15000 license(s) used by IRS@DESKTOP-POAF8VL Checkout: [DATE] 09:56 GMT+9 Share…" at bounding box center [745, 415] width 864 height 532
click at [431, 221] on div at bounding box center [745, 221] width 842 height 1
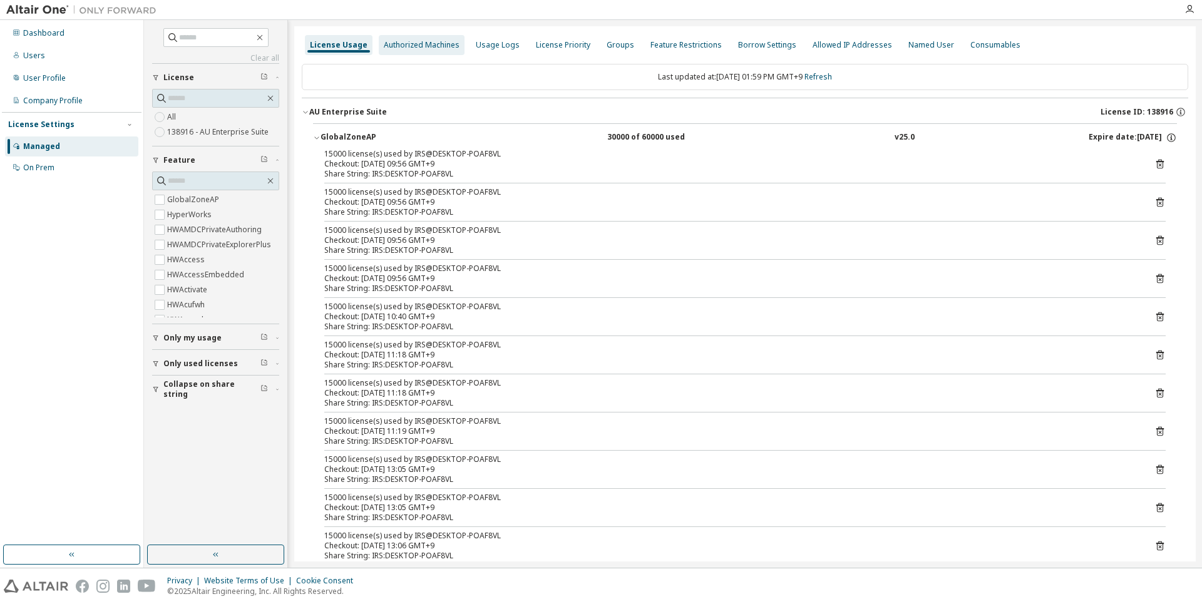
click at [384, 44] on div "Authorized Machines" at bounding box center [422, 45] width 76 height 10
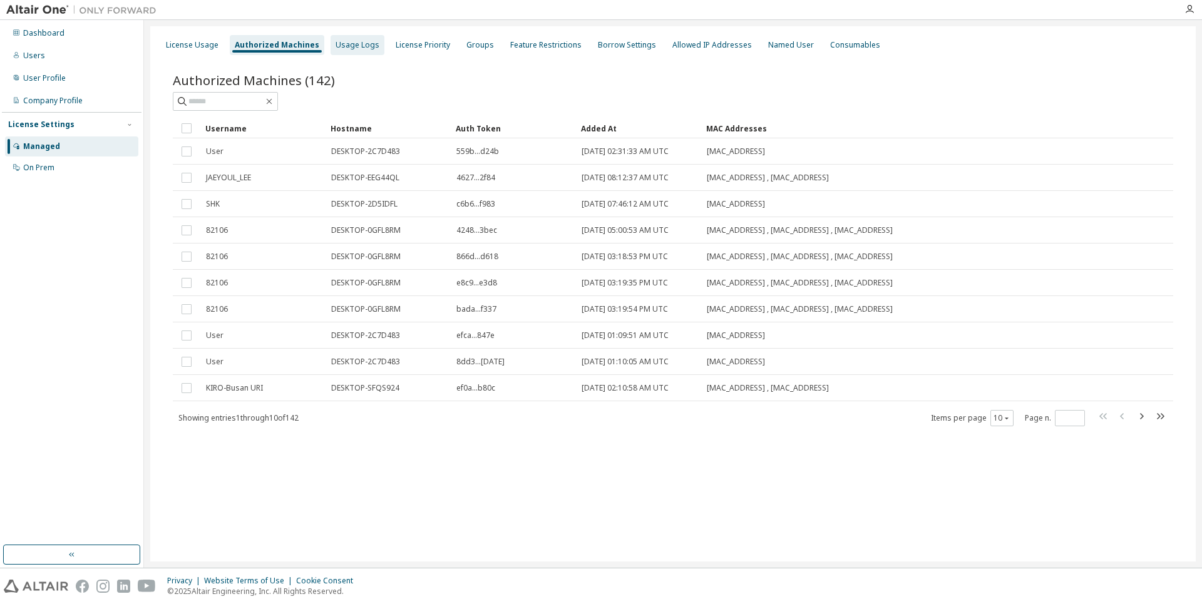
click at [336, 43] on div "Usage Logs" at bounding box center [358, 45] width 44 height 10
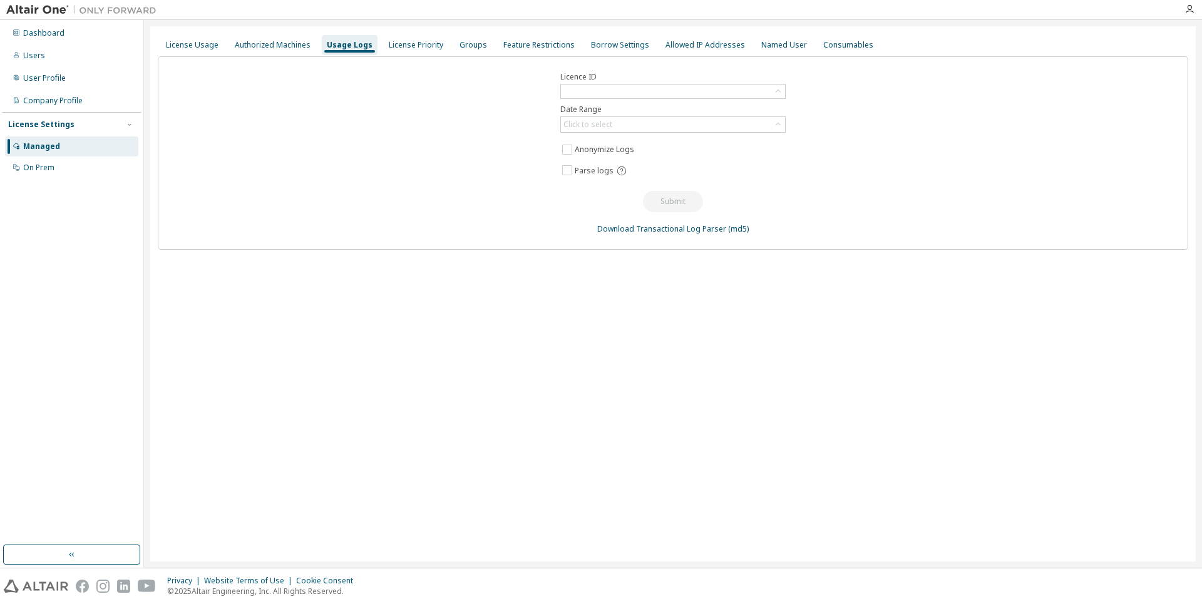
click at [143, 42] on div "Dashboard Users User Profile Company Profile License Settings Managed On Prem" at bounding box center [72, 294] width 144 height 548
click at [188, 50] on div "License Usage" at bounding box center [192, 45] width 63 height 20
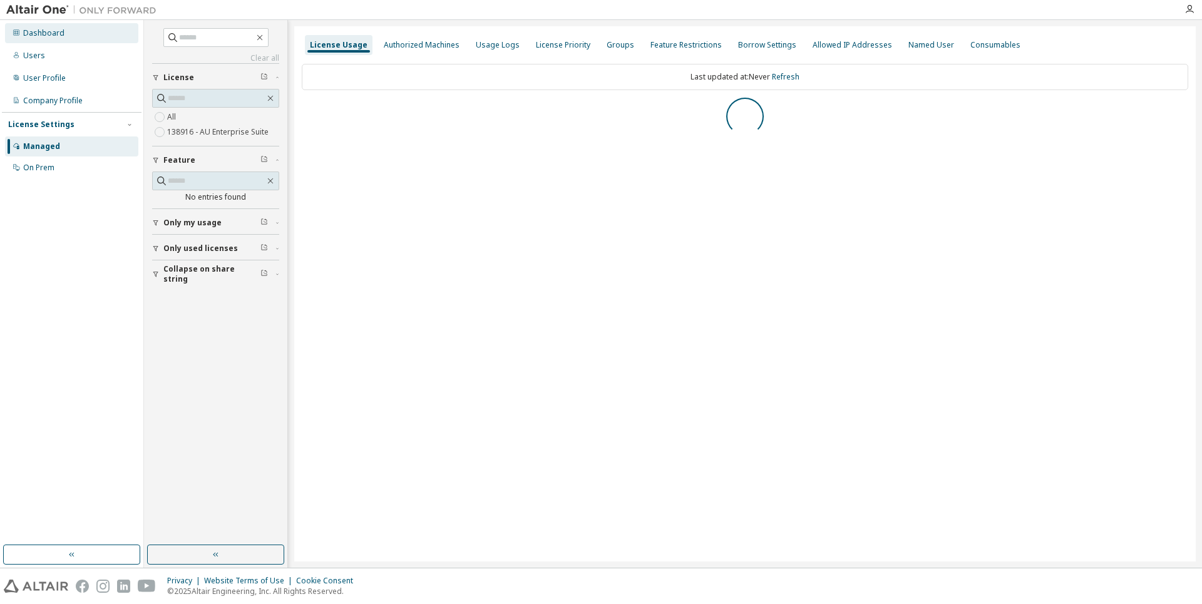
click at [61, 31] on div "Dashboard" at bounding box center [43, 33] width 41 height 10
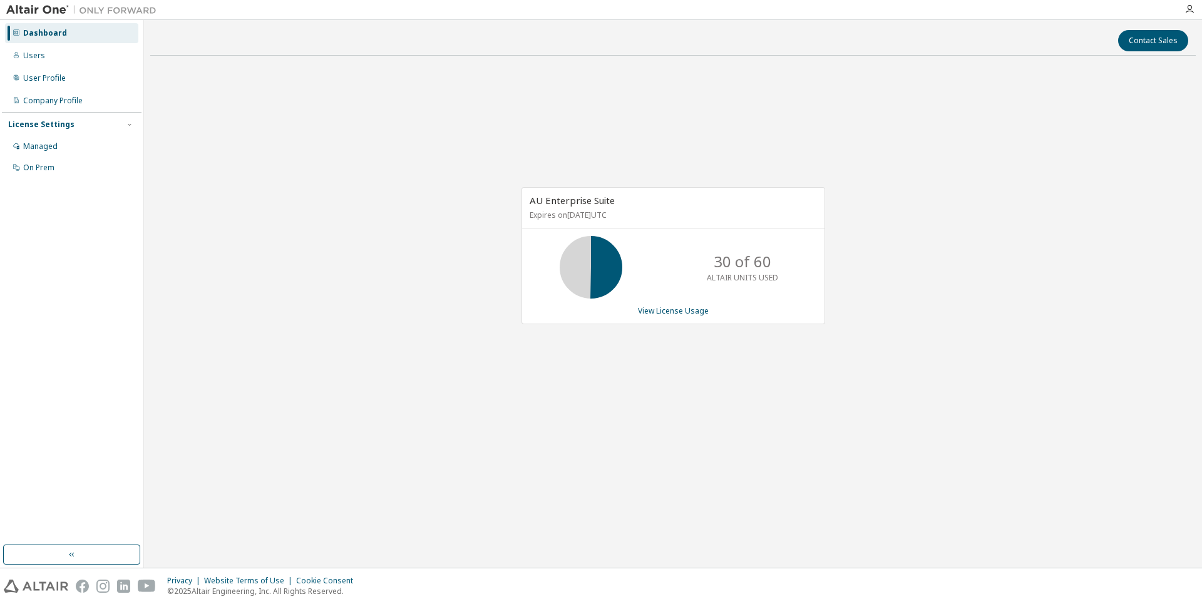
click at [634, 311] on div "View License Usage" at bounding box center [673, 311] width 287 height 10
click at [636, 312] on div "View License Usage" at bounding box center [673, 311] width 287 height 10
click at [637, 312] on div "View License Usage" at bounding box center [673, 311] width 287 height 10
click at [641, 312] on link "View License Usage" at bounding box center [673, 311] width 71 height 11
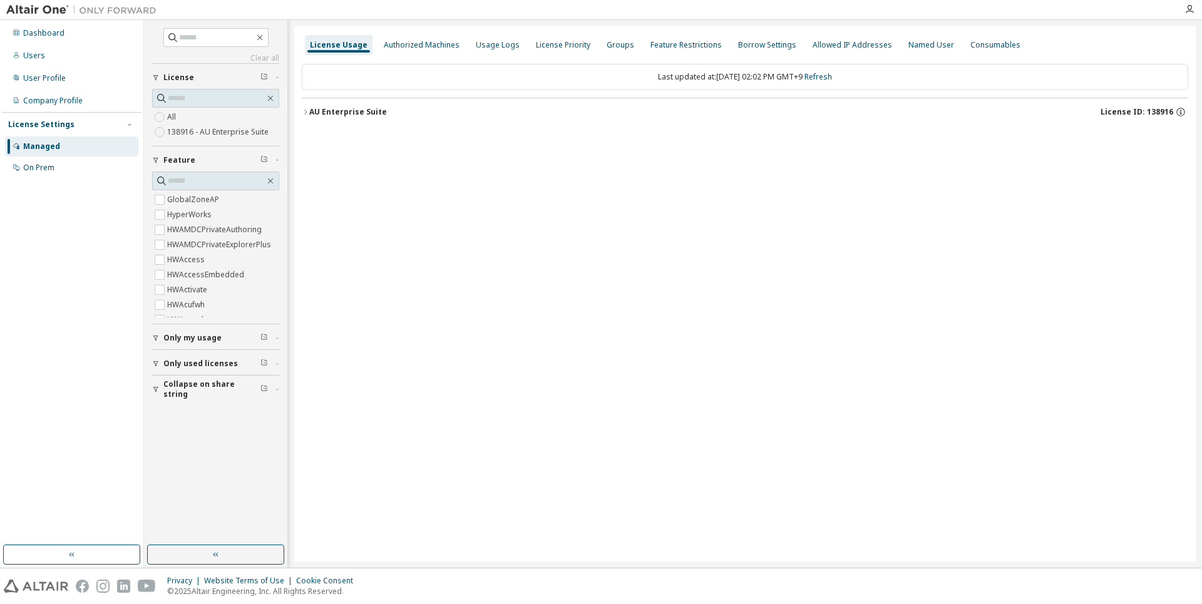
click at [462, 222] on div "License Usage Authorized Machines Usage Logs License Priority Groups Feature Re…" at bounding box center [745, 293] width 902 height 535
click at [29, 39] on div "Dashboard" at bounding box center [71, 33] width 133 height 20
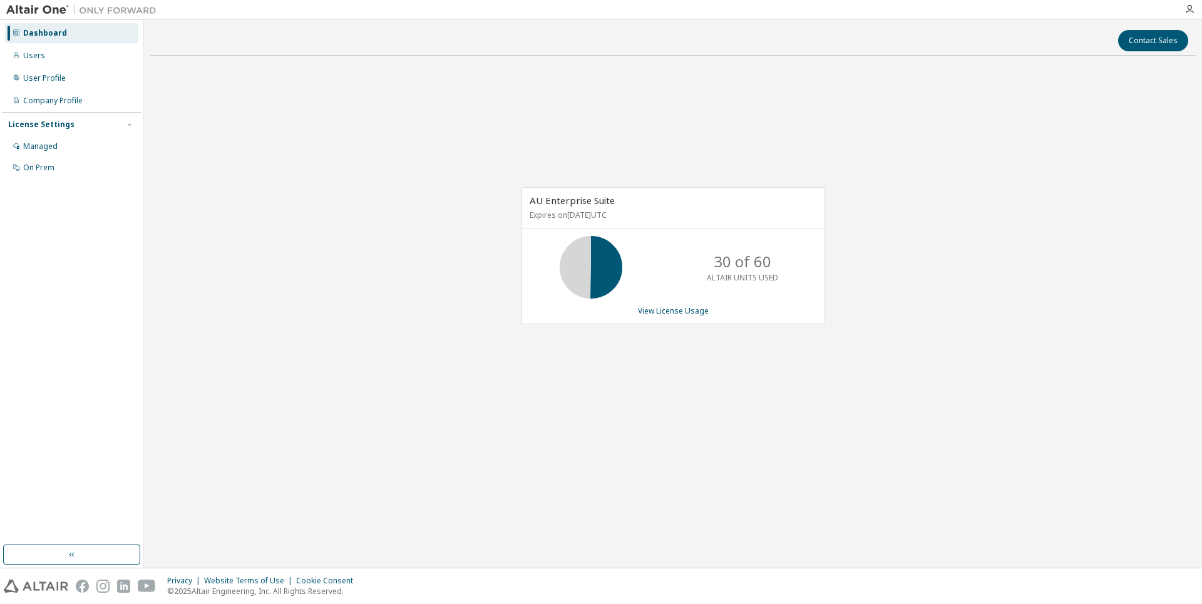
click at [30, 41] on div "Dashboard" at bounding box center [71, 33] width 133 height 20
click at [24, 52] on div "Users" at bounding box center [34, 56] width 22 height 10
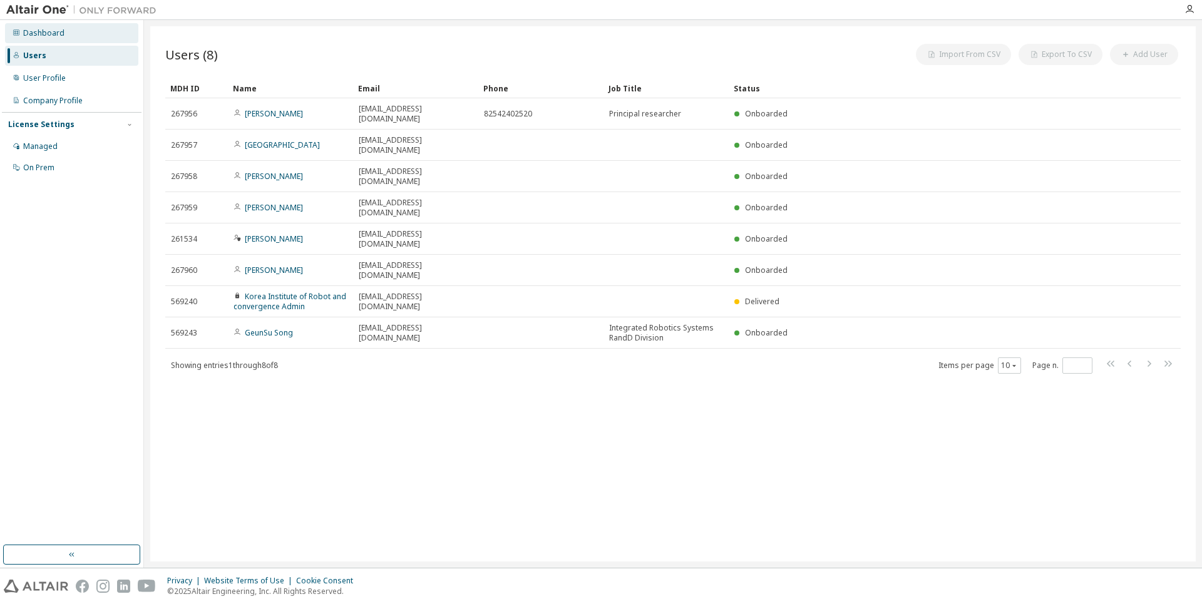
click at [26, 34] on div "Dashboard" at bounding box center [43, 33] width 41 height 10
